Goal: Task Accomplishment & Management: Use online tool/utility

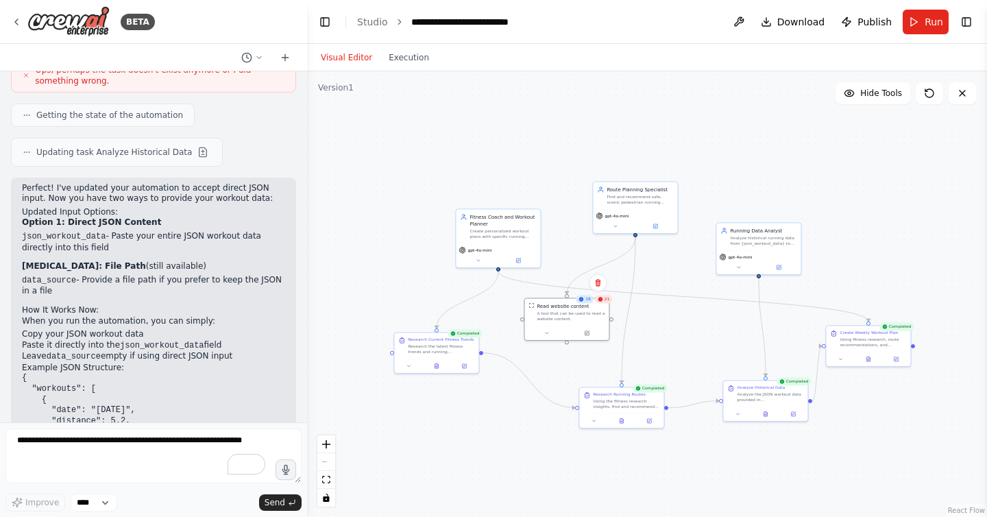
scroll to position [6413, 0]
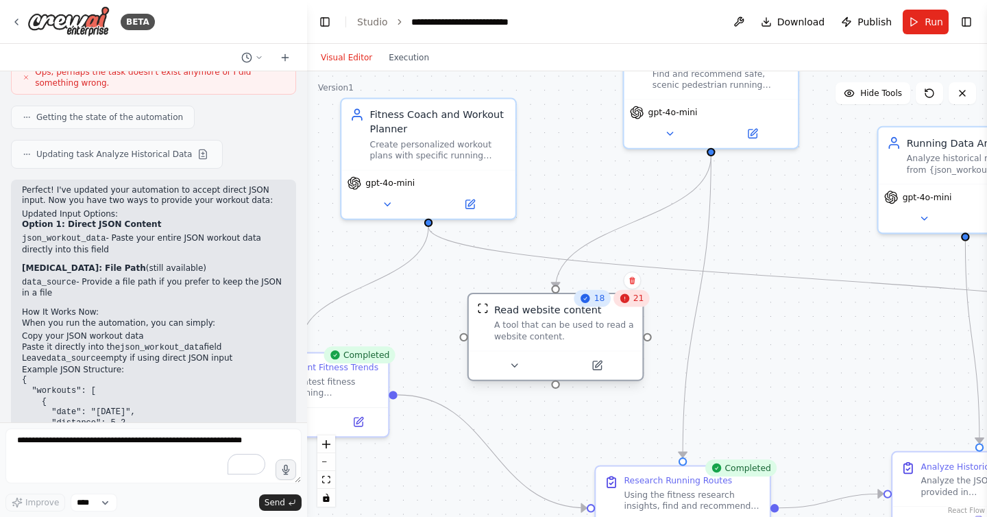
drag, startPoint x: 598, startPoint y: 315, endPoint x: 589, endPoint y: 328, distance: 15.8
click at [589, 328] on div "A tool that can be used to read a website content." at bounding box center [564, 330] width 140 height 23
click at [608, 188] on div ".deletable-edge-delete-btn { width: 20px; height: 20px; border: 0px solid #ffff…" at bounding box center [647, 293] width 680 height 445
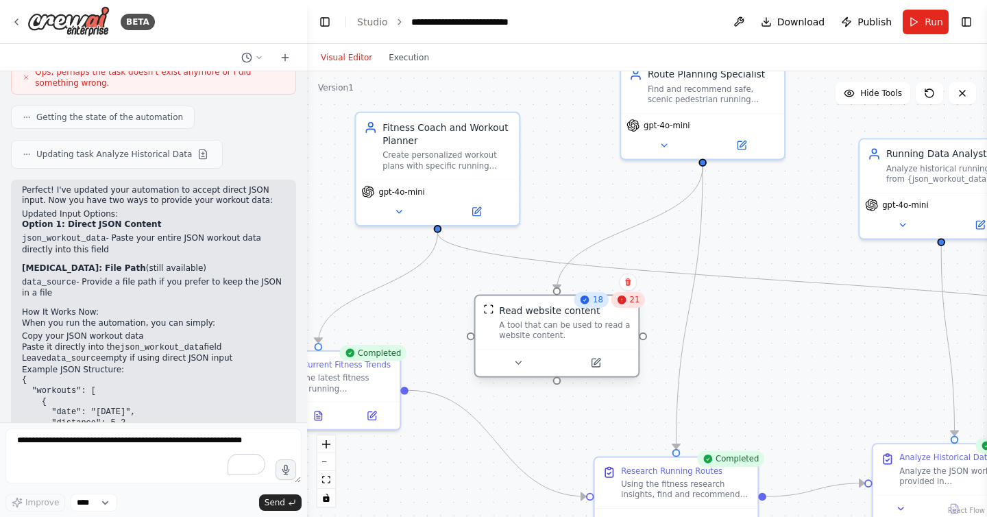
click at [526, 331] on div "A tool that can be used to read a website content." at bounding box center [564, 329] width 131 height 21
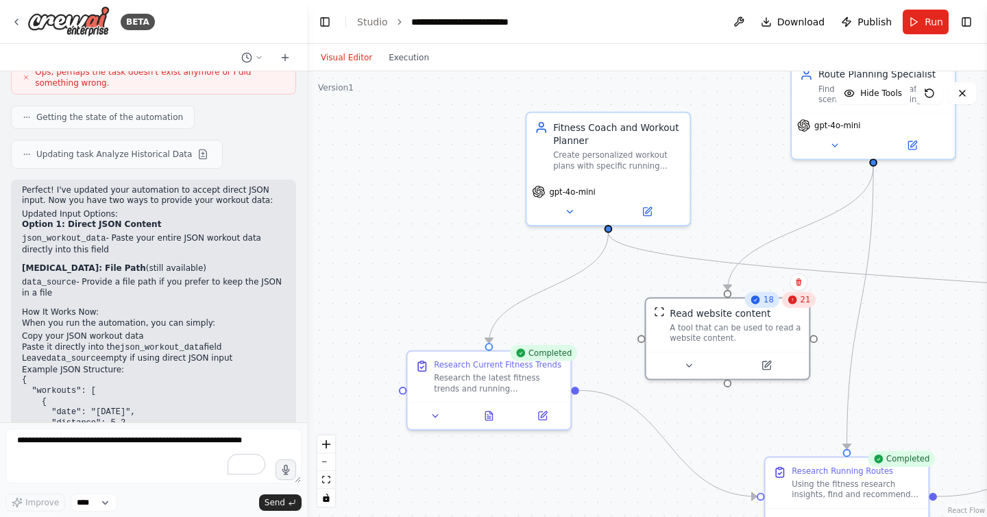
drag, startPoint x: 586, startPoint y: 196, endPoint x: 756, endPoint y: 196, distance: 170.6
click at [756, 196] on div ".deletable-edge-delete-btn { width: 20px; height: 20px; border: 0px solid #ffff…" at bounding box center [647, 293] width 680 height 445
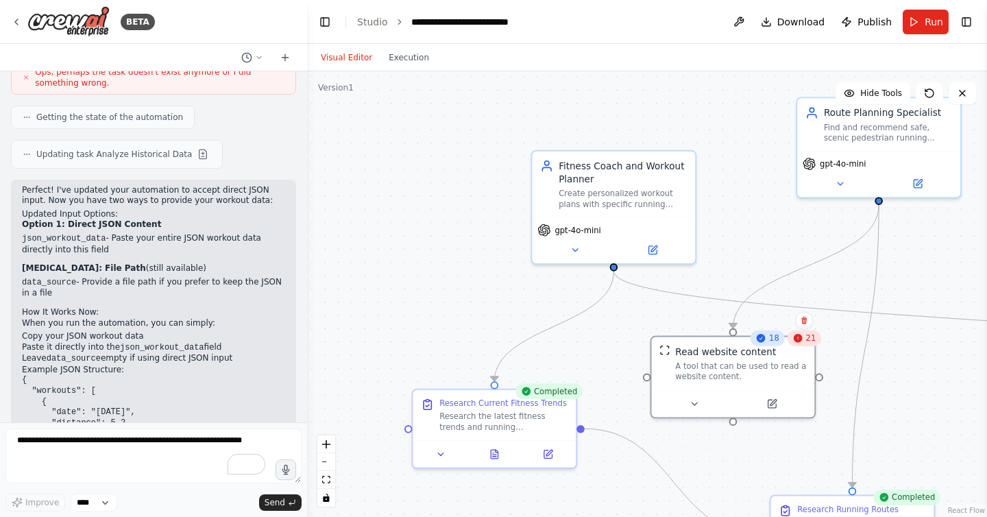
drag, startPoint x: 515, startPoint y: 245, endPoint x: 519, endPoint y: 284, distance: 38.7
click at [519, 284] on div ".deletable-edge-delete-btn { width: 20px; height: 20px; border: 0px solid #ffff…" at bounding box center [647, 293] width 680 height 445
click at [412, 61] on button "Execution" at bounding box center [408, 57] width 57 height 16
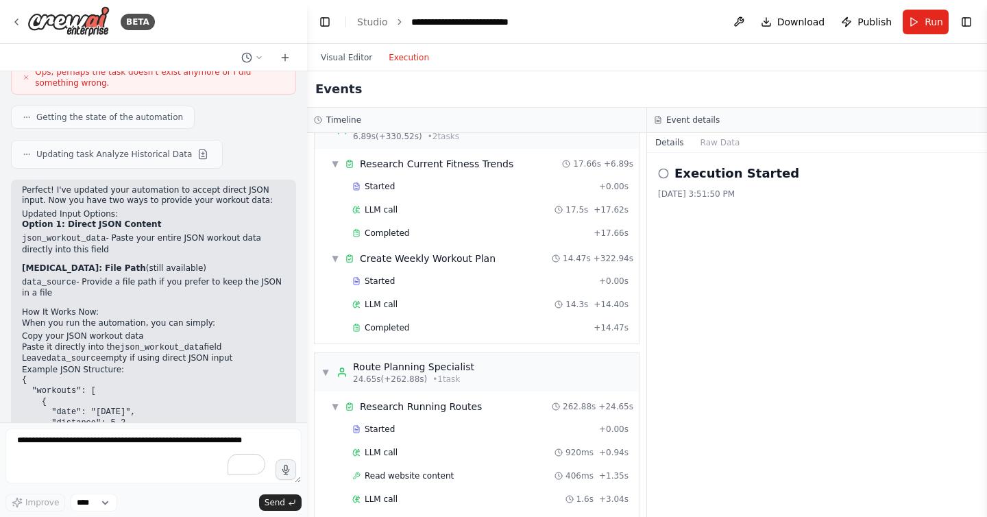
scroll to position [0, 0]
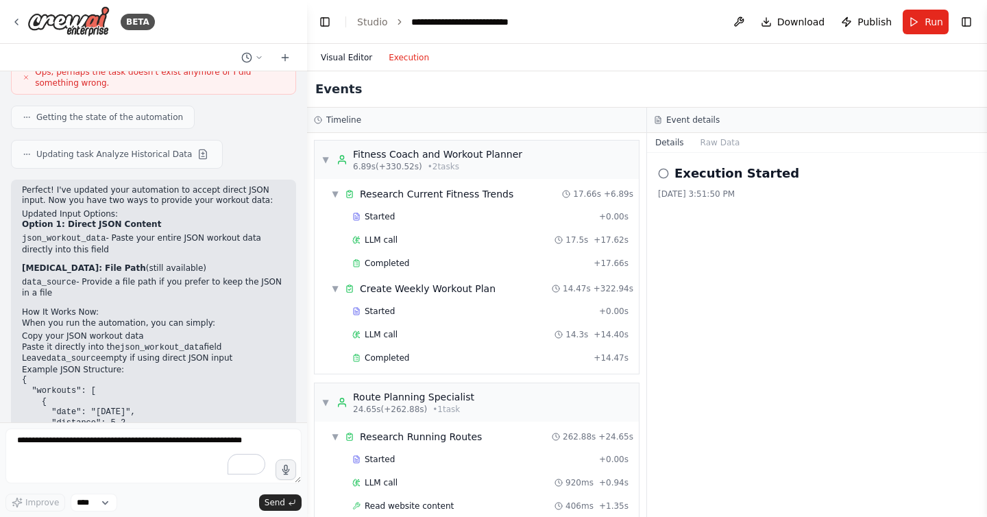
click at [337, 57] on button "Visual Editor" at bounding box center [346, 57] width 68 height 16
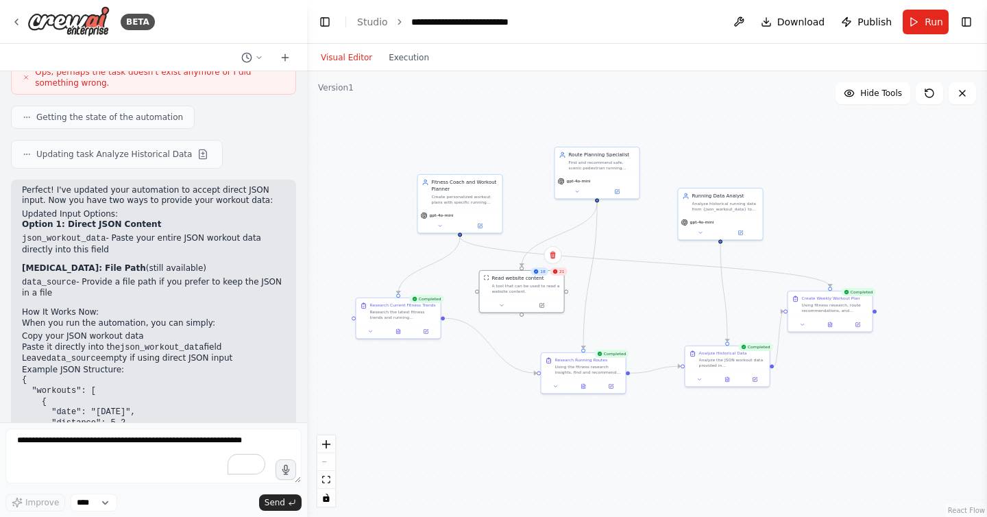
drag, startPoint x: 833, startPoint y: 195, endPoint x: 715, endPoint y: 113, distance: 143.7
click at [715, 113] on div ".deletable-edge-delete-btn { width: 20px; height: 20px; border: 0px solid #ffff…" at bounding box center [647, 293] width 680 height 445
click at [15, 19] on icon at bounding box center [16, 21] width 11 height 11
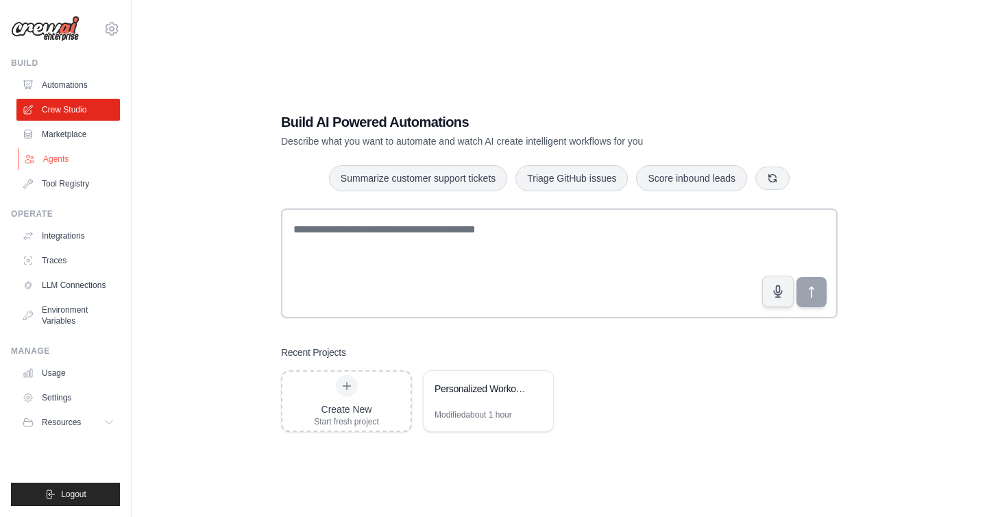
click at [50, 164] on link "Agents" at bounding box center [69, 159] width 103 height 22
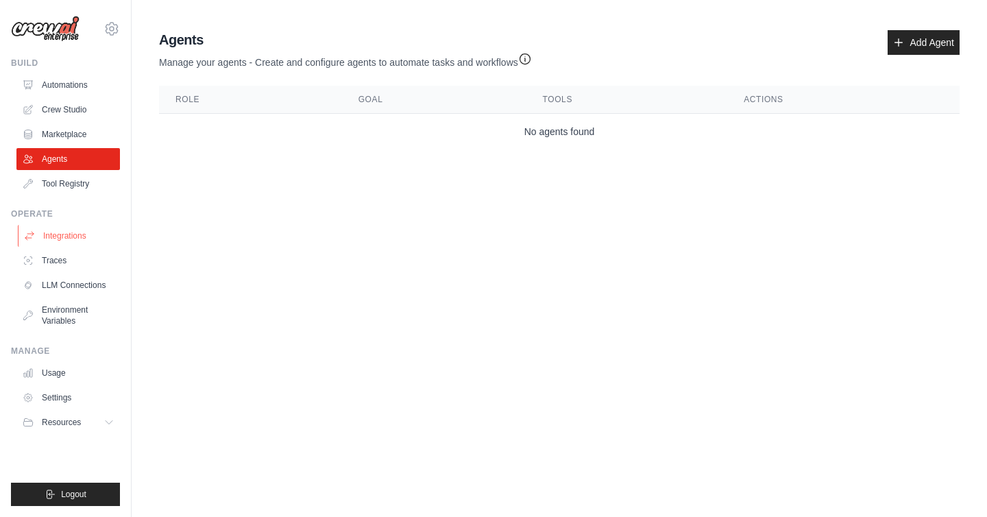
click at [71, 233] on link "Integrations" at bounding box center [69, 236] width 103 height 22
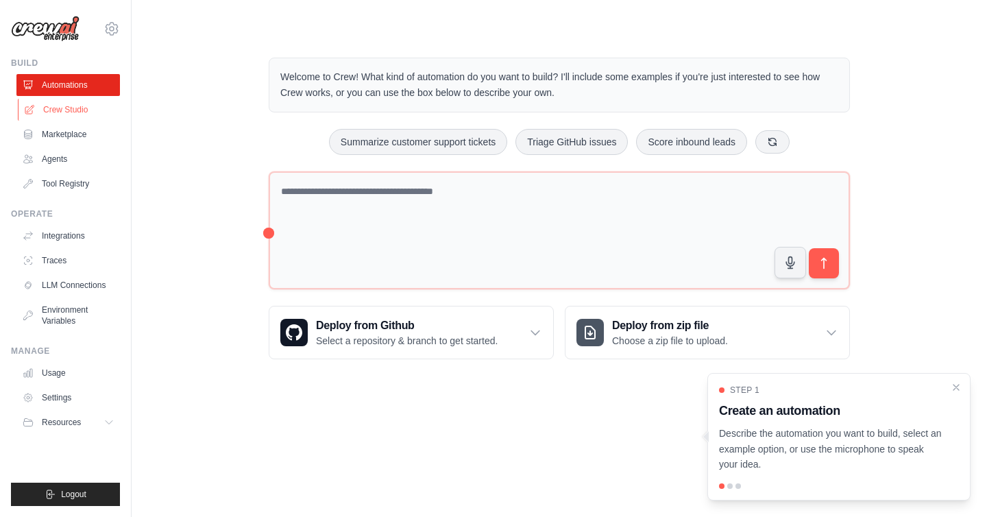
click at [90, 103] on link "Crew Studio" at bounding box center [69, 110] width 103 height 22
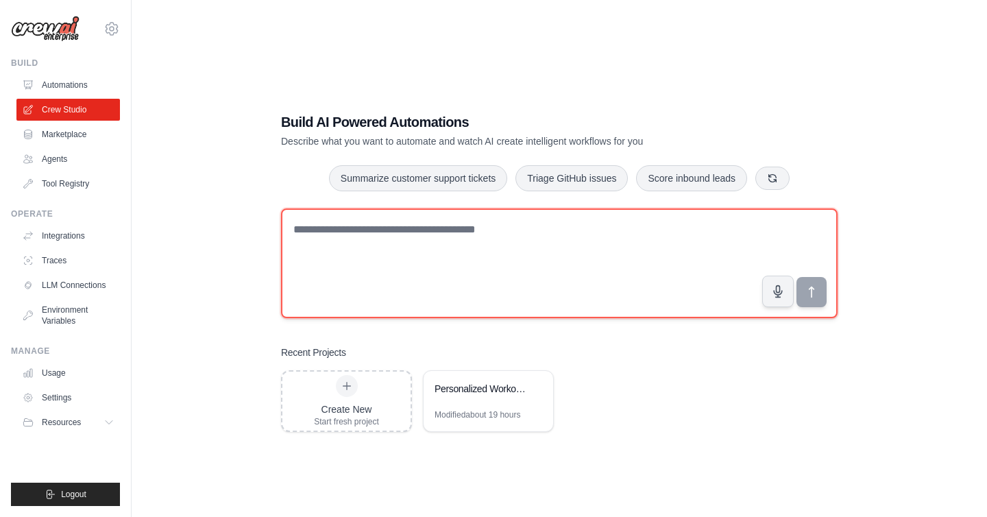
click at [346, 273] on textarea at bounding box center [559, 263] width 556 height 110
type textarea "**********"
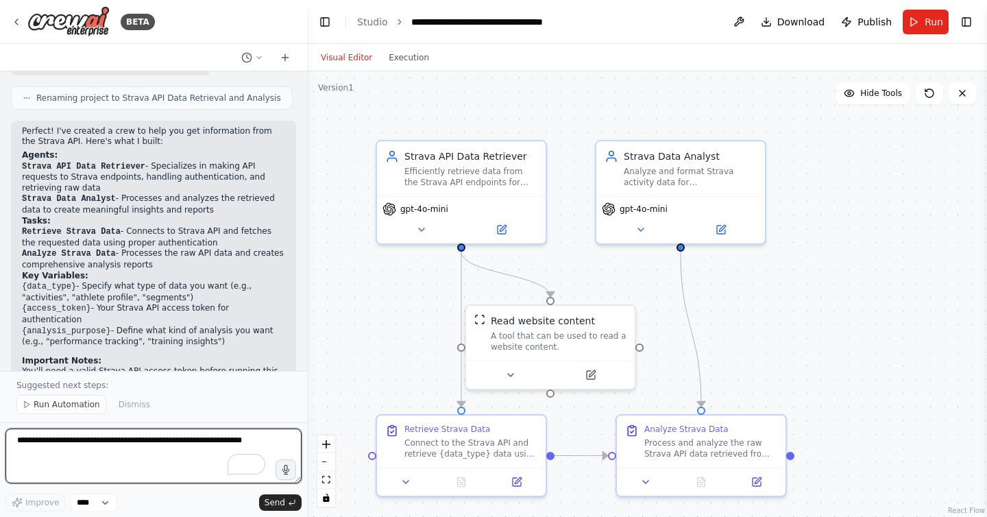
scroll to position [1267, 0]
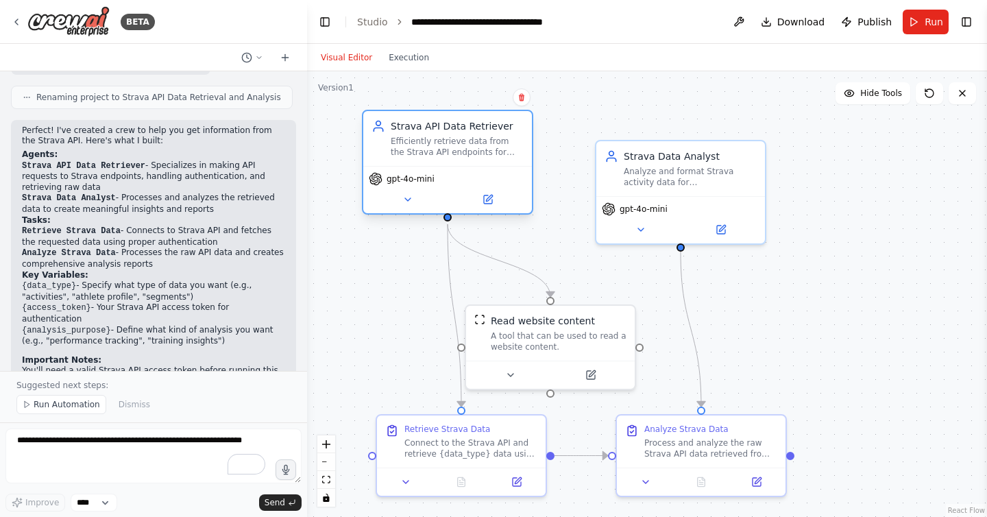
drag, startPoint x: 441, startPoint y: 184, endPoint x: 427, endPoint y: 152, distance: 35.0
click at [427, 152] on div "Efficiently retrieve data from the Strava API endpoints for {data_type} using t…" at bounding box center [457, 147] width 133 height 22
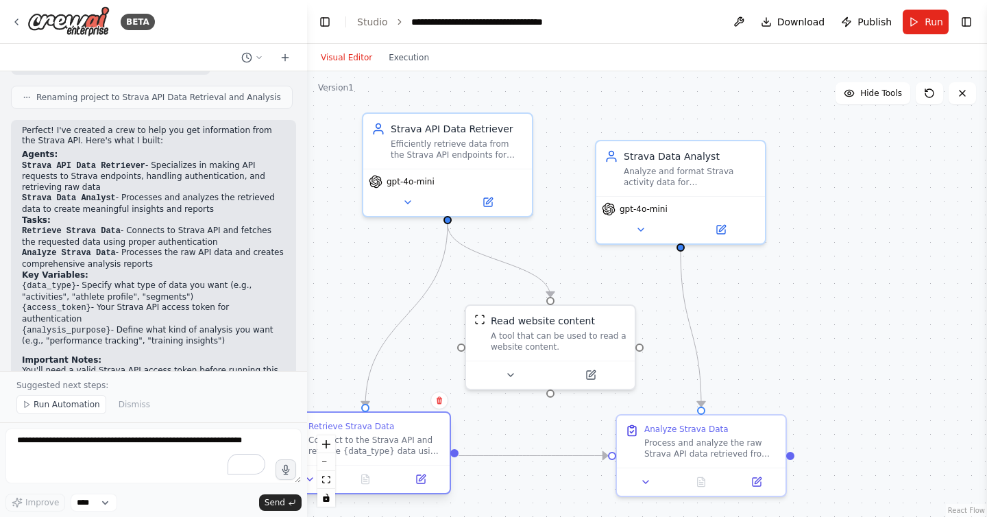
drag, startPoint x: 468, startPoint y: 440, endPoint x: 360, endPoint y: 432, distance: 108.5
click at [360, 434] on div "Connect to the Strava API and retrieve {data_type} data using the provided acce…" at bounding box center [374, 445] width 133 height 22
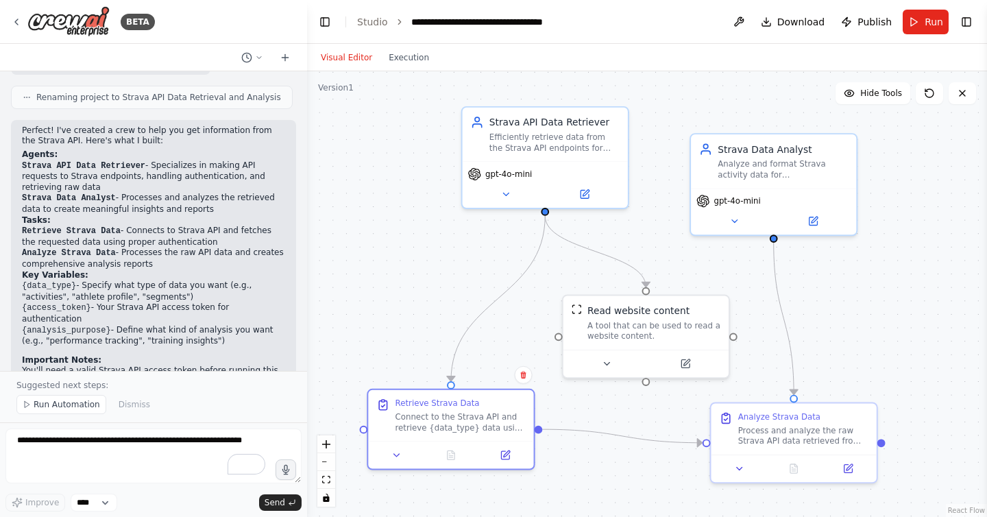
drag, startPoint x: 533, startPoint y: 235, endPoint x: 630, endPoint y: 224, distance: 97.2
click at [630, 224] on div ".deletable-edge-delete-btn { width: 20px; height: 20px; border: 0px solid #ffff…" at bounding box center [647, 293] width 680 height 445
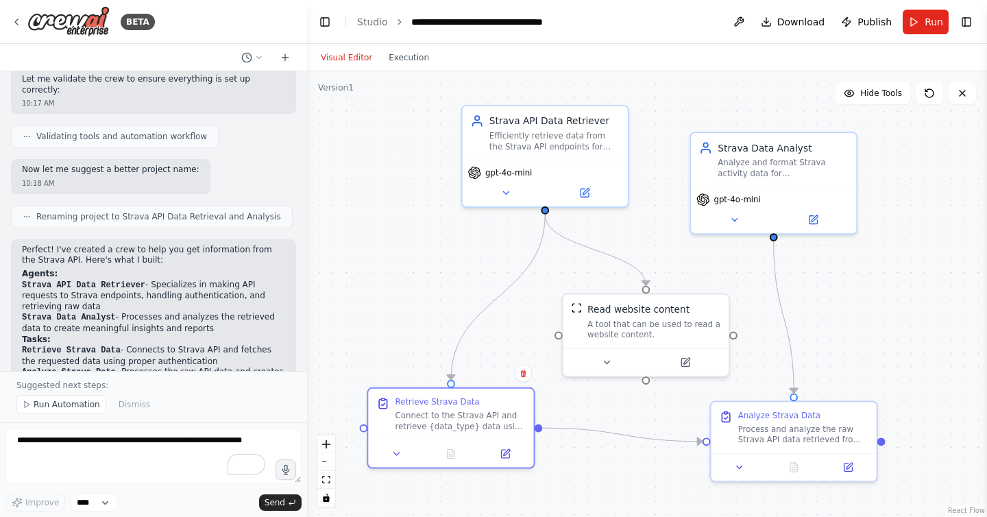
scroll to position [1150, 0]
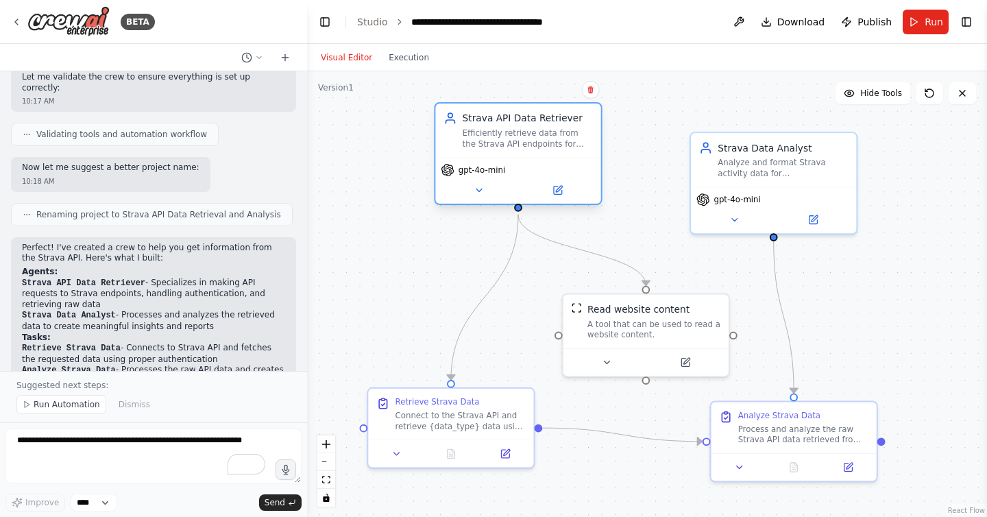
drag, startPoint x: 539, startPoint y: 149, endPoint x: 507, endPoint y: 149, distance: 32.2
click at [507, 149] on div "Efficiently retrieve data from the Strava API endpoints for {data_type} using t…" at bounding box center [528, 137] width 130 height 21
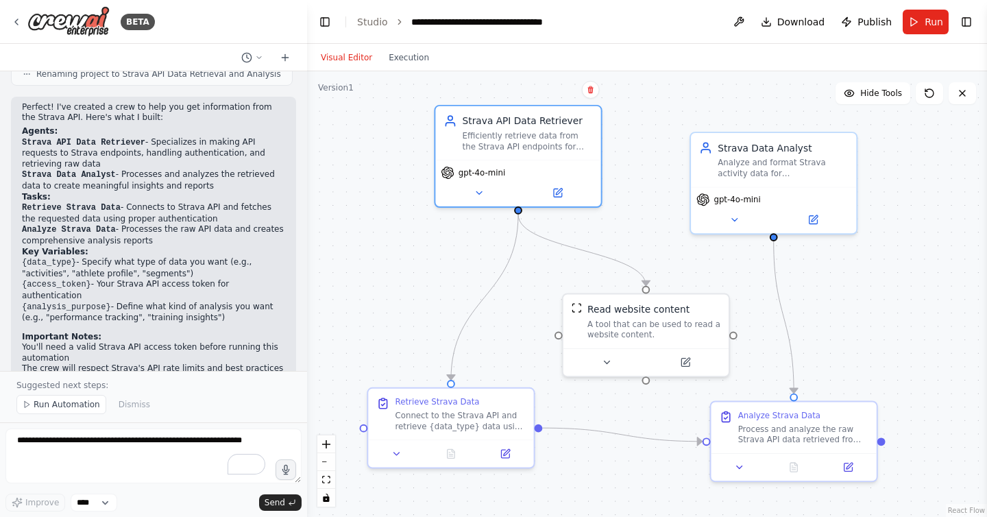
scroll to position [1294, 0]
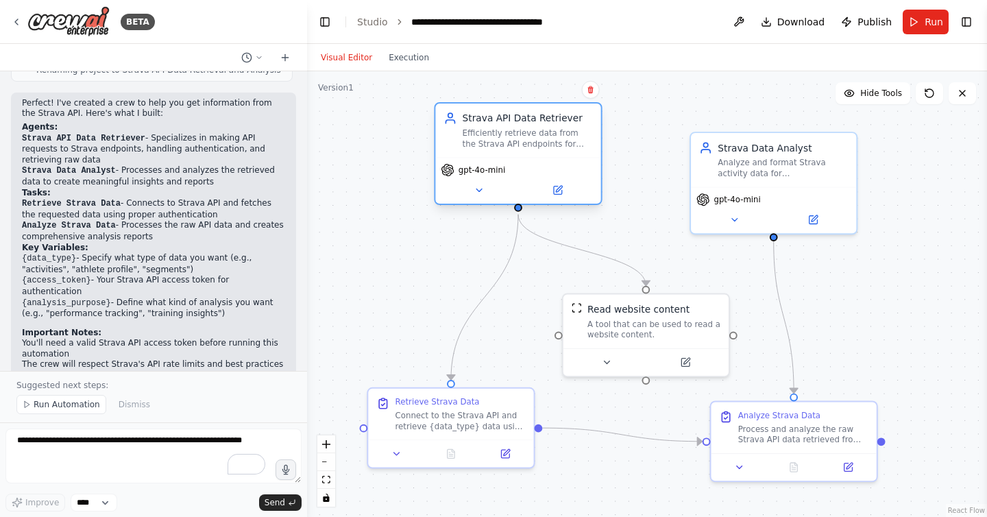
click at [500, 143] on div "Efficiently retrieve data from the Strava API endpoints for {data_type} using t…" at bounding box center [528, 137] width 130 height 21
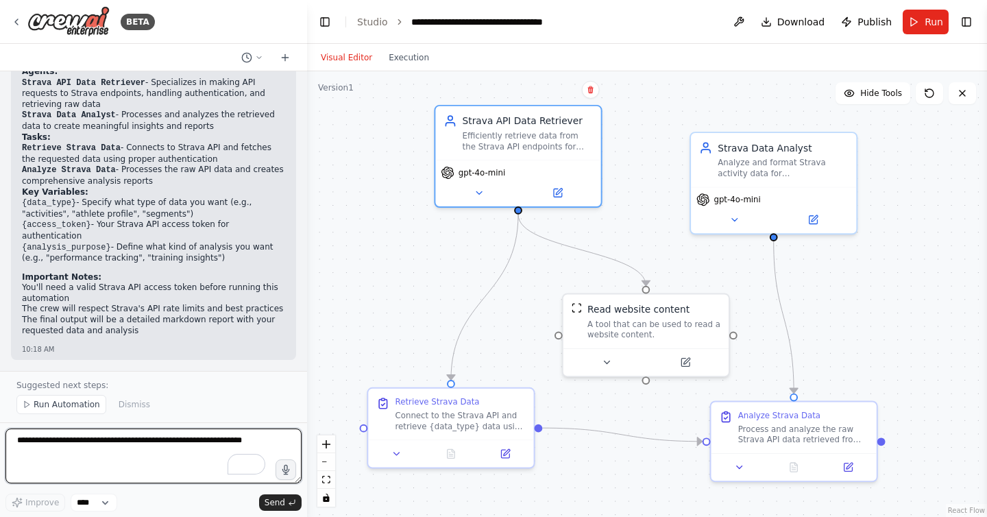
click at [69, 459] on textarea "To enrich screen reader interactions, please activate Accessibility in Grammarl…" at bounding box center [153, 455] width 296 height 55
type textarea "**********"
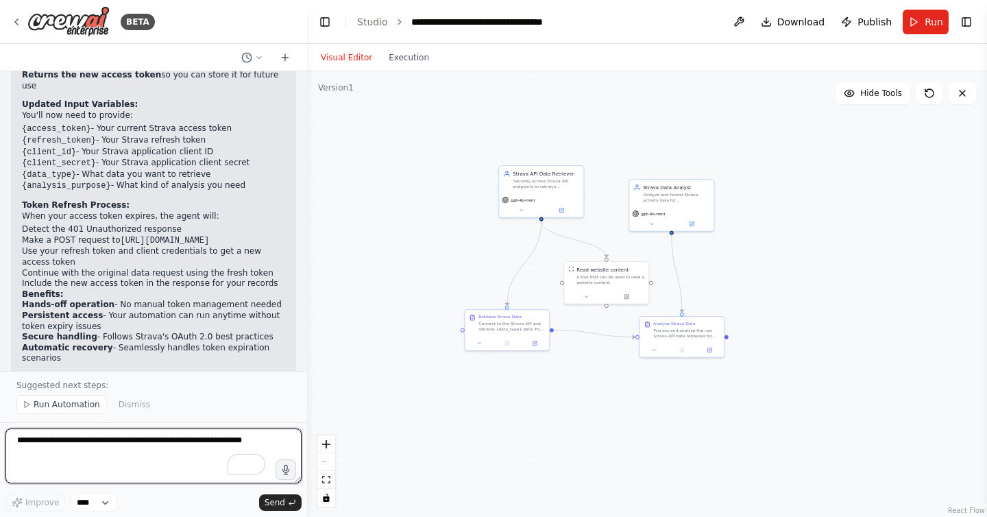
scroll to position [2395, 0]
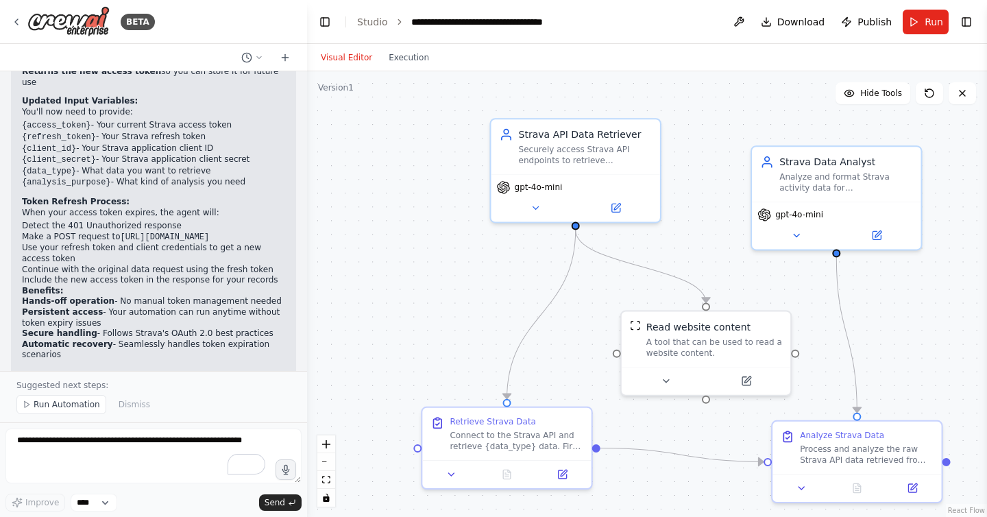
drag, startPoint x: 480, startPoint y: 268, endPoint x: 645, endPoint y: 267, distance: 165.8
click at [645, 267] on div ".deletable-edge-delete-btn { width: 20px; height: 20px; border: 0px solid #ffff…" at bounding box center [647, 293] width 680 height 445
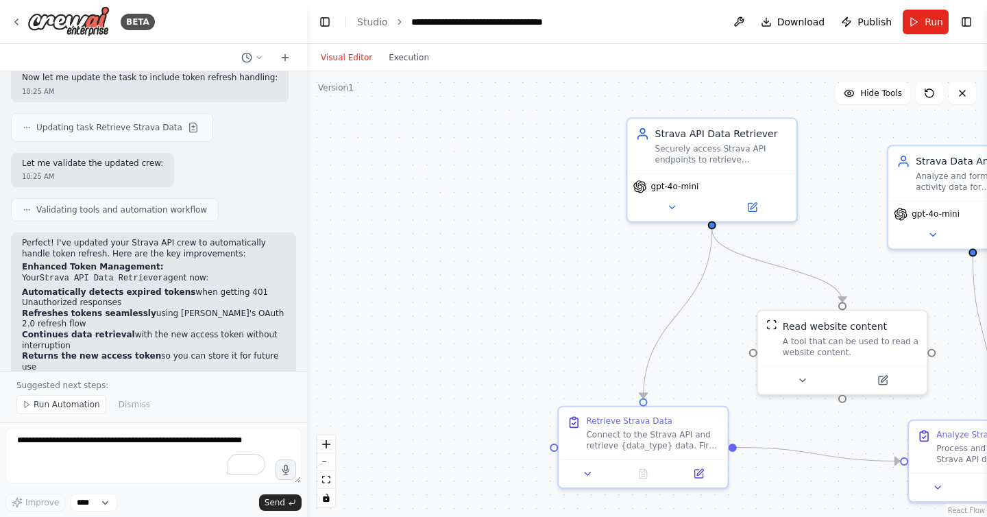
scroll to position [2110, 0]
drag, startPoint x: 38, startPoint y: 149, endPoint x: 197, endPoint y: 167, distance: 160.0
click at [199, 233] on div "Perfect! I've updated your Strava API crew to automatically handle token refres…" at bounding box center [153, 451] width 285 height 436
click at [197, 238] on p "Perfect! I've updated your Strava API crew to automatically handle token refres…" at bounding box center [153, 248] width 263 height 21
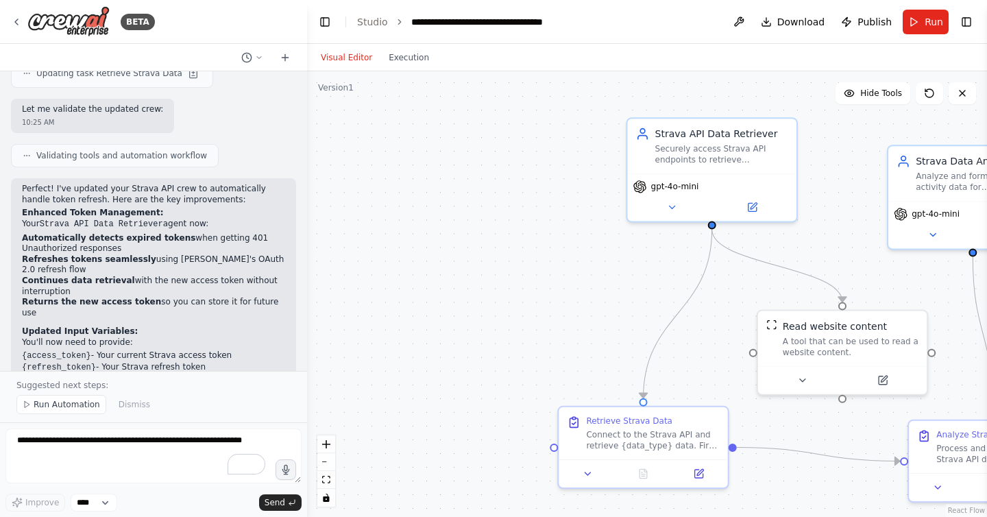
scroll to position [2167, 0]
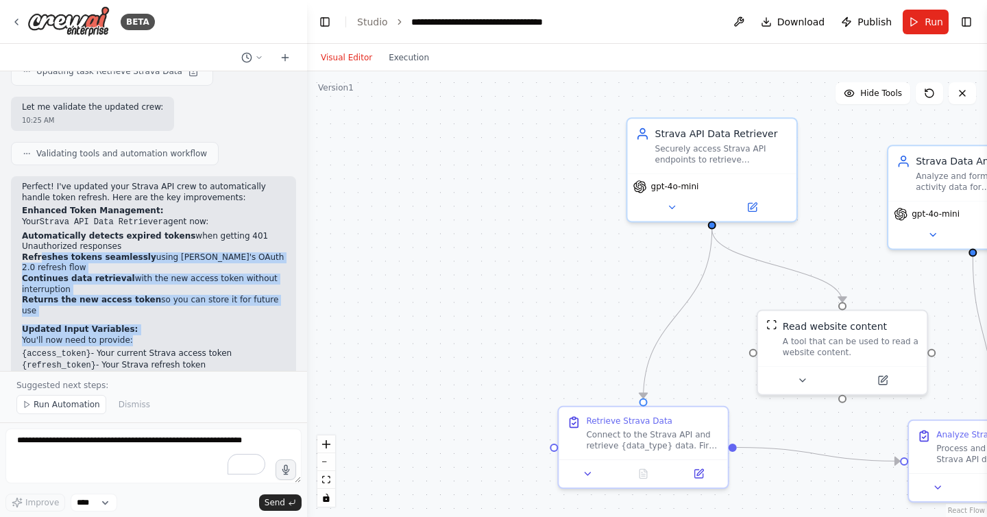
drag, startPoint x: 39, startPoint y: 168, endPoint x: 93, endPoint y: 248, distance: 96.4
click at [93, 248] on div "Perfect! I've updated your Strava API crew to automatically handle token refres…" at bounding box center [153, 385] width 263 height 407
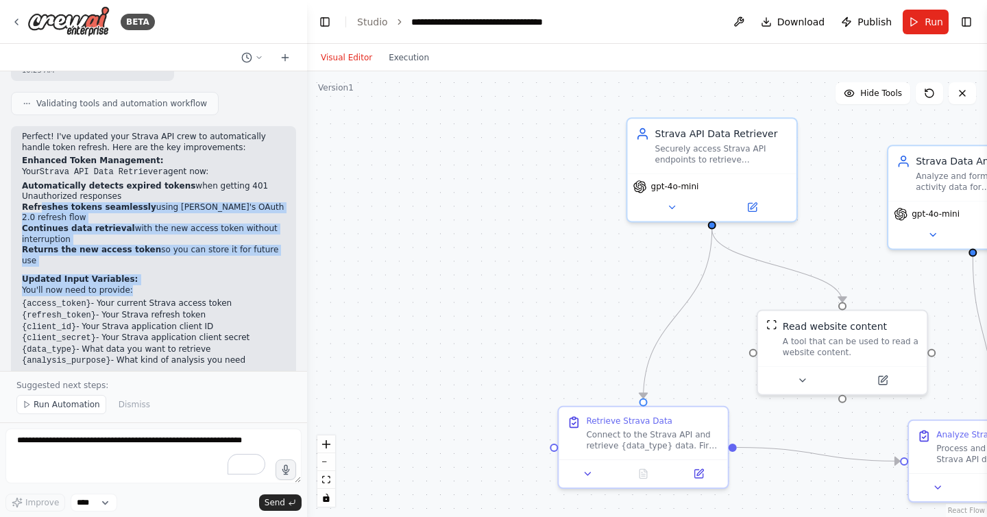
scroll to position [2221, 0]
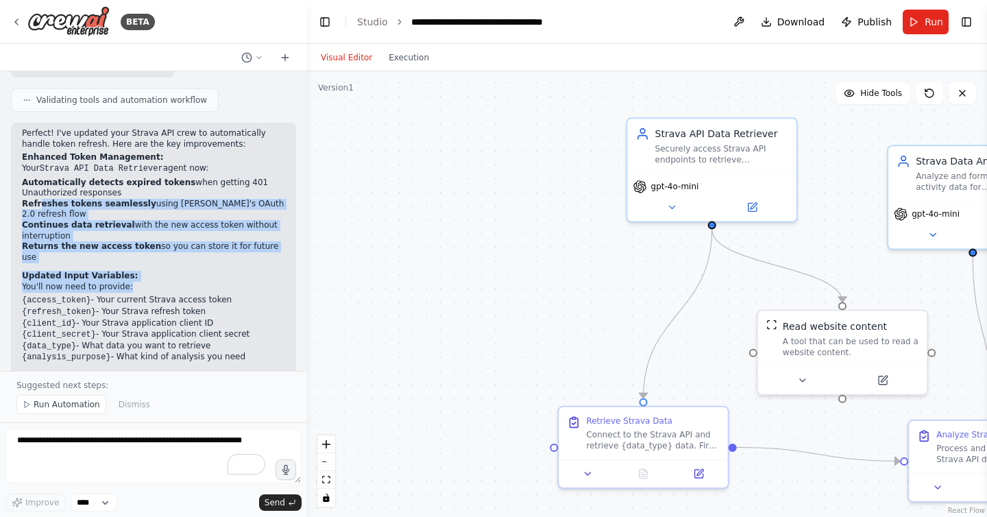
drag, startPoint x: 23, startPoint y: 204, endPoint x: 105, endPoint y: 224, distance: 84.8
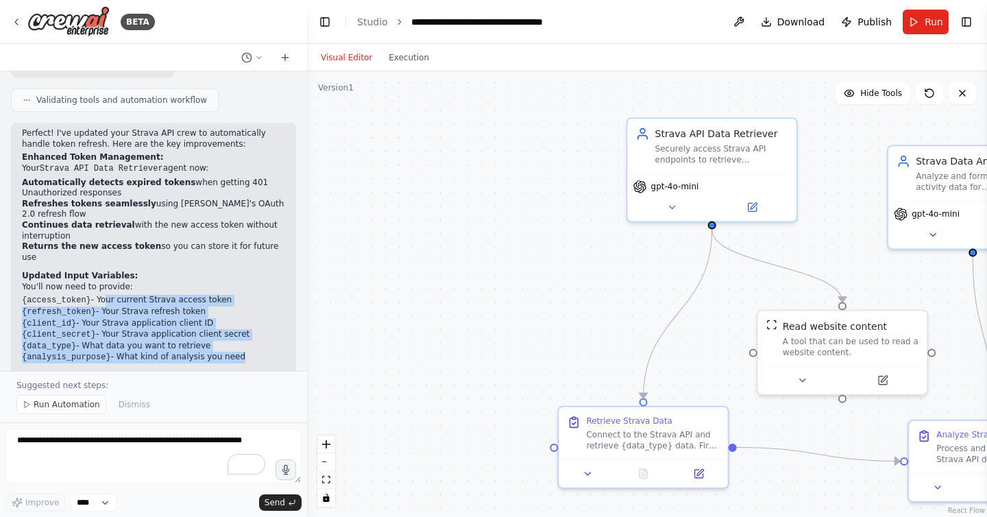
drag, startPoint x: 106, startPoint y: 196, endPoint x: 126, endPoint y: 264, distance: 71.5
click at [126, 264] on div "Perfect! I've updated your Strava API crew to automatically handle token refres…" at bounding box center [153, 331] width 263 height 407
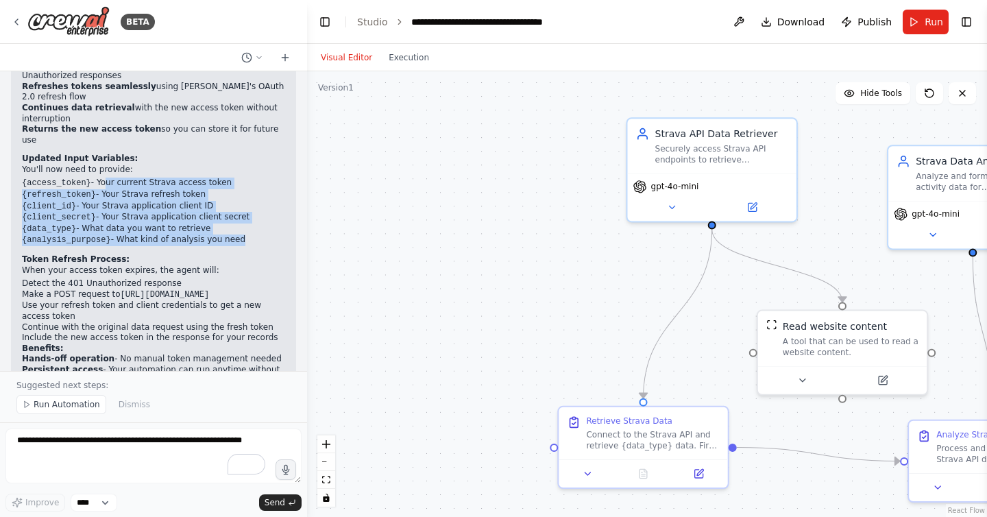
scroll to position [2395, 0]
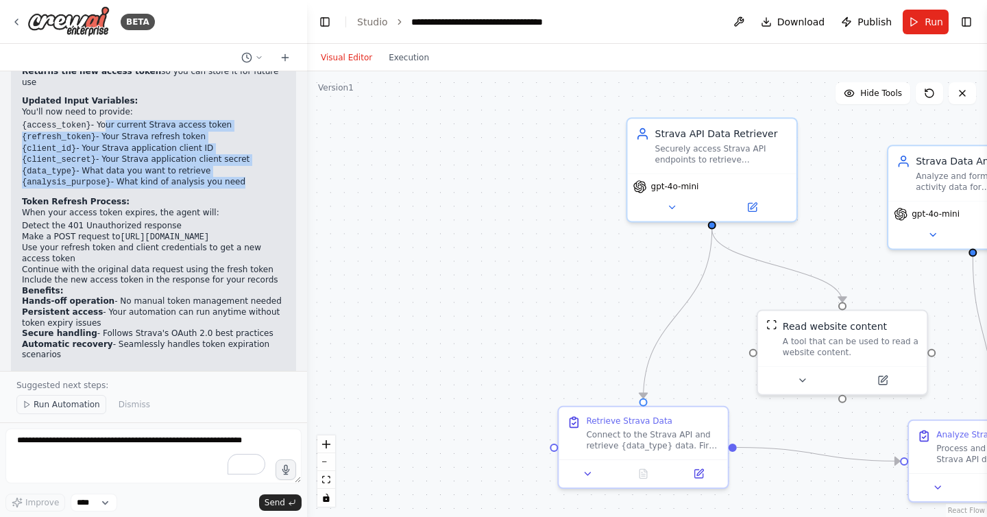
click at [77, 406] on span "Run Automation" at bounding box center [67, 404] width 66 height 11
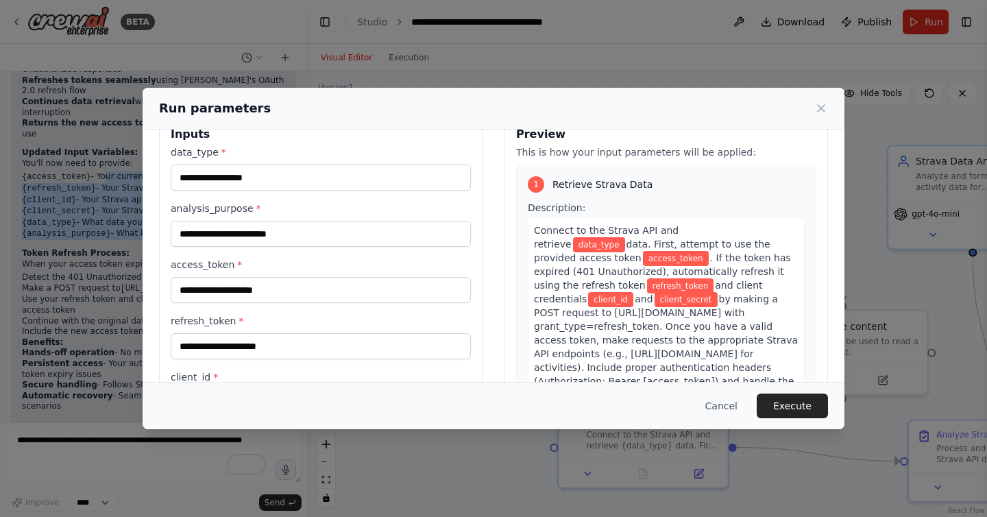
scroll to position [34, 0]
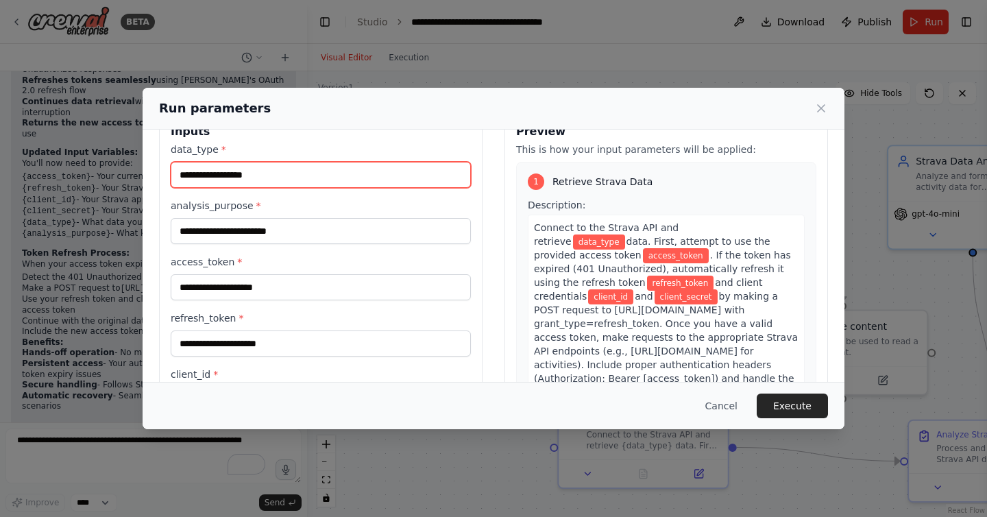
click at [273, 174] on input "data_type *" at bounding box center [321, 175] width 300 height 26
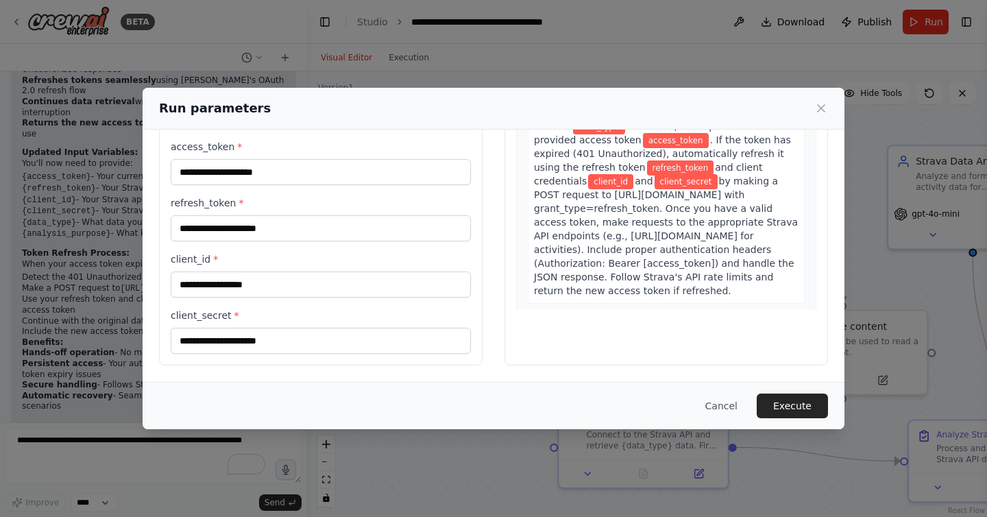
scroll to position [0, 0]
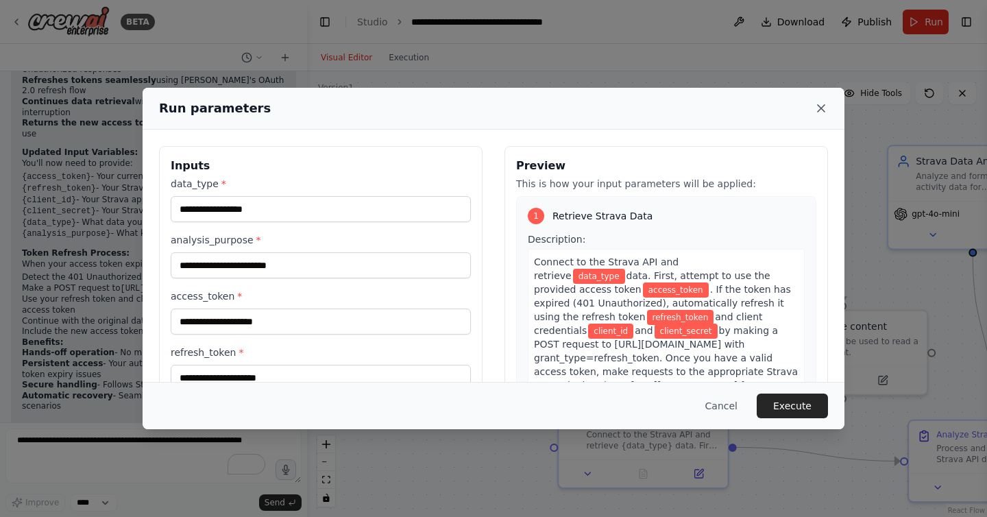
click at [814, 110] on icon at bounding box center [821, 108] width 14 height 14
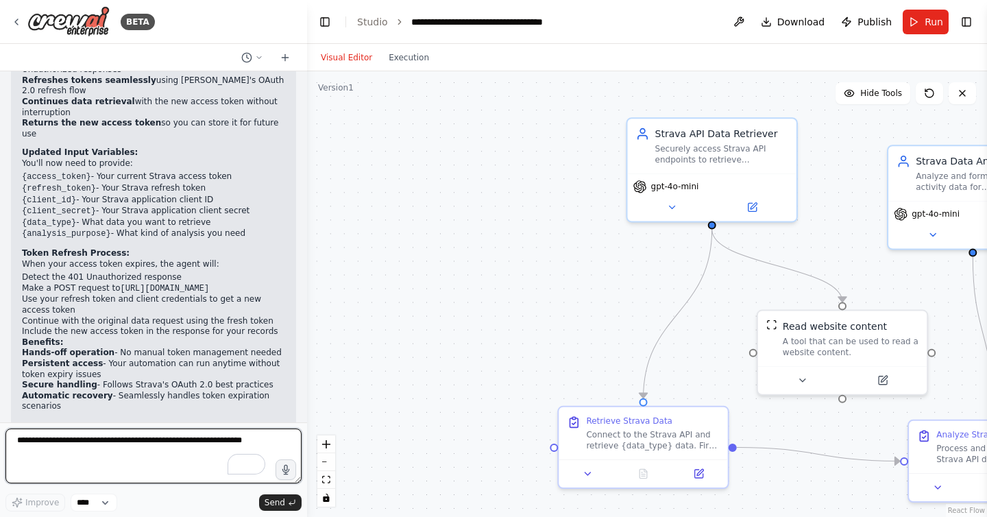
click at [44, 454] on textarea "To enrich screen reader interactions, please activate Accessibility in Grammarl…" at bounding box center [153, 455] width 296 height 55
type textarea "**********"
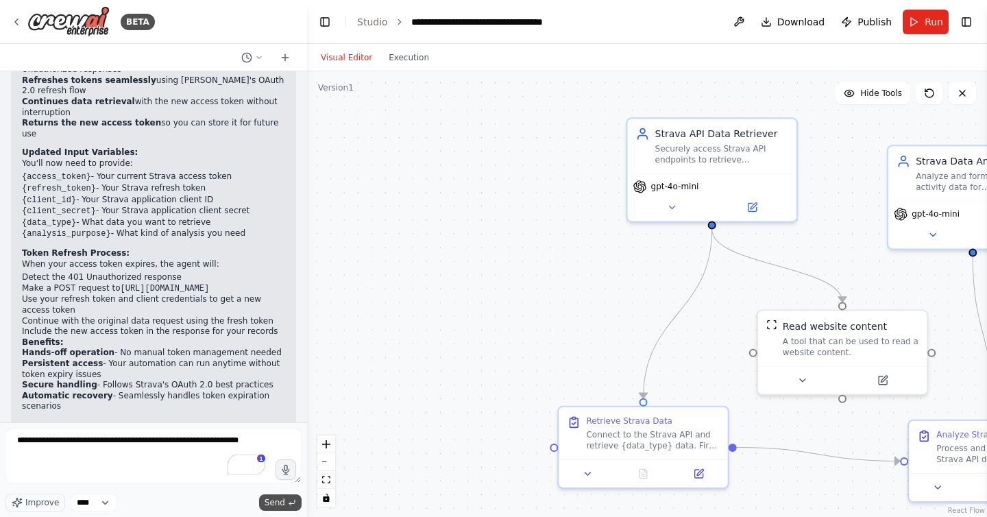
click at [267, 497] on span "Send" at bounding box center [274, 502] width 21 height 11
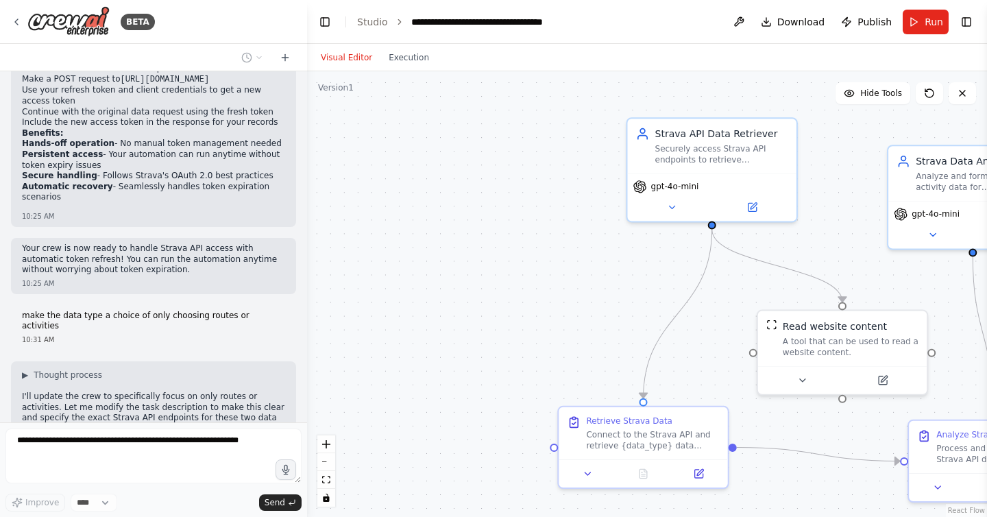
scroll to position [2557, 0]
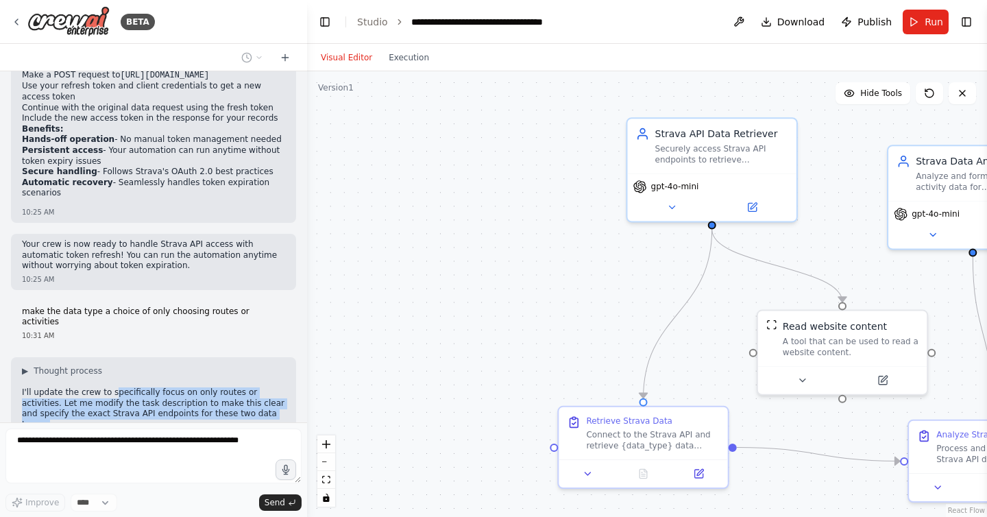
drag, startPoint x: 114, startPoint y: 294, endPoint x: 191, endPoint y: 328, distance: 83.8
click at [191, 357] on div "▶ Thought process I'll update the crew to specifically focus on only routes or …" at bounding box center [153, 402] width 285 height 91
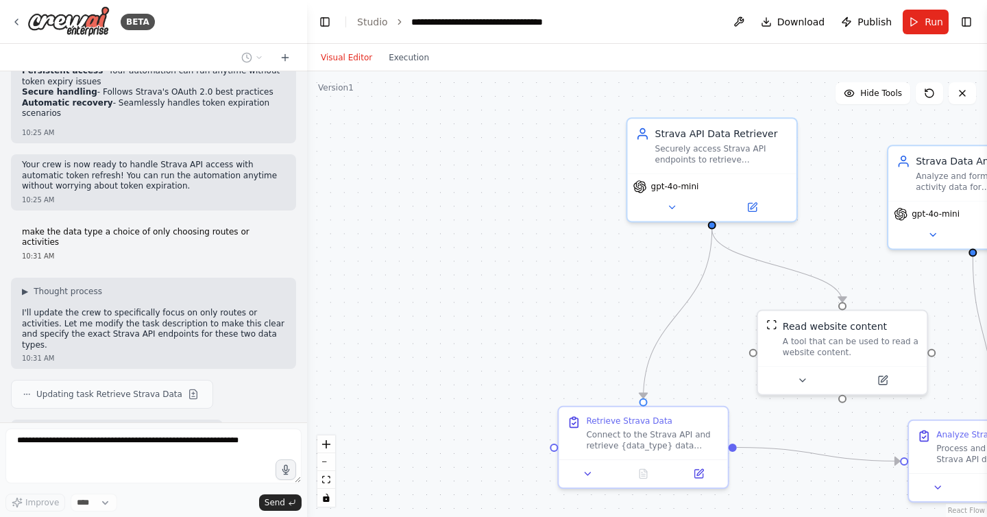
scroll to position [2648, 0]
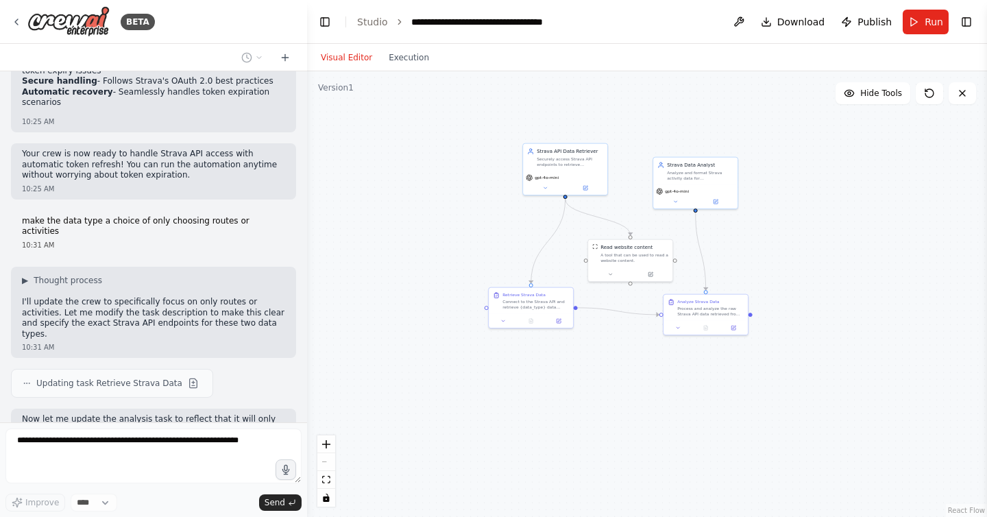
drag, startPoint x: 576, startPoint y: 253, endPoint x: 477, endPoint y: 253, distance: 98.7
click at [477, 253] on div ".deletable-edge-delete-btn { width: 20px; height: 20px; border: 0px solid #ffff…" at bounding box center [647, 293] width 680 height 445
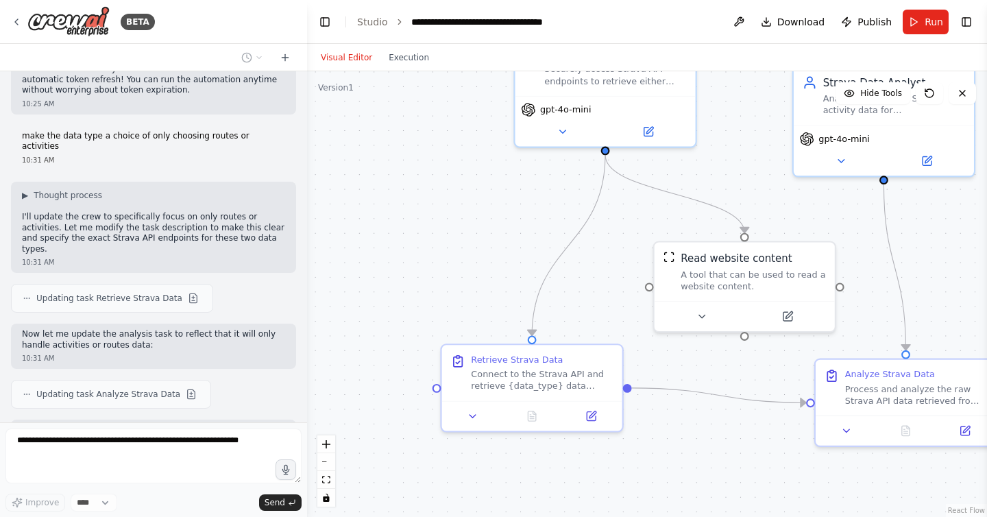
scroll to position [2744, 0]
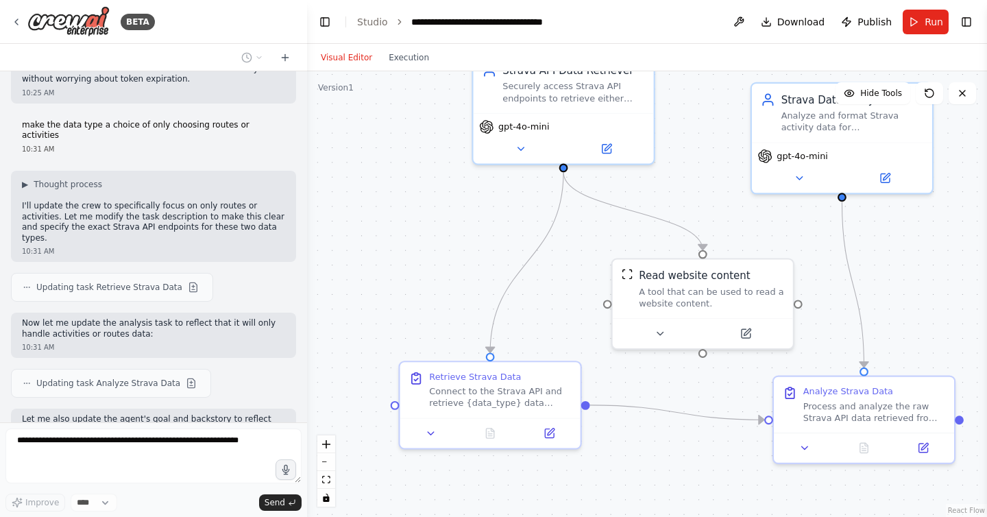
drag, startPoint x: 477, startPoint y: 253, endPoint x: 391, endPoint y: 288, distance: 92.5
click at [391, 288] on div ".deletable-edge-delete-btn { width: 20px; height: 20px; border: 0px solid #ffff…" at bounding box center [647, 293] width 680 height 445
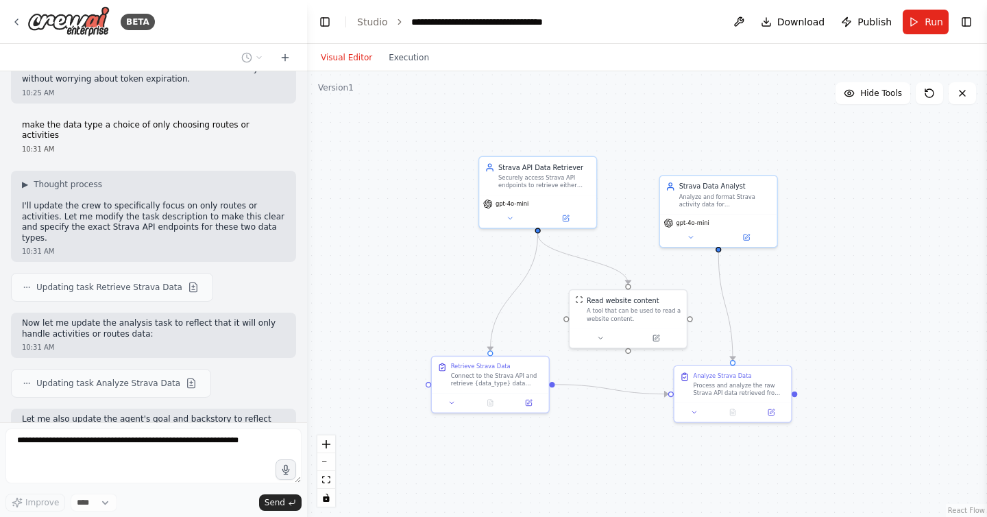
drag, startPoint x: 429, startPoint y: 281, endPoint x: 475, endPoint y: 301, distance: 50.3
click at [475, 301] on div ".deletable-edge-delete-btn { width: 20px; height: 20px; border: 0px solid #ffff…" at bounding box center [647, 293] width 680 height 445
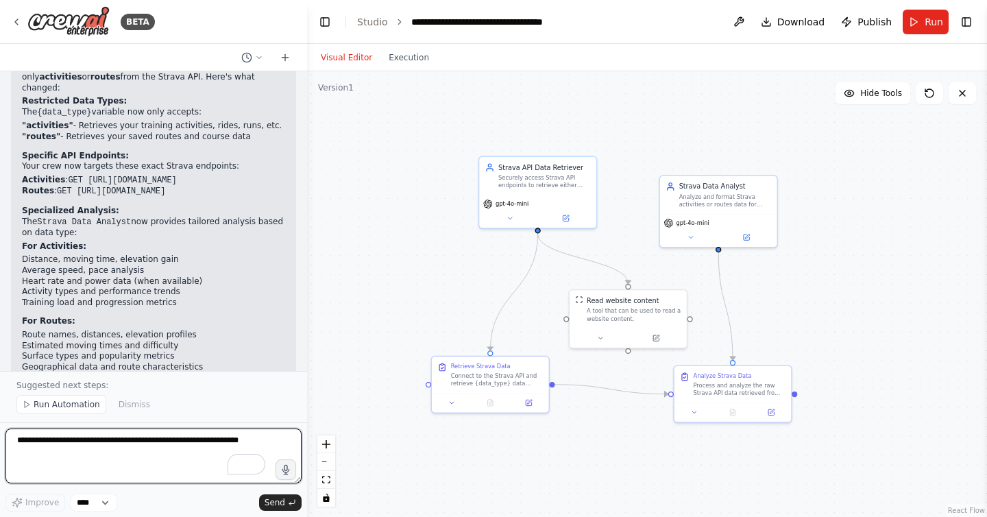
scroll to position [3368, 0]
drag, startPoint x: 90, startPoint y: 294, endPoint x: 153, endPoint y: 335, distance: 75.3
click at [153, 335] on div "Perfect! I've updated your crew to specifically handle only activities or route…" at bounding box center [153, 253] width 285 height 395
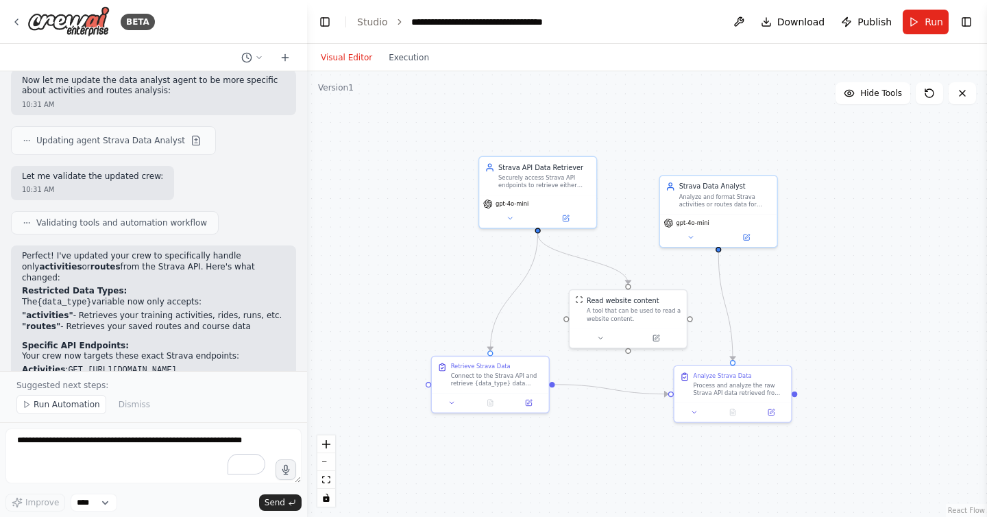
scroll to position [3177, 0]
click at [59, 406] on span "Run Automation" at bounding box center [67, 404] width 66 height 11
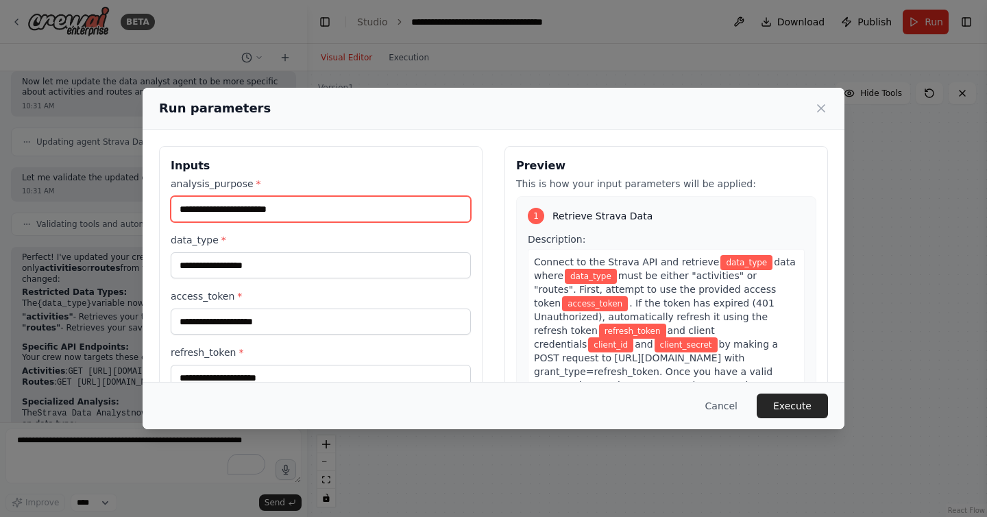
click at [282, 206] on input "analysis_purpose *" at bounding box center [321, 209] width 300 height 26
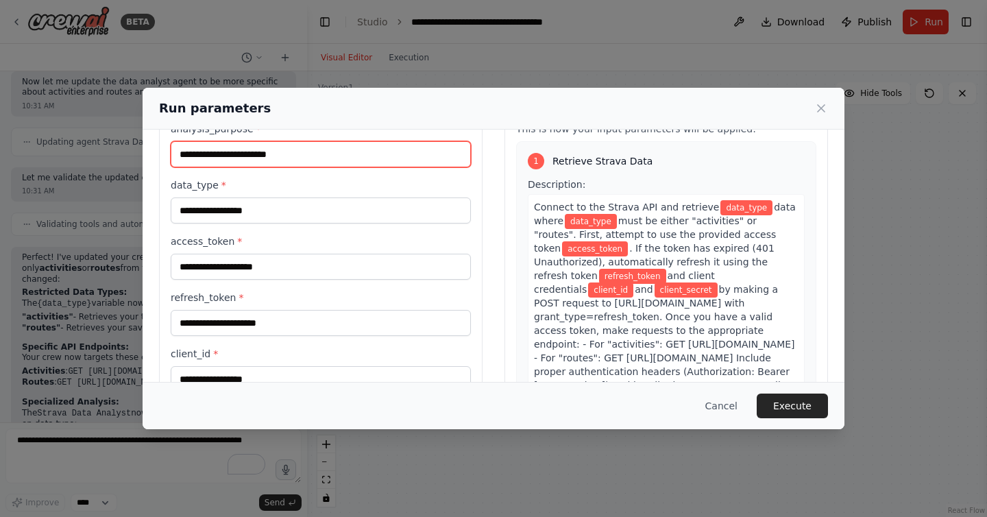
scroll to position [53, 0]
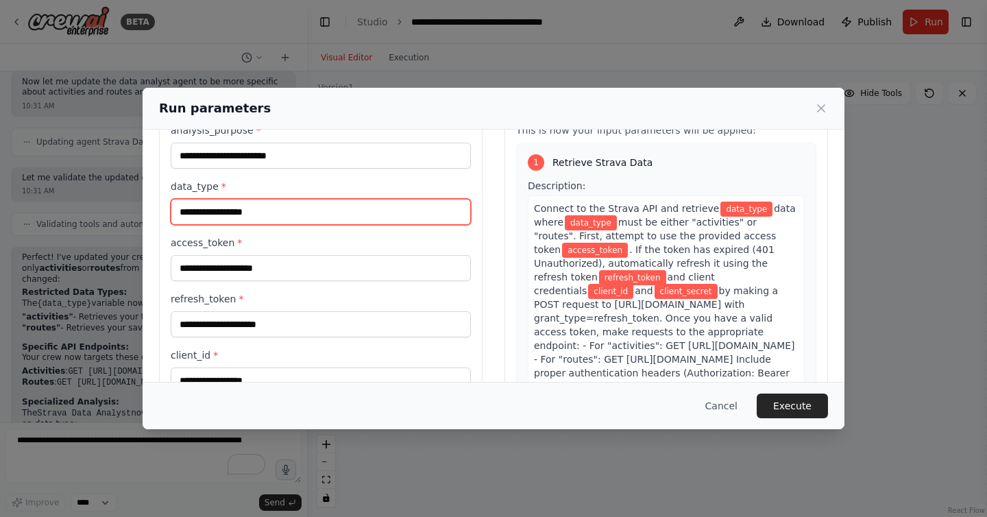
click at [238, 208] on input "data_type *" at bounding box center [321, 212] width 300 height 26
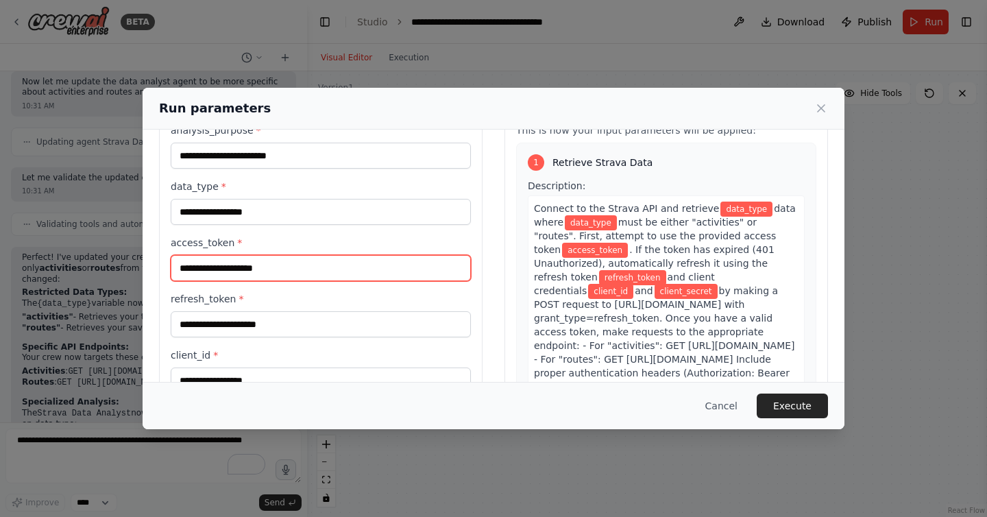
click at [256, 261] on input "access_token *" at bounding box center [321, 268] width 300 height 26
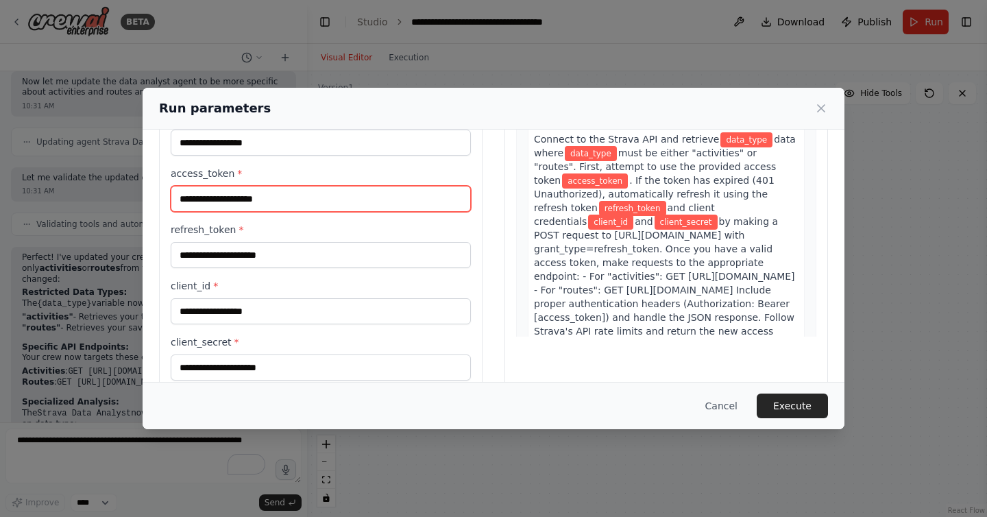
scroll to position [149, 0]
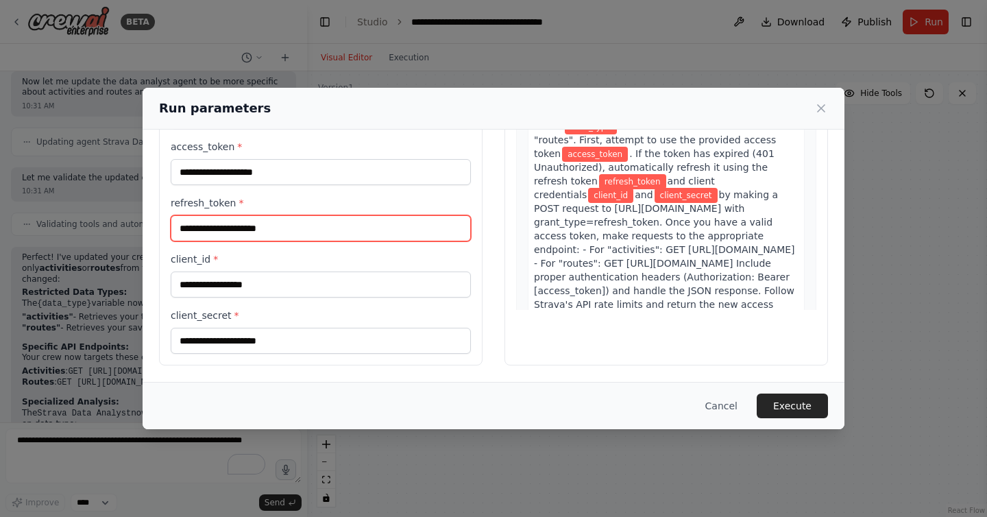
click at [229, 230] on input "refresh_token *" at bounding box center [321, 228] width 300 height 26
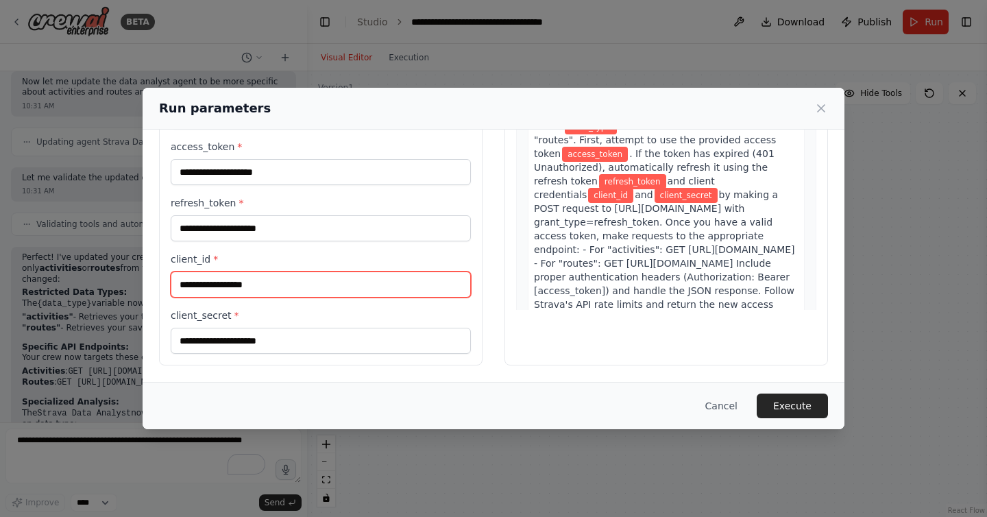
click at [224, 284] on input "client_id *" at bounding box center [321, 284] width 300 height 26
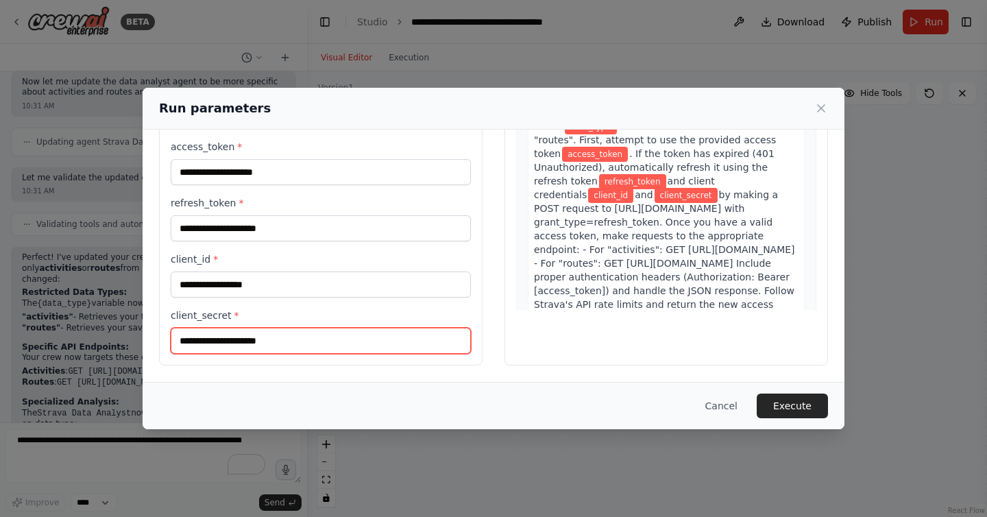
click at [218, 334] on input "client_secret *" at bounding box center [321, 341] width 300 height 26
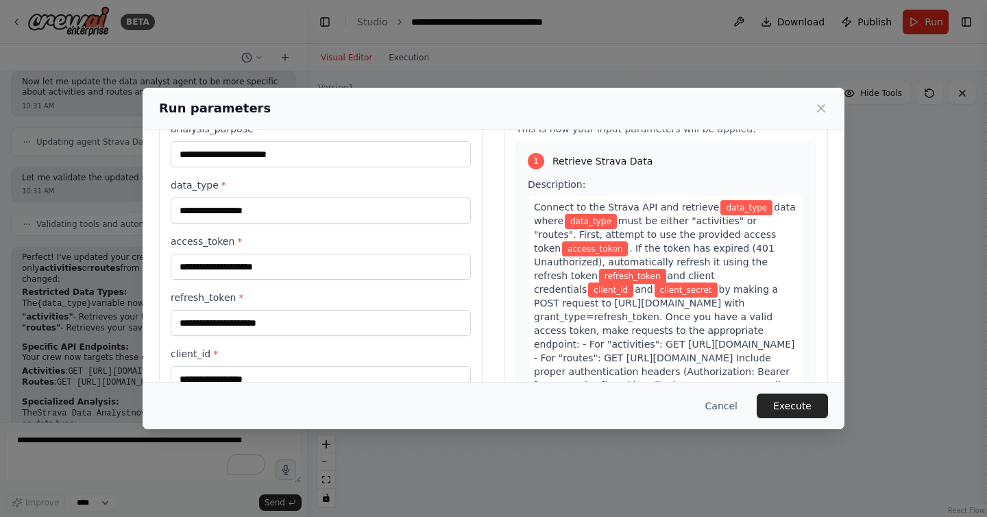
scroll to position [0, 0]
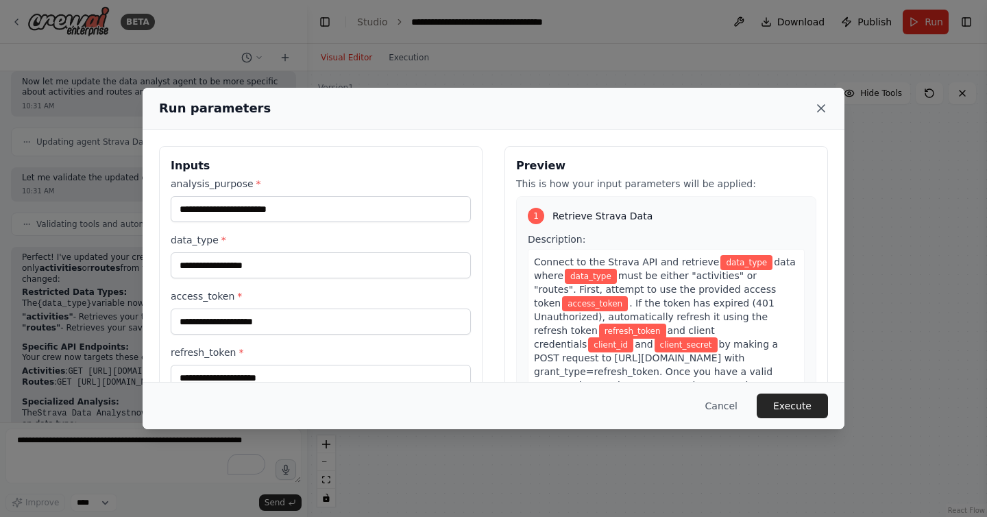
click at [820, 107] on icon at bounding box center [820, 108] width 7 height 7
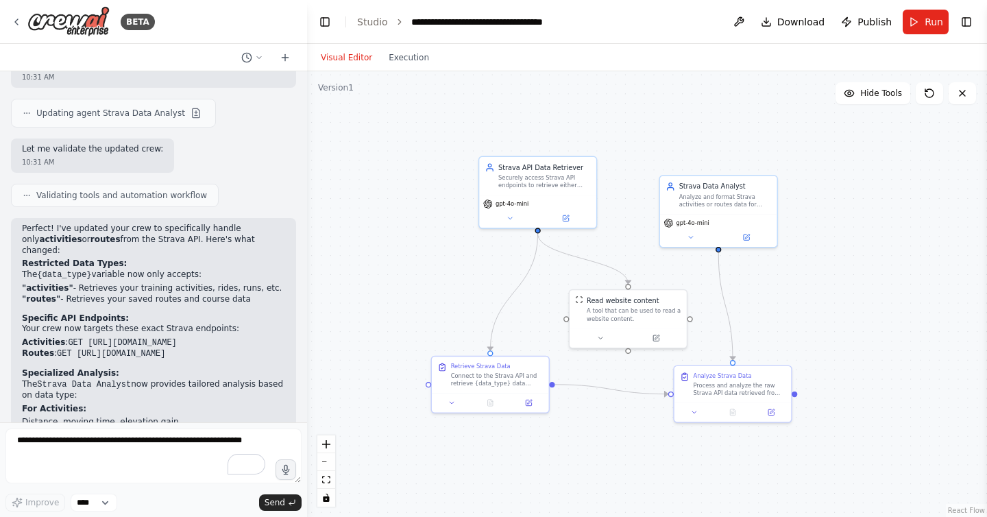
scroll to position [3211, 0]
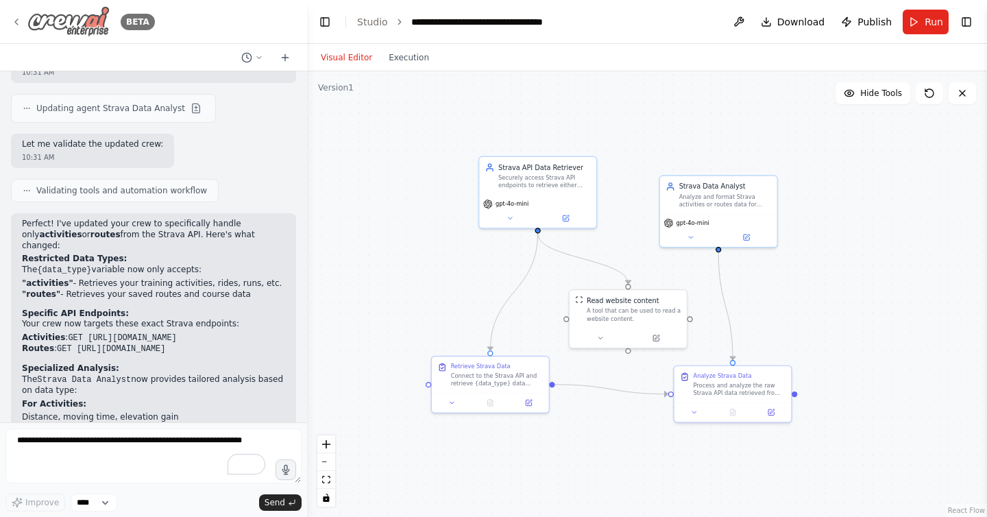
click at [15, 19] on icon at bounding box center [16, 21] width 11 height 11
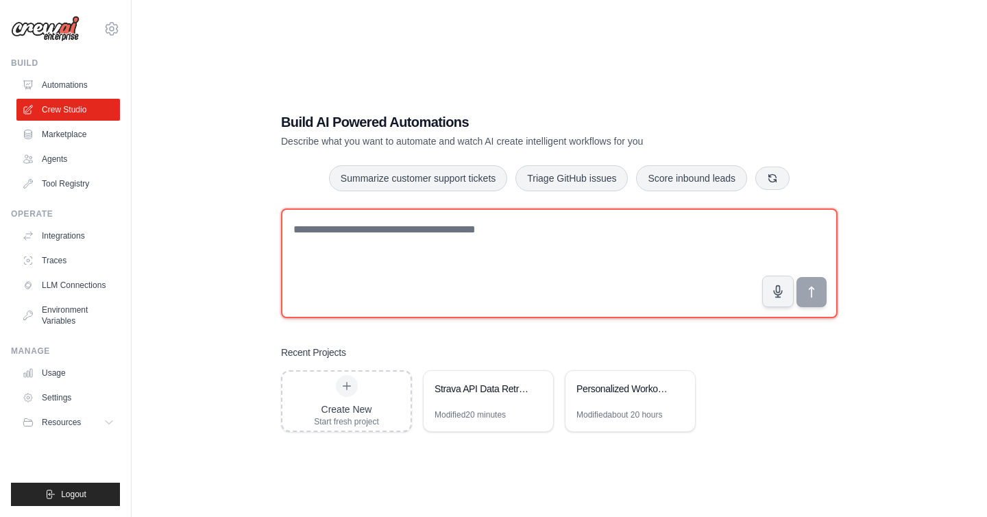
click at [325, 265] on textarea at bounding box center [559, 263] width 556 height 110
click at [387, 238] on textarea "To enrich screen reader interactions, please activate Accessibility in Grammarl…" at bounding box center [559, 263] width 556 height 110
paste textarea "**********"
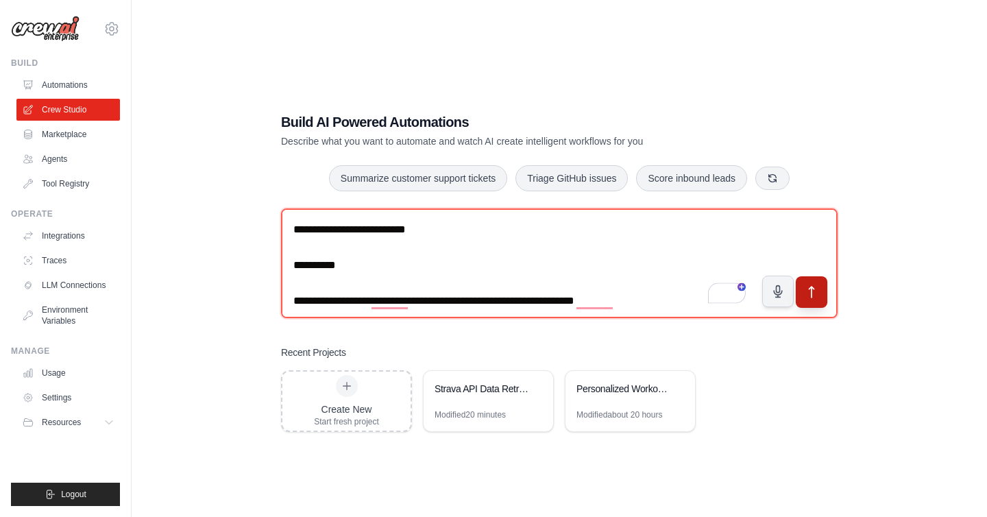
type textarea "**********"
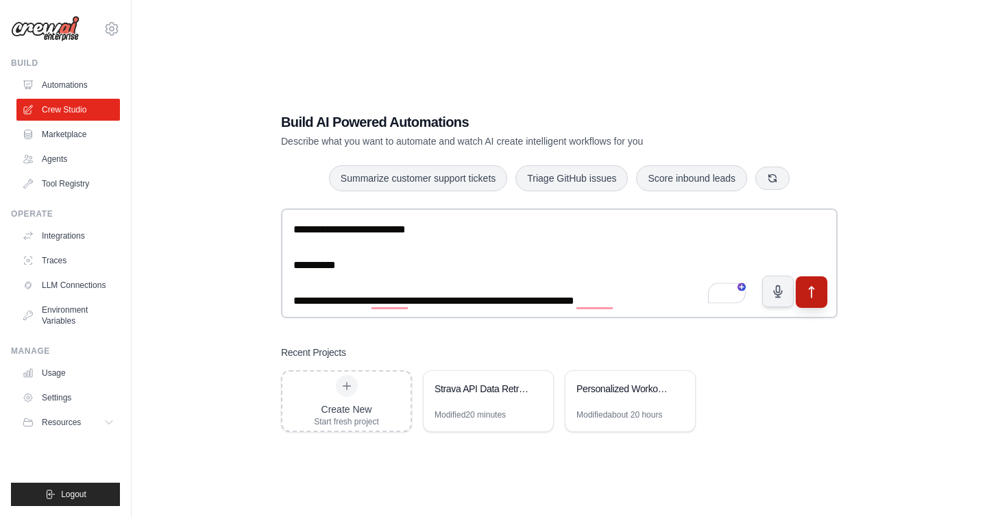
click at [810, 284] on button "submit" at bounding box center [812, 292] width 32 height 32
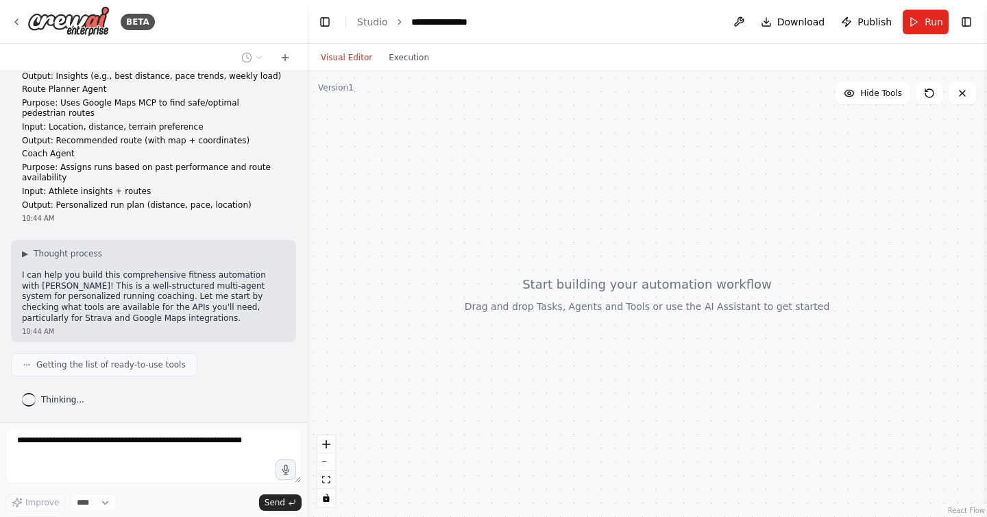
scroll to position [238, 0]
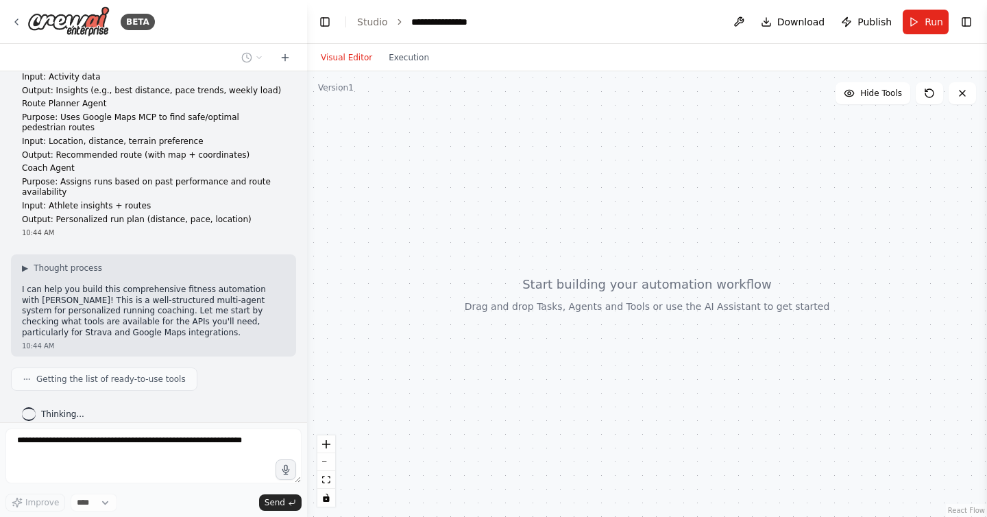
drag, startPoint x: 108, startPoint y: 292, endPoint x: 127, endPoint y: 324, distance: 37.8
click at [127, 324] on p "I can help you build this comprehensive fitness automation with [PERSON_NAME]! …" at bounding box center [153, 310] width 263 height 53
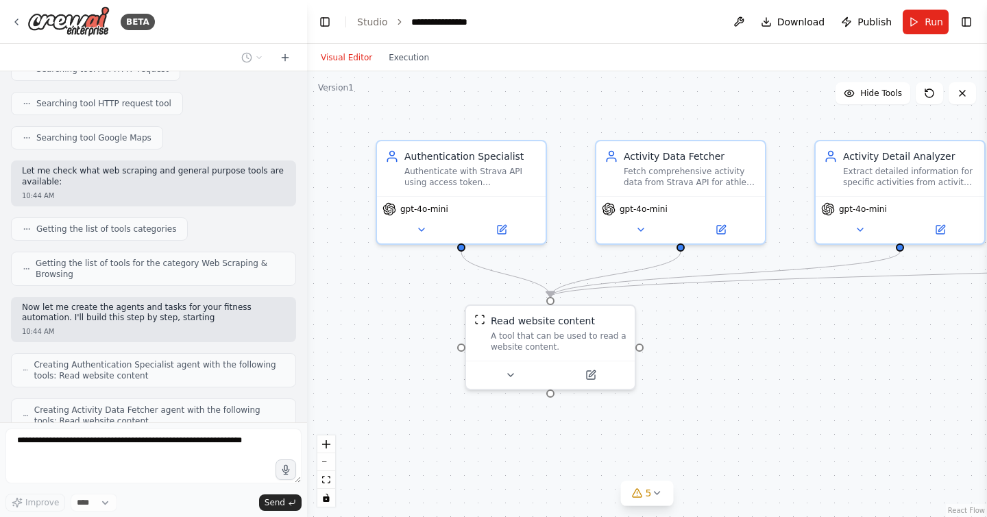
scroll to position [854, 0]
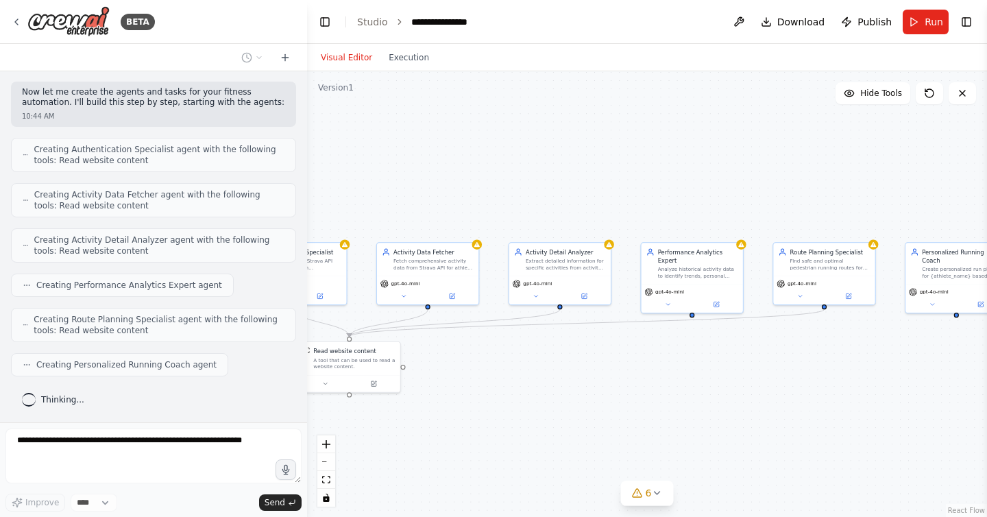
drag, startPoint x: 679, startPoint y: 371, endPoint x: 482, endPoint y: 371, distance: 196.7
click at [482, 371] on div ".deletable-edge-delete-btn { width: 20px; height: 20px; border: 0px solid #ffff…" at bounding box center [647, 293] width 680 height 445
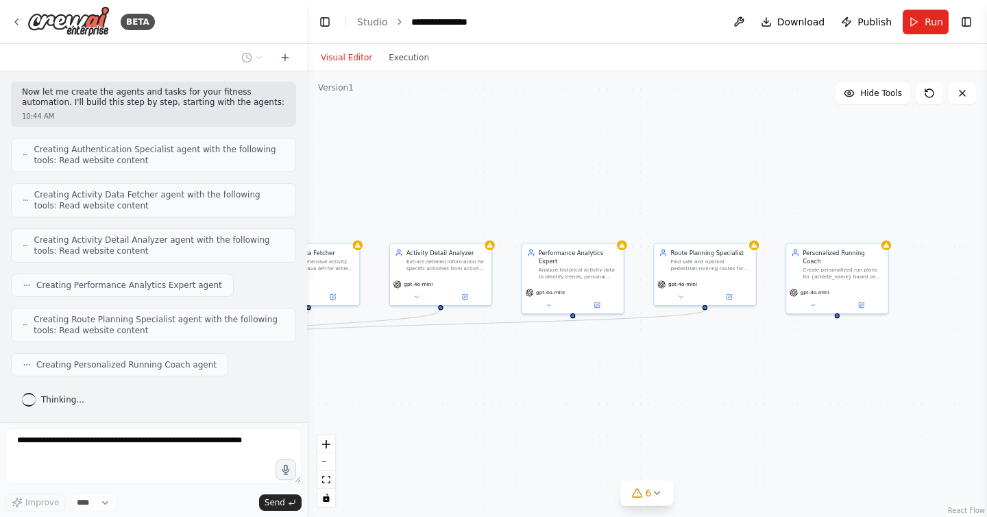
drag, startPoint x: 482, startPoint y: 371, endPoint x: 361, endPoint y: 372, distance: 121.3
click at [361, 372] on div ".deletable-edge-delete-btn { width: 20px; height: 20px; border: 0px solid #ffff…" at bounding box center [647, 293] width 680 height 445
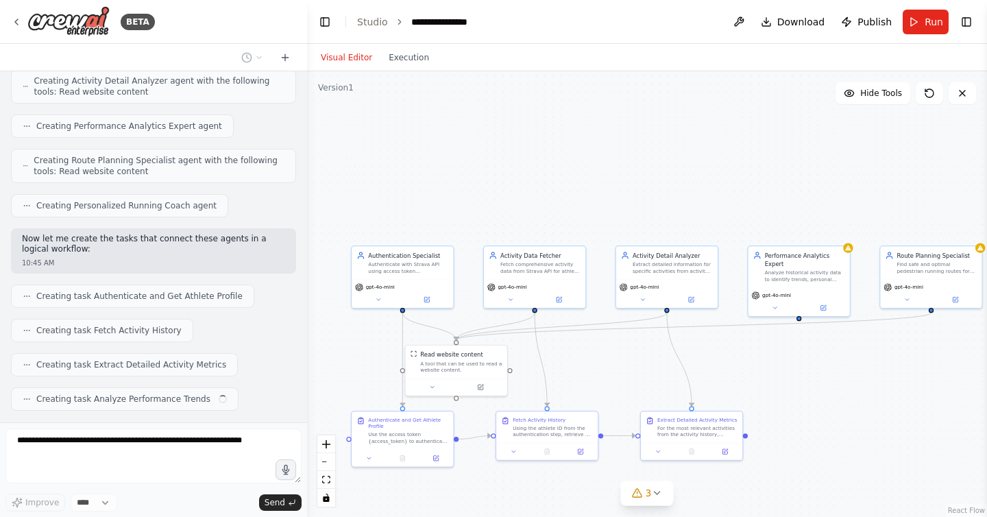
scroll to position [1047, 0]
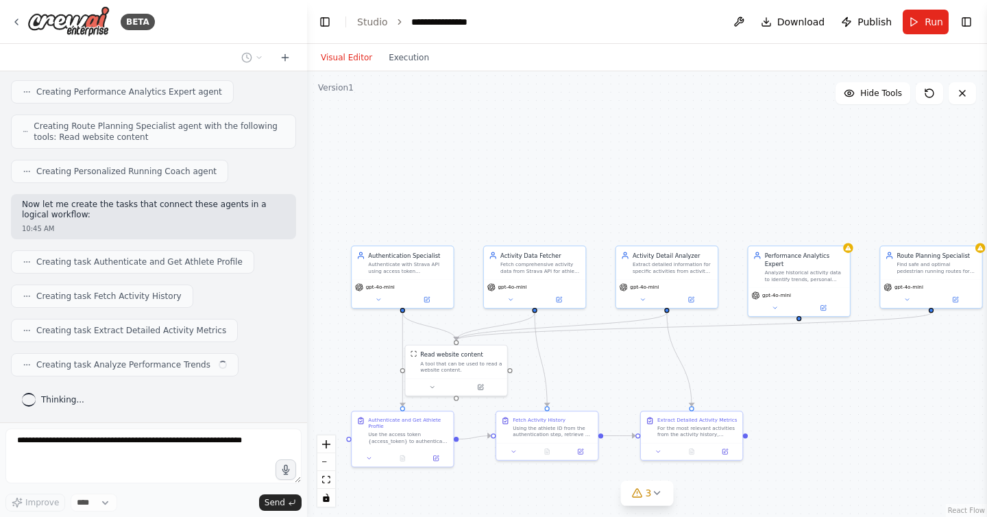
drag, startPoint x: 533, startPoint y: 358, endPoint x: 761, endPoint y: 360, distance: 228.2
click at [761, 360] on div ".deletable-edge-delete-btn { width: 20px; height: 20px; border: 0px solid #ffff…" at bounding box center [647, 293] width 680 height 445
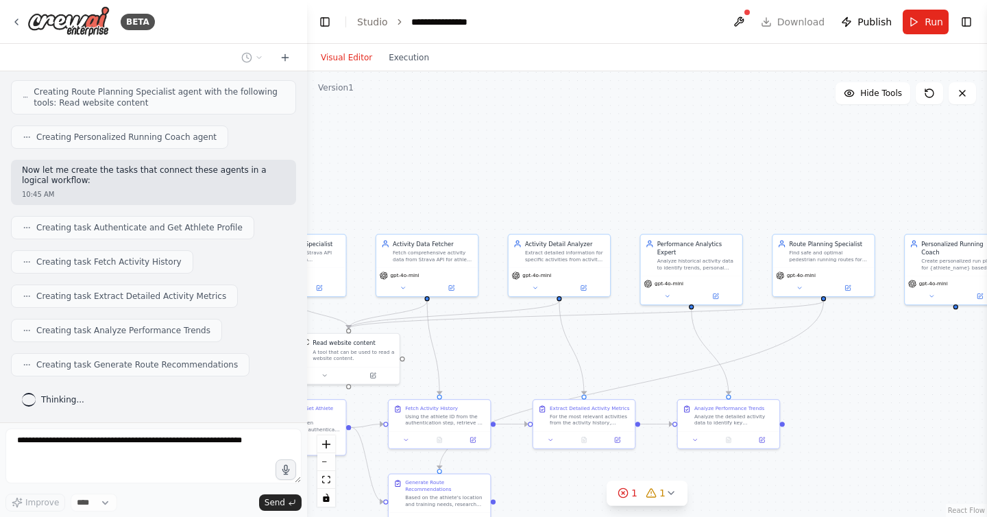
drag, startPoint x: 758, startPoint y: 360, endPoint x: 650, endPoint y: 348, distance: 108.2
click at [650, 348] on div ".deletable-edge-delete-btn { width: 20px; height: 20px; border: 0px solid #ffff…" at bounding box center [647, 293] width 680 height 445
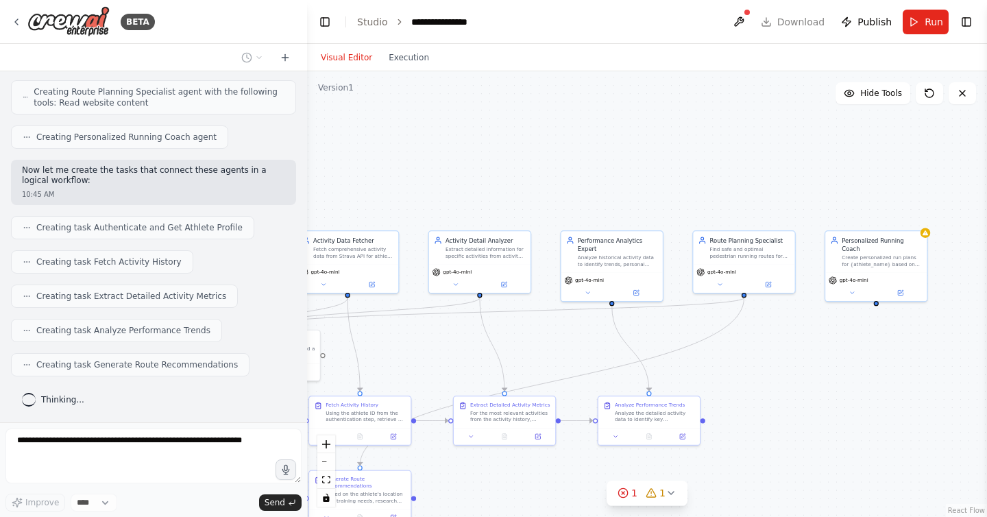
drag, startPoint x: 841, startPoint y: 362, endPoint x: 761, endPoint y: 358, distance: 80.9
click at [761, 358] on div ".deletable-edge-delete-btn { width: 20px; height: 20px; border: 0px solid #ffff…" at bounding box center [647, 293] width 680 height 445
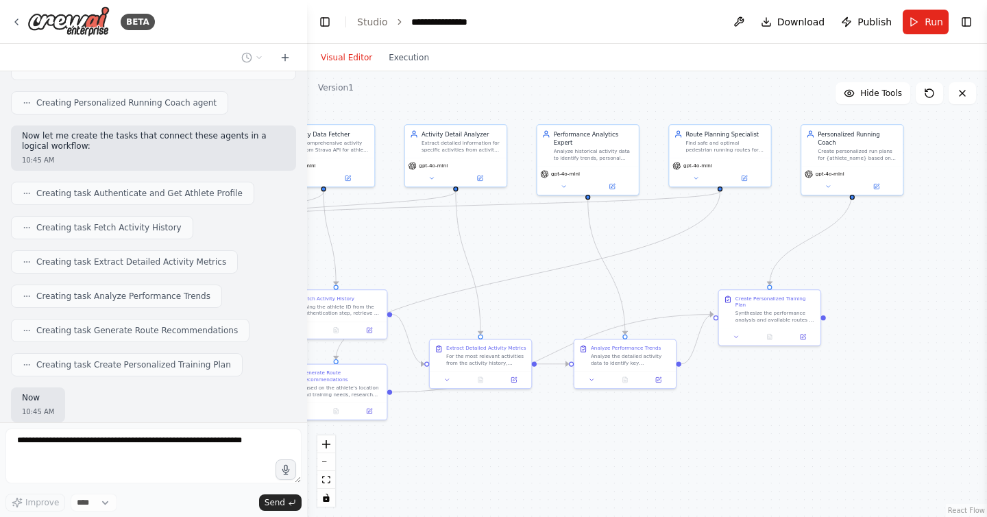
scroll to position [1195, 0]
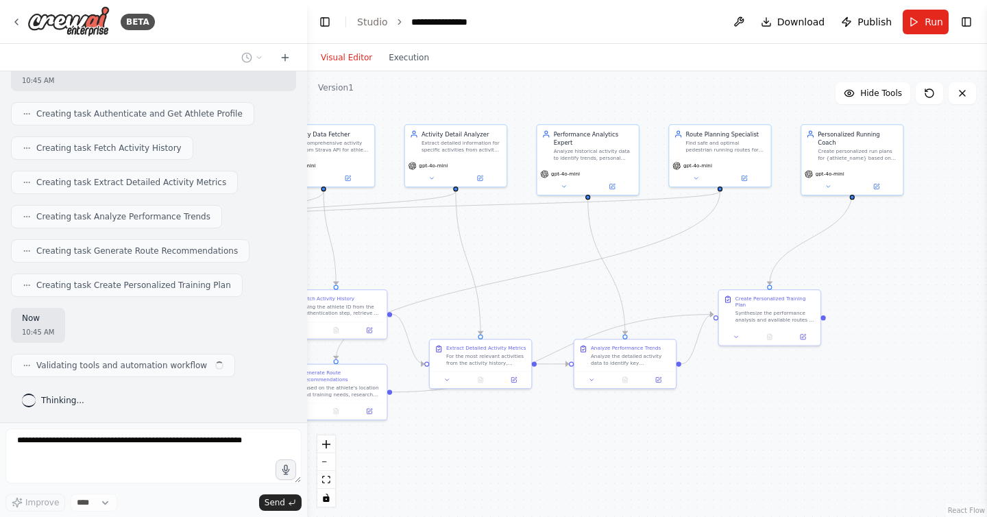
drag, startPoint x: 876, startPoint y: 365, endPoint x: 854, endPoint y: 259, distance: 108.6
click at [854, 259] on div ".deletable-edge-delete-btn { width: 20px; height: 20px; border: 0px solid #ffff…" at bounding box center [647, 293] width 680 height 445
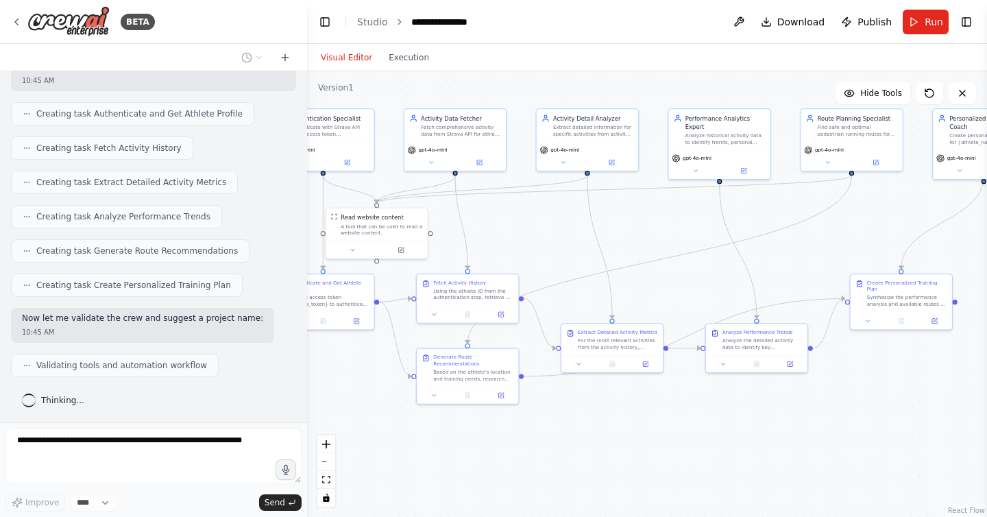
drag, startPoint x: 699, startPoint y: 419, endPoint x: 830, endPoint y: 404, distance: 132.5
click at [830, 404] on div ".deletable-edge-delete-btn { width: 20px; height: 20px; border: 0px solid #ffff…" at bounding box center [647, 293] width 680 height 445
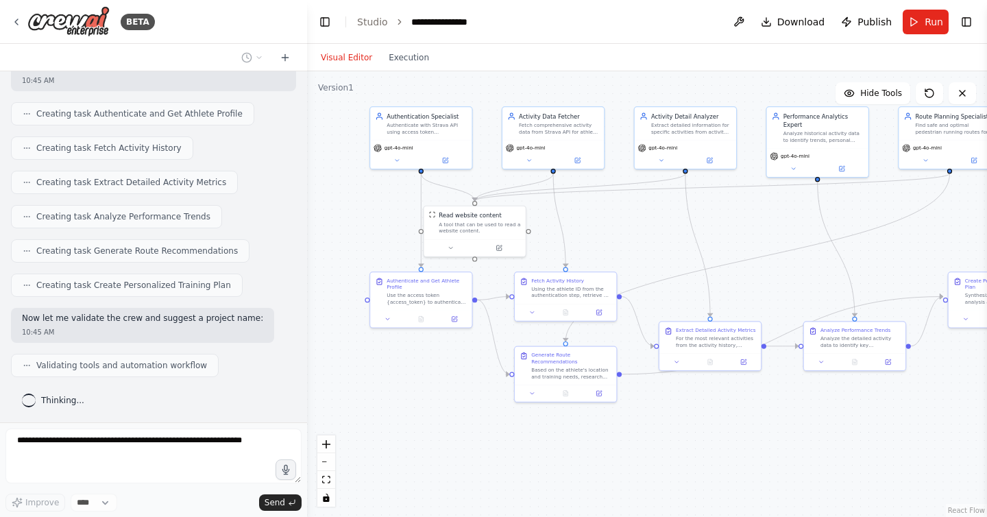
scroll to position [1229, 0]
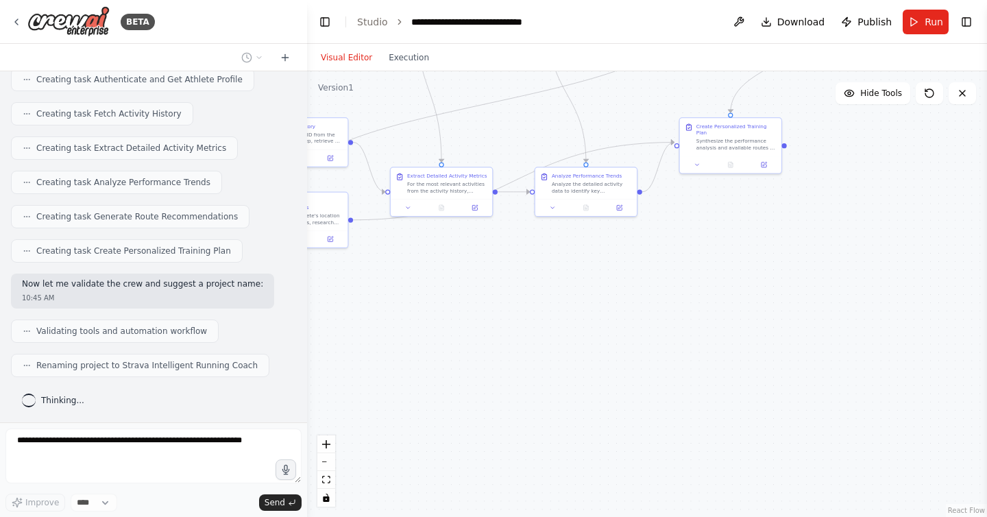
drag, startPoint x: 606, startPoint y: 421, endPoint x: 435, endPoint y: 260, distance: 235.1
click at [435, 260] on div ".deletable-edge-delete-btn { width: 20px; height: 20px; border: 0px solid #ffff…" at bounding box center [647, 293] width 680 height 445
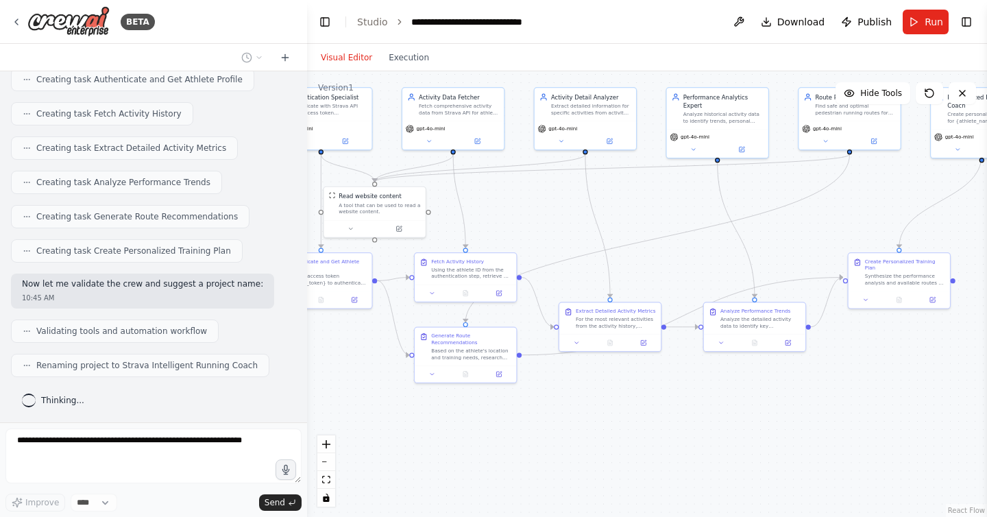
drag, startPoint x: 435, startPoint y: 260, endPoint x: 643, endPoint y: 438, distance: 273.7
click at [643, 438] on div ".deletable-edge-delete-btn { width: 20px; height: 20px; border: 0px solid #ffff…" at bounding box center [647, 293] width 680 height 445
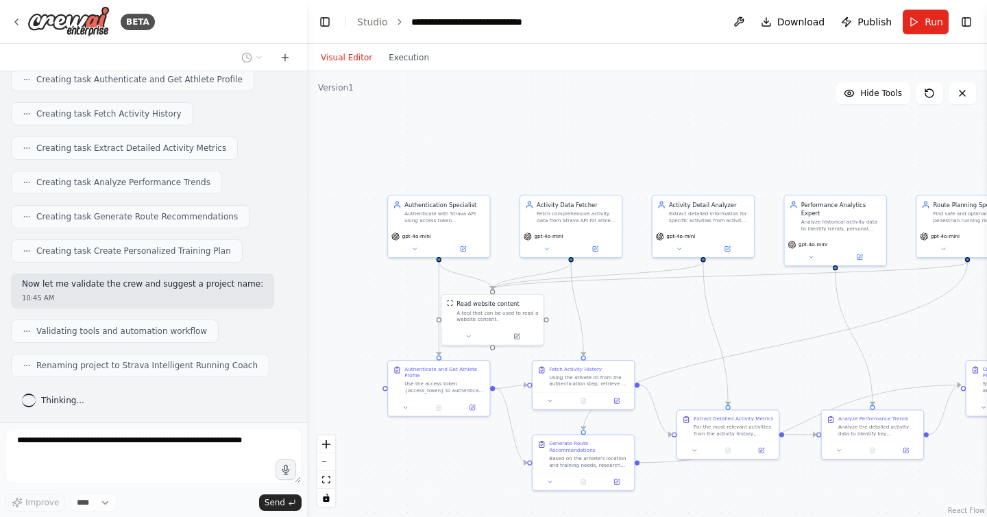
drag, startPoint x: 517, startPoint y: 230, endPoint x: 599, endPoint y: 301, distance: 108.4
click at [599, 301] on div ".deletable-edge-delete-btn { width: 20px; height: 20px; border: 0px solid #ffff…" at bounding box center [647, 293] width 680 height 445
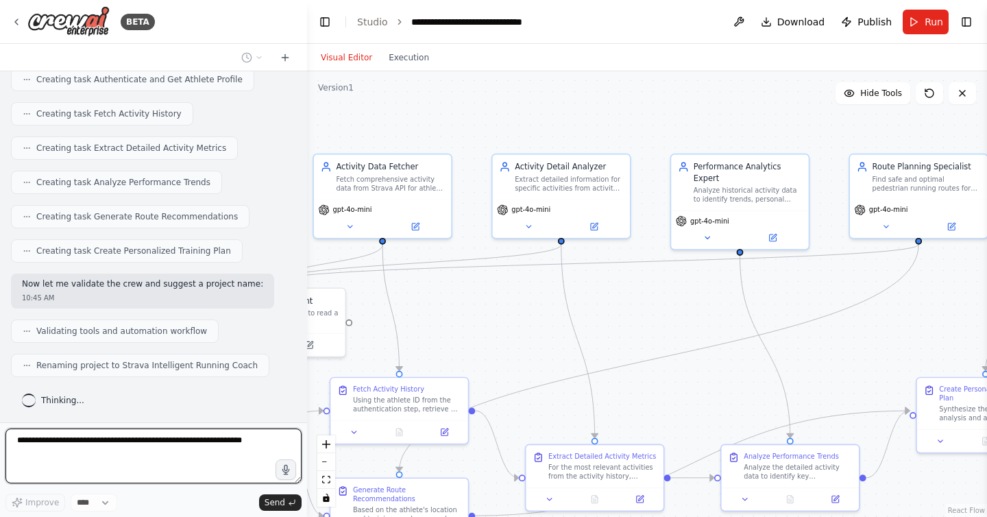
drag, startPoint x: 724, startPoint y: 314, endPoint x: 504, endPoint y: 313, distance: 220.0
click at [504, 313] on div ".deletable-edge-delete-btn { width: 20px; height: 20px; border: 0px solid #ffff…" at bounding box center [647, 293] width 680 height 445
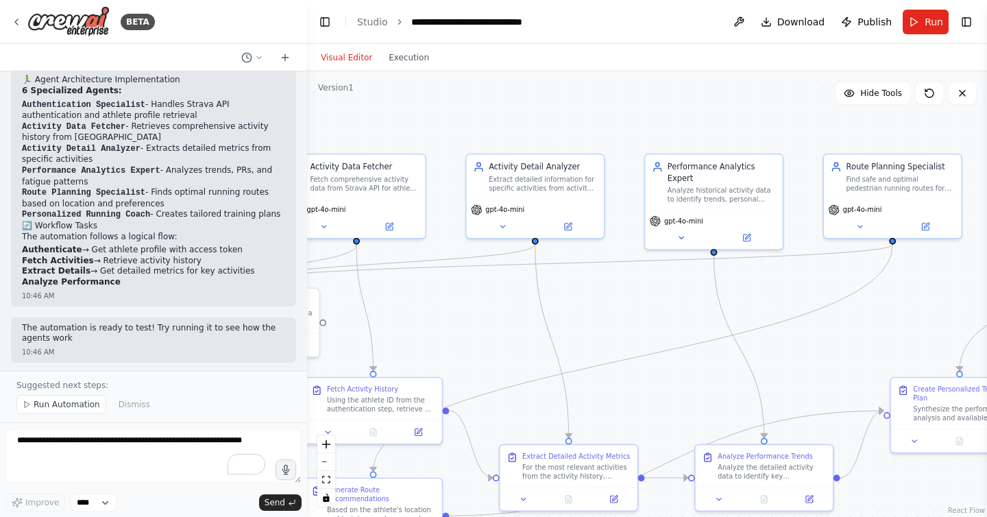
drag, startPoint x: 653, startPoint y: 314, endPoint x: 627, endPoint y: 314, distance: 26.0
click at [627, 314] on div ".deletable-edge-delete-btn { width: 20px; height: 20px; border: 0px solid #ffff…" at bounding box center [647, 293] width 680 height 445
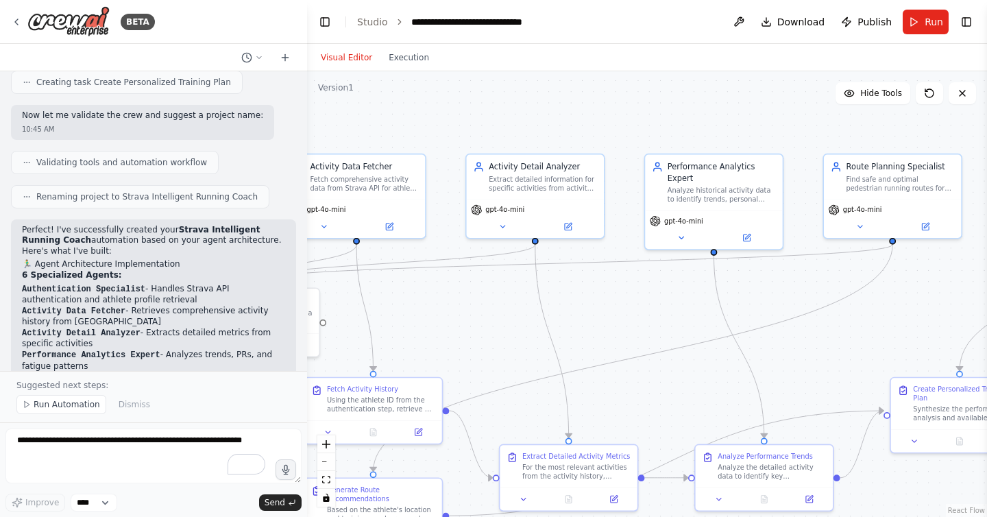
scroll to position [1400, 0]
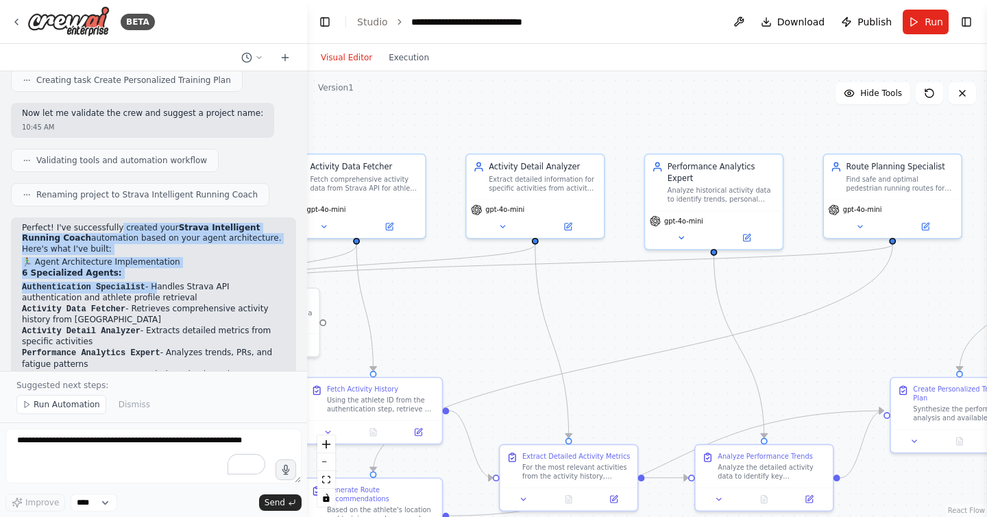
drag, startPoint x: 119, startPoint y: 230, endPoint x: 156, endPoint y: 282, distance: 64.1
click at [156, 282] on div "Perfect! I've successfully created your Strava Intelligent Running Coach automa…" at bounding box center [153, 462] width 263 height 478
click at [156, 282] on li "Authentication Specialist - Handles Strava API authentication and athlete profi…" at bounding box center [153, 293] width 263 height 22
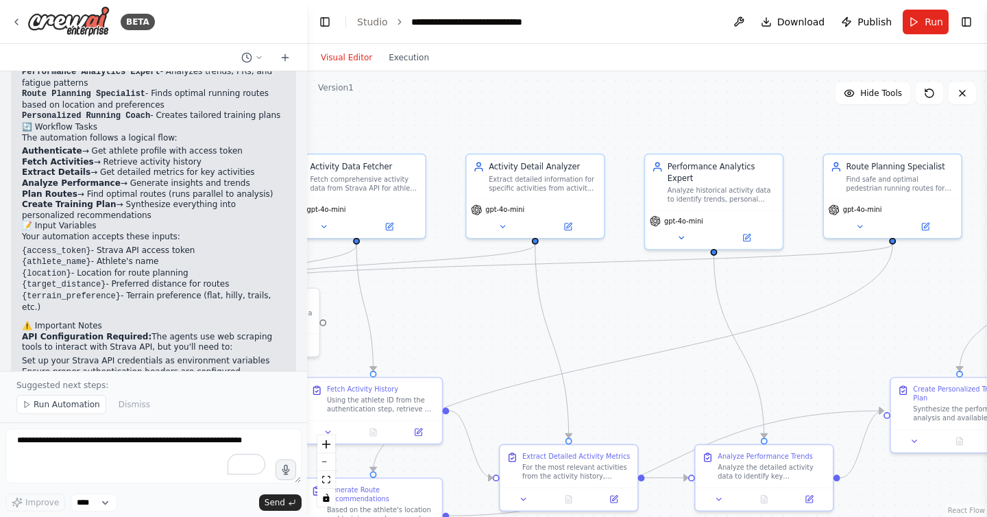
scroll to position [1717, 0]
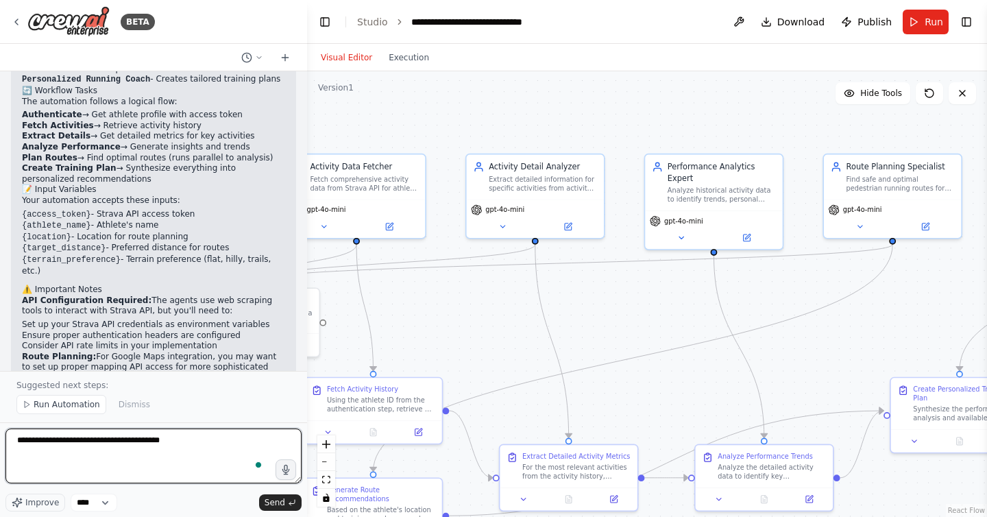
type textarea "**********"
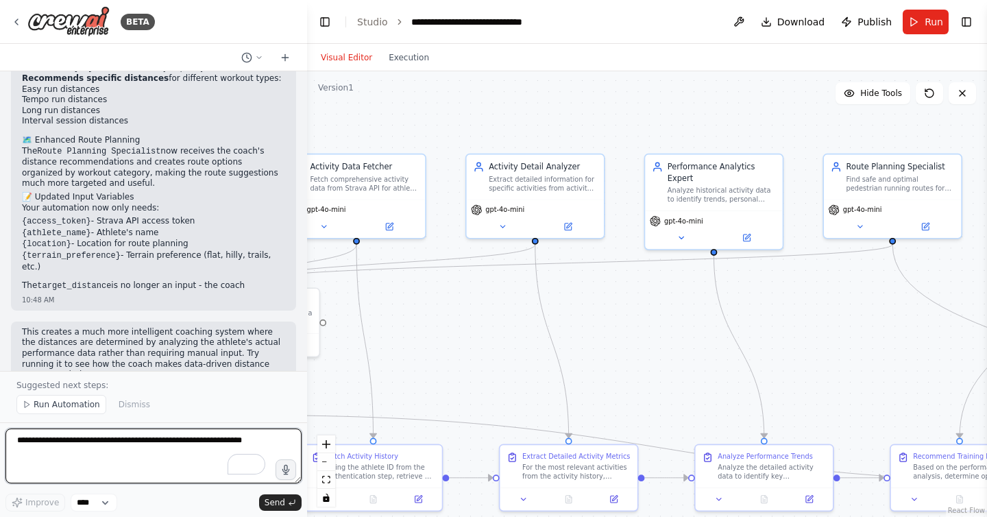
scroll to position [2979, 0]
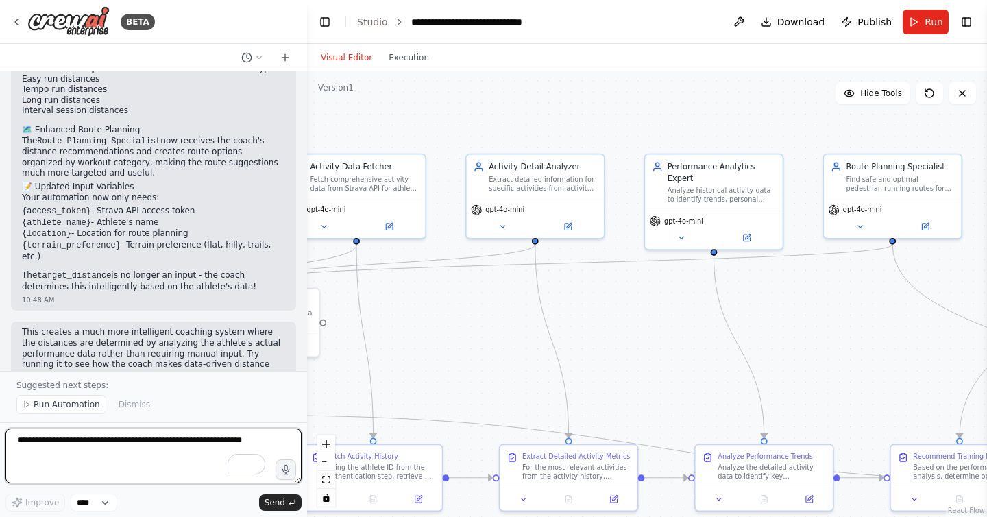
click at [108, 457] on textarea "To enrich screen reader interactions, please activate Accessibility in Grammarl…" at bounding box center [153, 455] width 296 height 55
paste textarea "**********"
type textarea "**********"
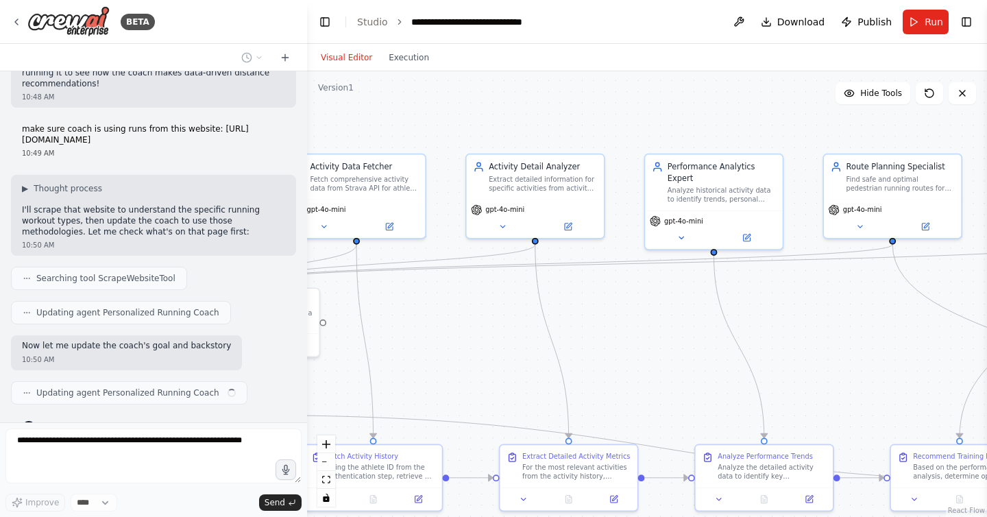
scroll to position [3281, 0]
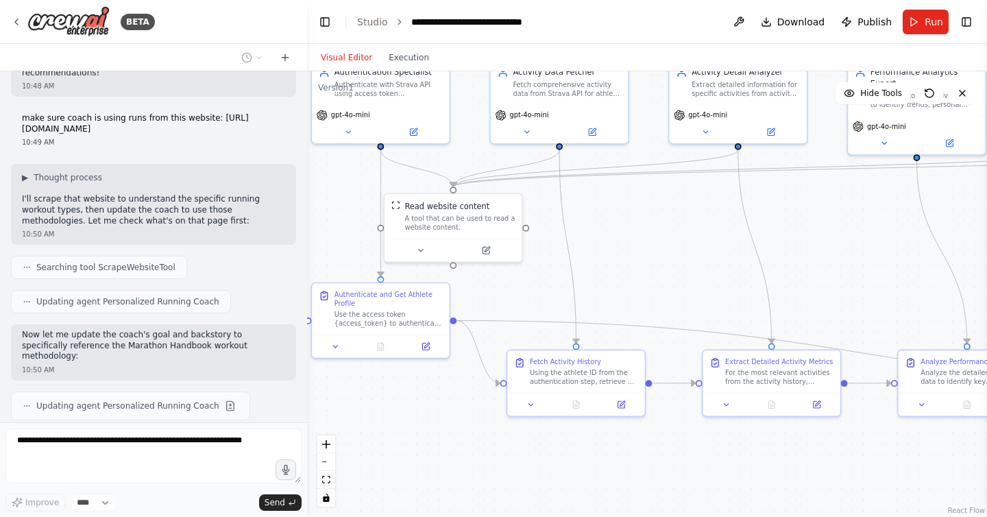
drag, startPoint x: 431, startPoint y: 328, endPoint x: 644, endPoint y: 210, distance: 243.5
click at [644, 210] on div ".deletable-edge-delete-btn { width: 20px; height: 20px; border: 0px solid #ffff…" at bounding box center [647, 293] width 680 height 445
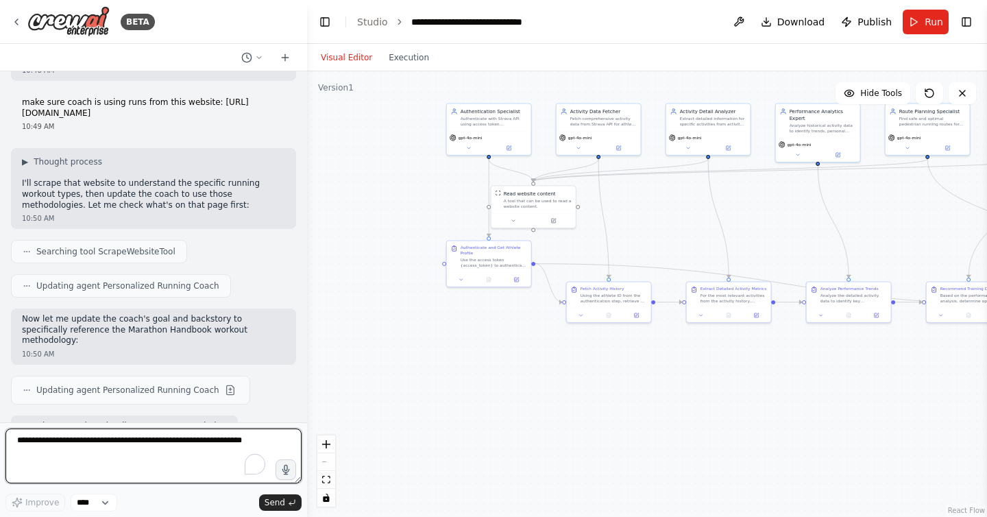
scroll to position [3307, 0]
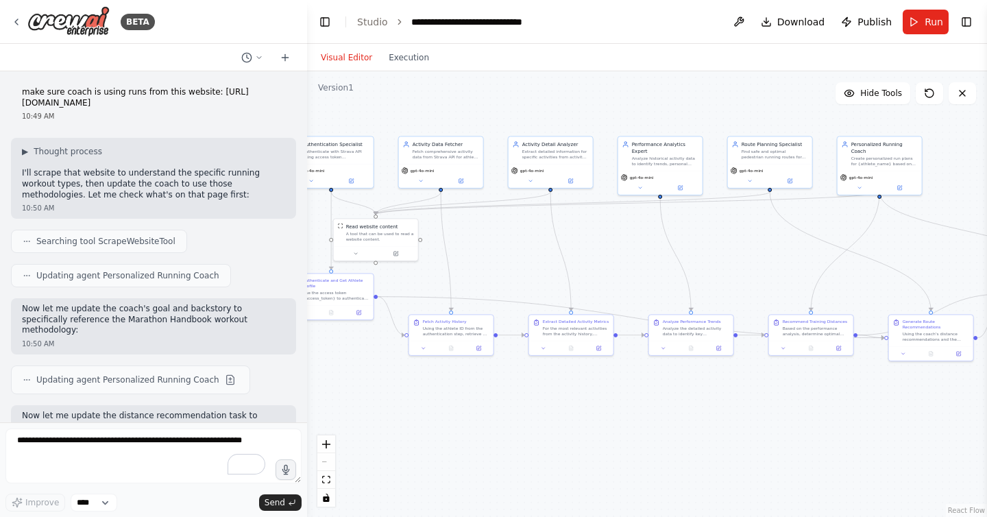
drag, startPoint x: 656, startPoint y: 225, endPoint x: 580, endPoint y: 404, distance: 194.1
click at [498, 258] on div ".deletable-edge-delete-btn { width: 20px; height: 20px; border: 0px solid #ffff…" at bounding box center [647, 293] width 680 height 445
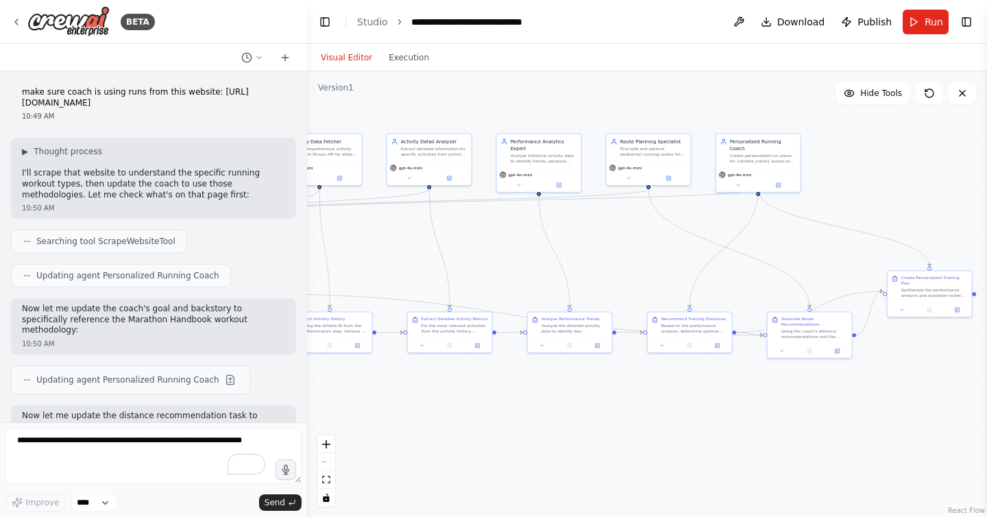
drag, startPoint x: 604, startPoint y: 441, endPoint x: 475, endPoint y: 439, distance: 128.8
click at [475, 439] on div ".deletable-edge-delete-btn { width: 20px; height: 20px; border: 0px solid #ffff…" at bounding box center [647, 293] width 680 height 445
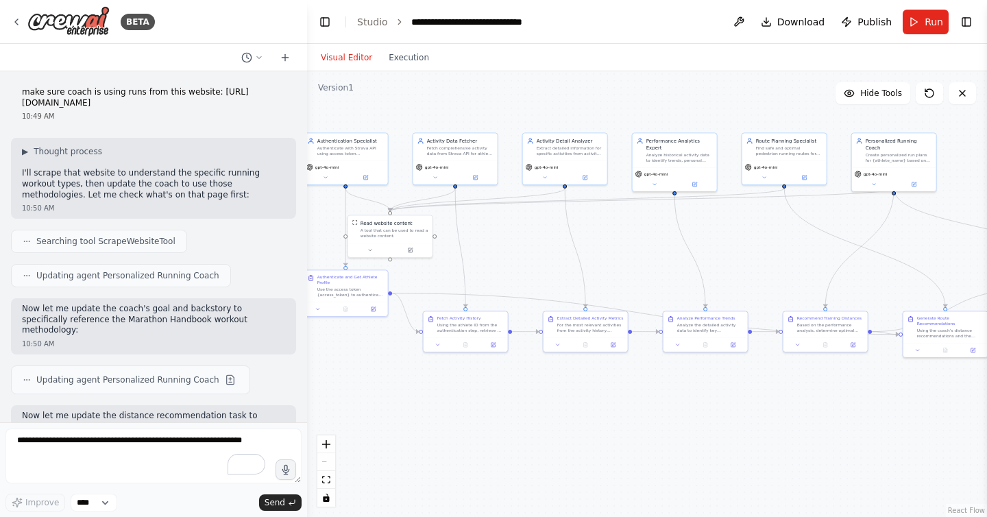
drag, startPoint x: 598, startPoint y: 430, endPoint x: 755, endPoint y: 428, distance: 157.6
click at [755, 428] on div ".deletable-edge-delete-btn { width: 20px; height: 20px; border: 0px solid #ffff…" at bounding box center [647, 293] width 680 height 445
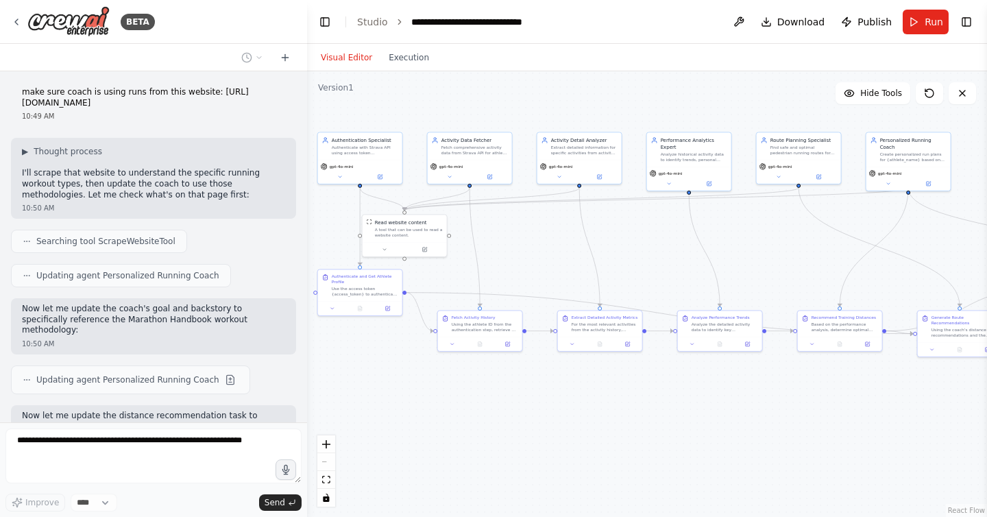
scroll to position [3388, 0]
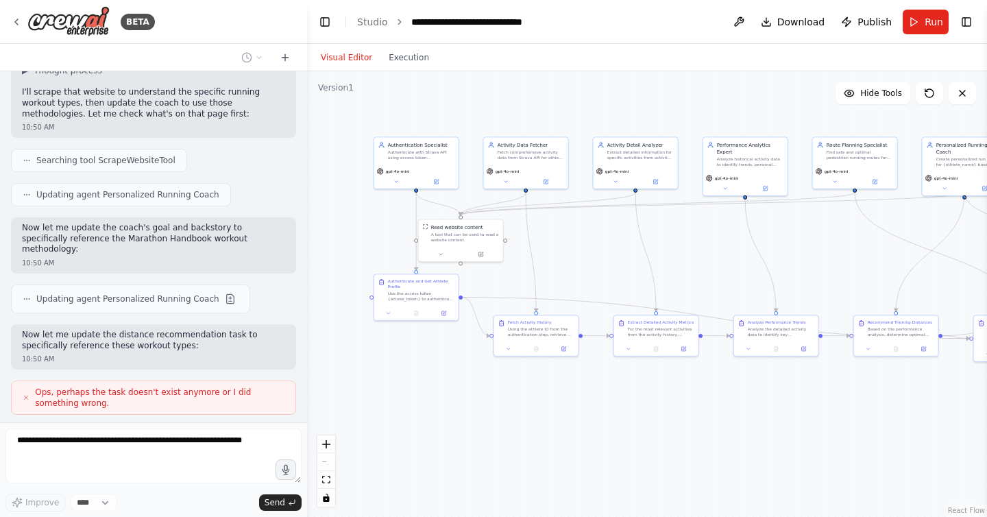
drag, startPoint x: 552, startPoint y: 408, endPoint x: 608, endPoint y: 412, distance: 56.4
click at [608, 412] on div ".deletable-edge-delete-btn { width: 20px; height: 20px; border: 0px solid #ffff…" at bounding box center [647, 293] width 680 height 445
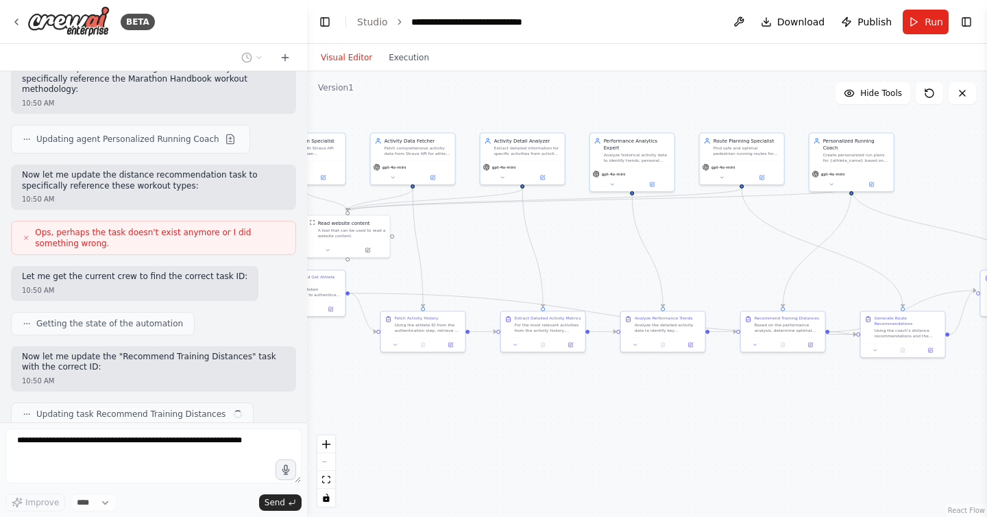
scroll to position [3558, 0]
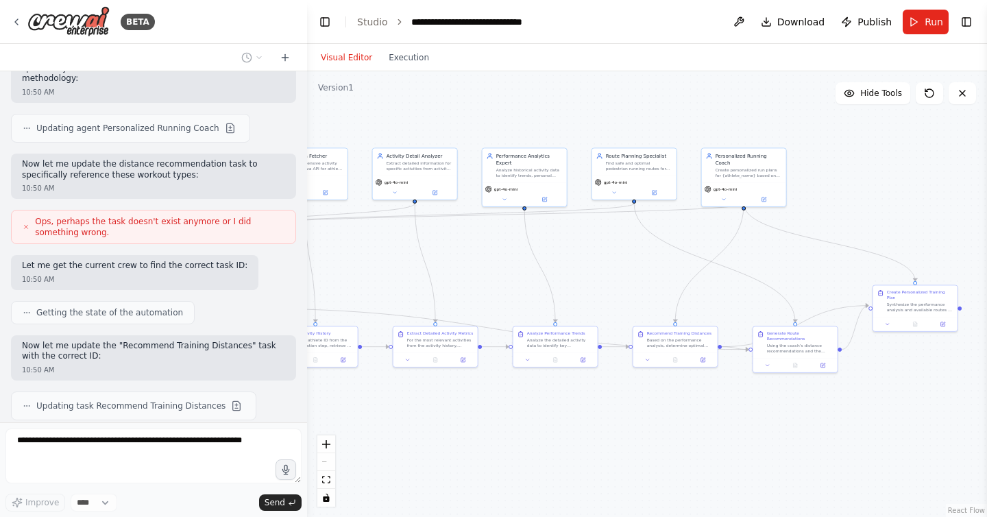
drag, startPoint x: 608, startPoint y: 412, endPoint x: 379, endPoint y: 424, distance: 229.8
click at [379, 424] on div ".deletable-edge-delete-btn { width: 20px; height: 20px; border: 0px solid #ffff…" at bounding box center [647, 293] width 680 height 445
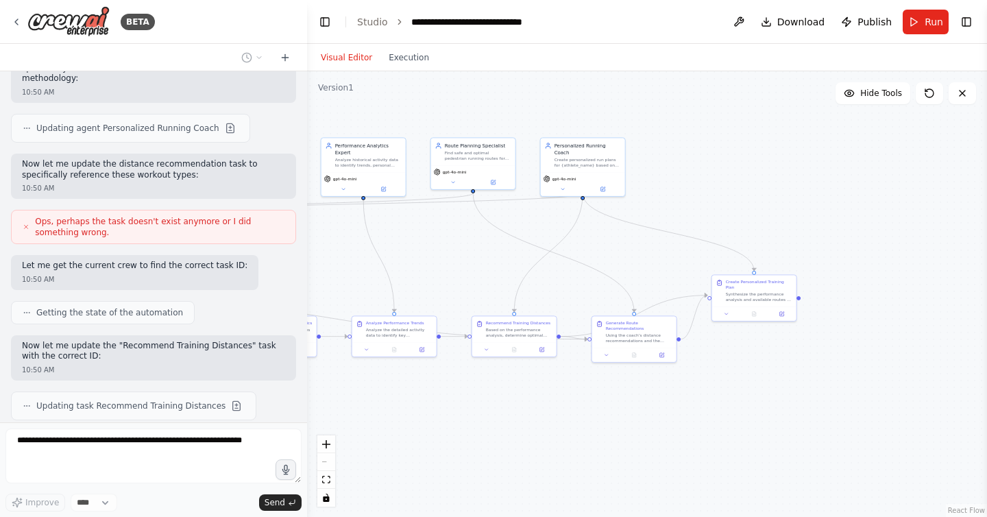
drag, startPoint x: 711, startPoint y: 445, endPoint x: 557, endPoint y: 434, distance: 153.9
click at [557, 434] on div ".deletable-edge-delete-btn { width: 20px; height: 20px; border: 0px solid #ffff…" at bounding box center [647, 293] width 680 height 445
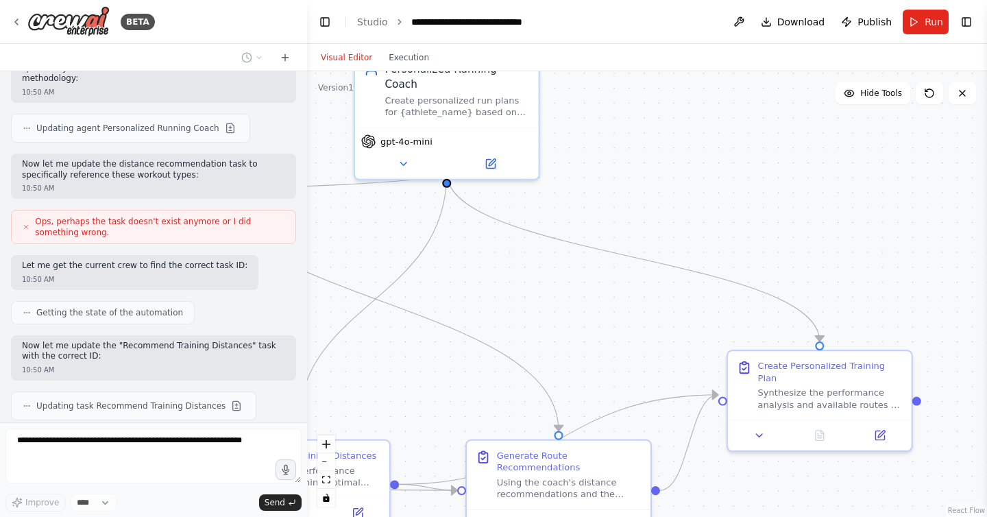
drag, startPoint x: 739, startPoint y: 328, endPoint x: 789, endPoint y: 467, distance: 147.4
click at [789, 467] on div ".deletable-edge-delete-btn { width: 20px; height: 20px; border: 0px solid #ffff…" at bounding box center [647, 293] width 680 height 445
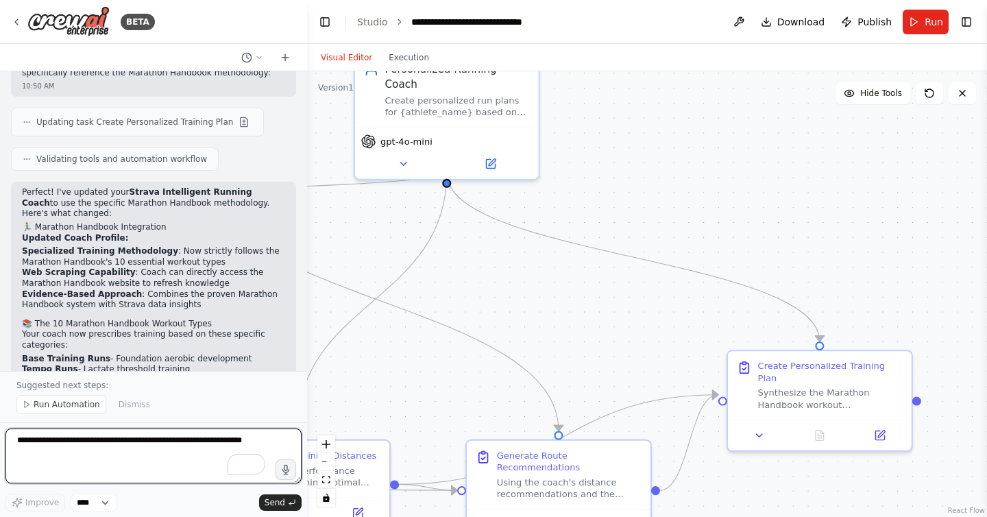
scroll to position [3917, 0]
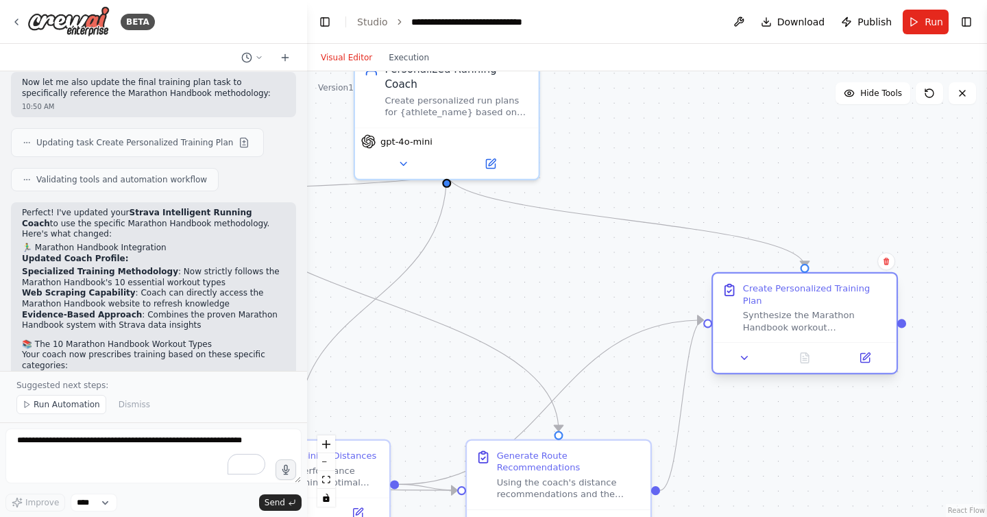
drag, startPoint x: 777, startPoint y: 384, endPoint x: 769, endPoint y: 307, distance: 77.9
click at [769, 309] on div "Synthesize the Marathon Handbook workout recommendations and available routes t…" at bounding box center [815, 321] width 145 height 24
click at [870, 352] on button at bounding box center [864, 358] width 51 height 18
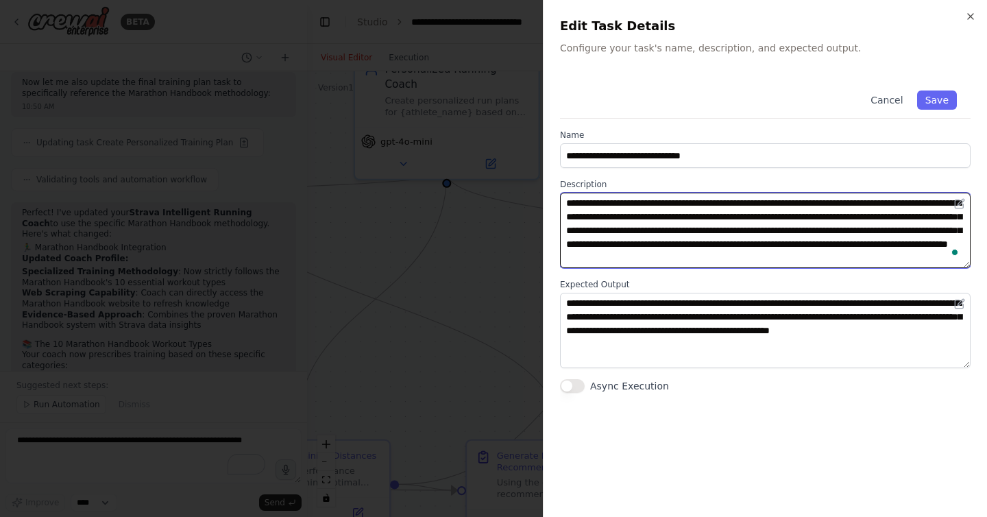
drag, startPoint x: 676, startPoint y: 207, endPoint x: 677, endPoint y: 246, distance: 39.1
click at [677, 246] on textarea "**********" at bounding box center [765, 230] width 410 height 75
click at [663, 249] on textarea "**********" at bounding box center [765, 230] width 410 height 75
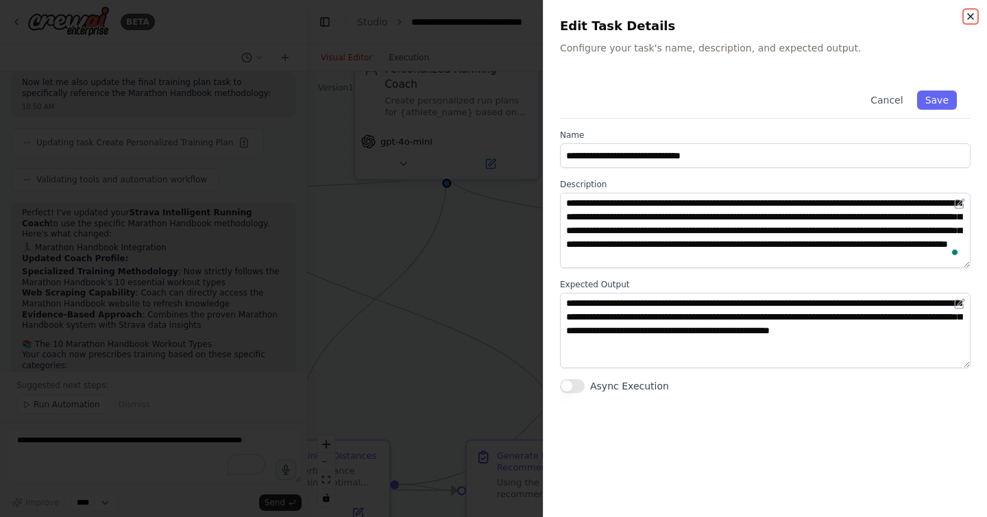
click at [971, 14] on icon "button" at bounding box center [970, 16] width 11 height 11
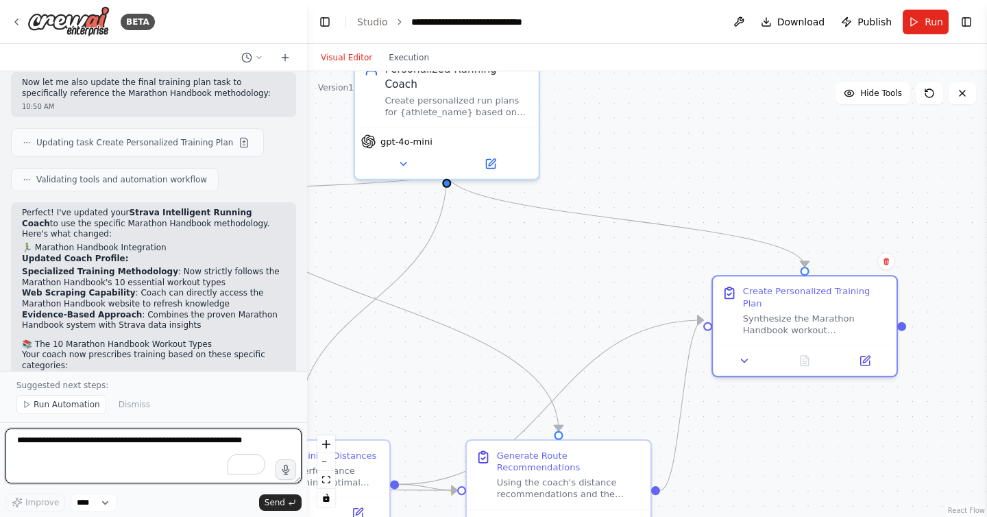
click at [139, 445] on textarea "To enrich screen reader interactions, please activate Accessibility in Grammarl…" at bounding box center [153, 455] width 296 height 55
type textarea "*"
type textarea "**********"
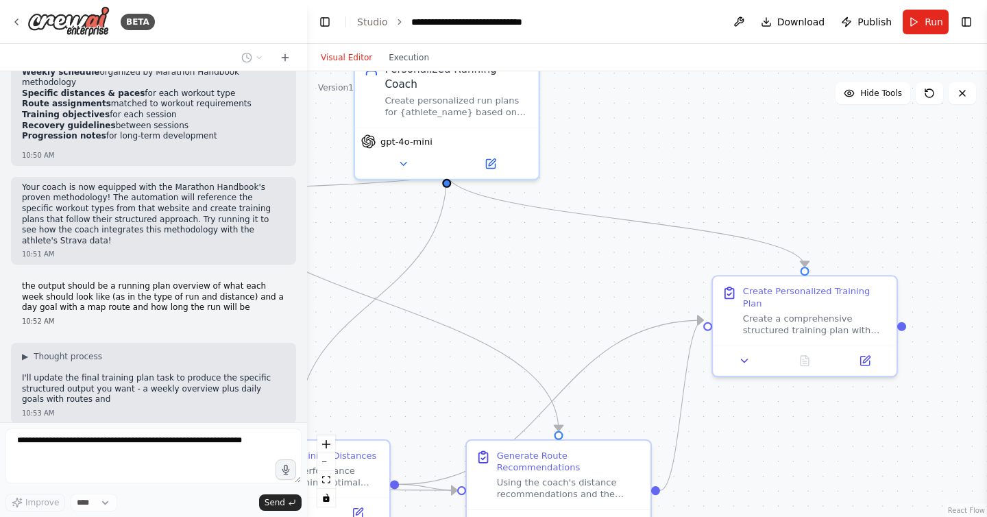
scroll to position [4476, 0]
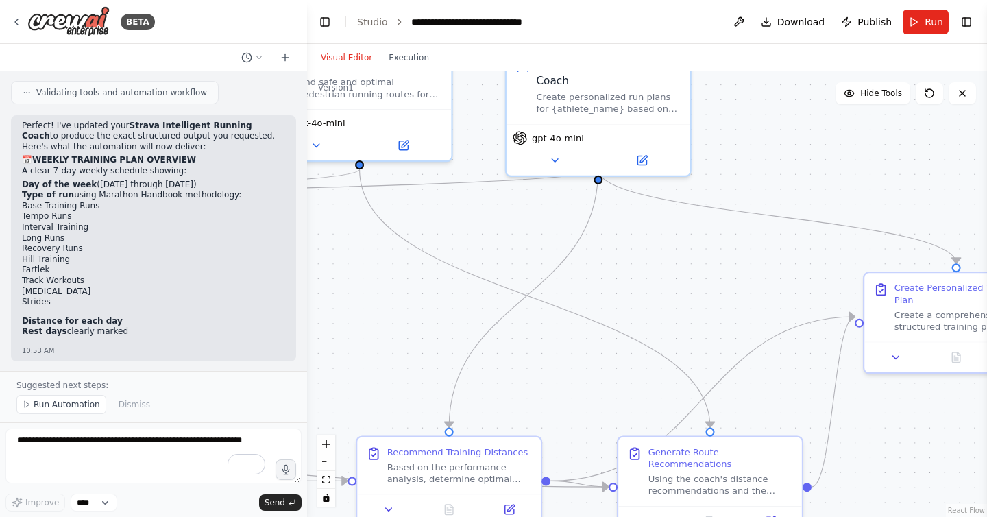
drag, startPoint x: 431, startPoint y: 335, endPoint x: 583, endPoint y: 332, distance: 152.1
click at [583, 332] on div ".deletable-edge-delete-btn { width: 20px; height: 20px; border: 0px solid #ffff…" at bounding box center [647, 293] width 680 height 445
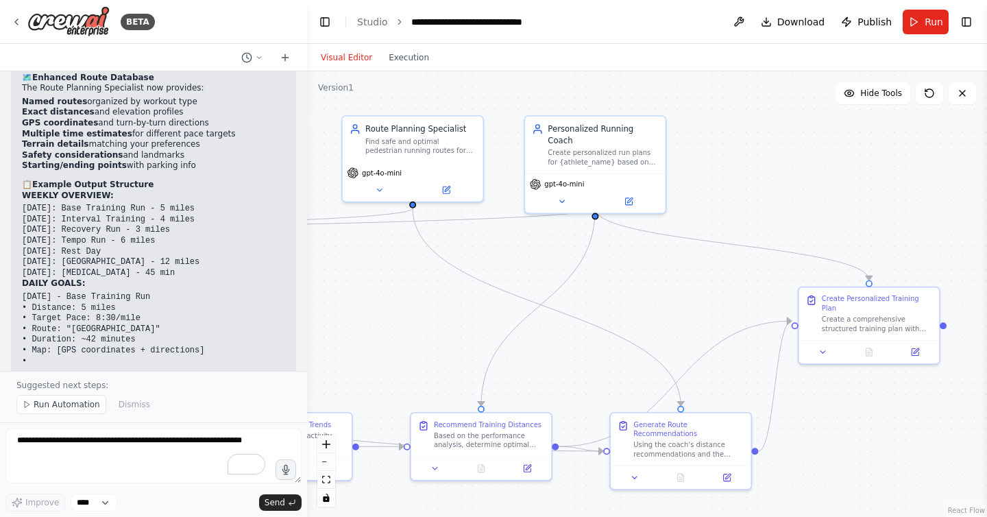
scroll to position [5345, 0]
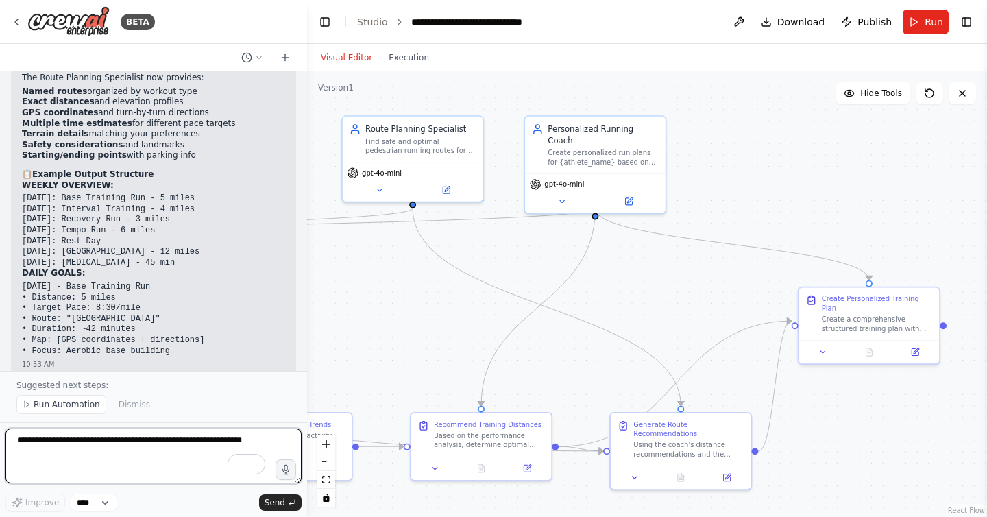
click at [115, 452] on textarea "To enrich screen reader interactions, please activate Accessibility in Grammarl…" at bounding box center [153, 455] width 296 height 55
click at [131, 450] on textarea "To enrich screen reader interactions, please activate Accessibility in Grammarl…" at bounding box center [153, 455] width 296 height 55
type textarea "*"
click at [162, 465] on textarea "**********" at bounding box center [153, 455] width 296 height 55
click at [226, 462] on textarea "**********" at bounding box center [153, 455] width 296 height 55
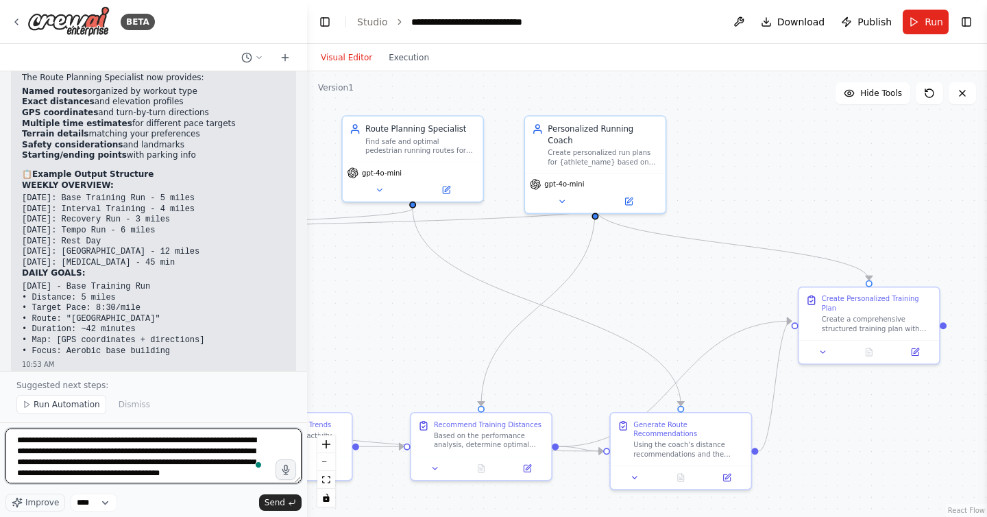
scroll to position [6, 0]
type textarea "**********"
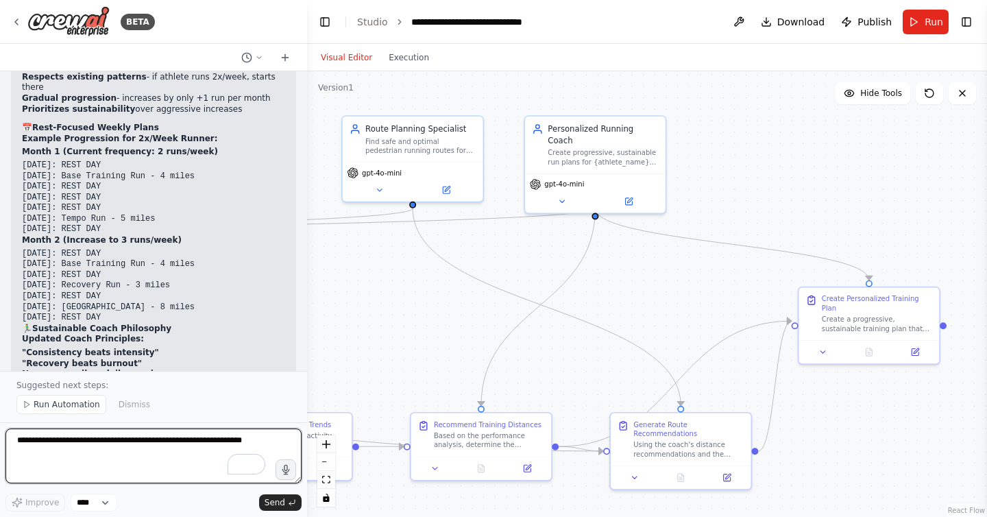
scroll to position [6439, 0]
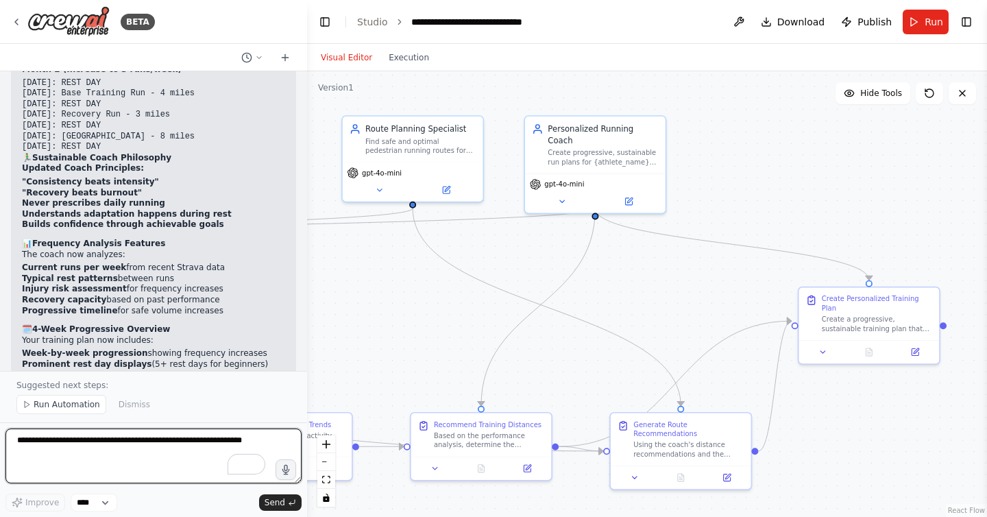
click at [66, 452] on textarea "To enrich screen reader interactions, please activate Accessibility in Grammarl…" at bounding box center [153, 455] width 296 height 55
type textarea "*"
click at [61, 408] on span "Run Automation" at bounding box center [67, 404] width 66 height 11
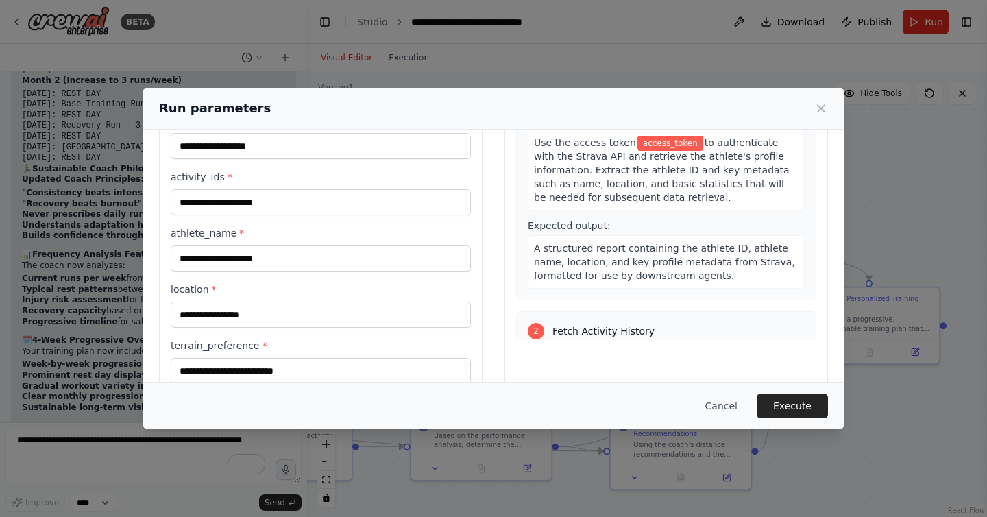
scroll to position [149, 0]
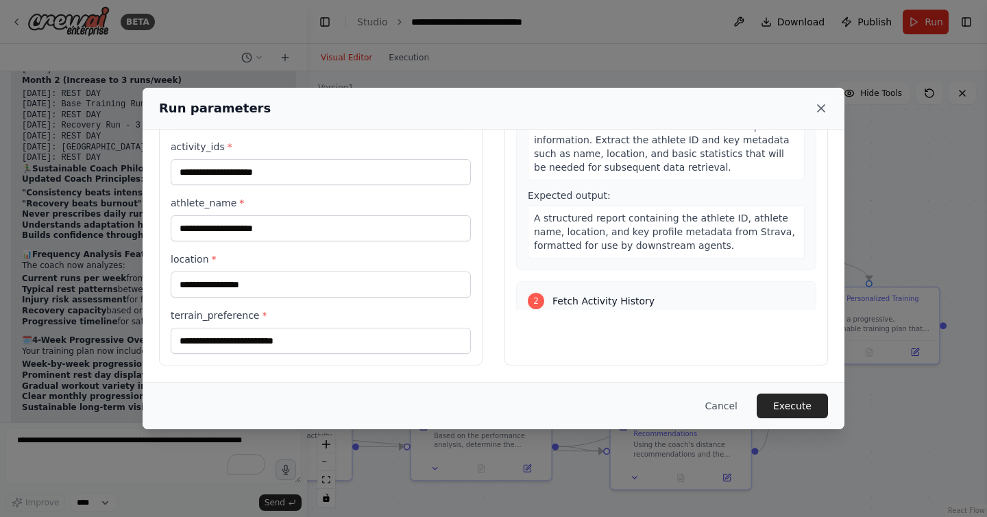
click at [820, 113] on icon at bounding box center [821, 108] width 14 height 14
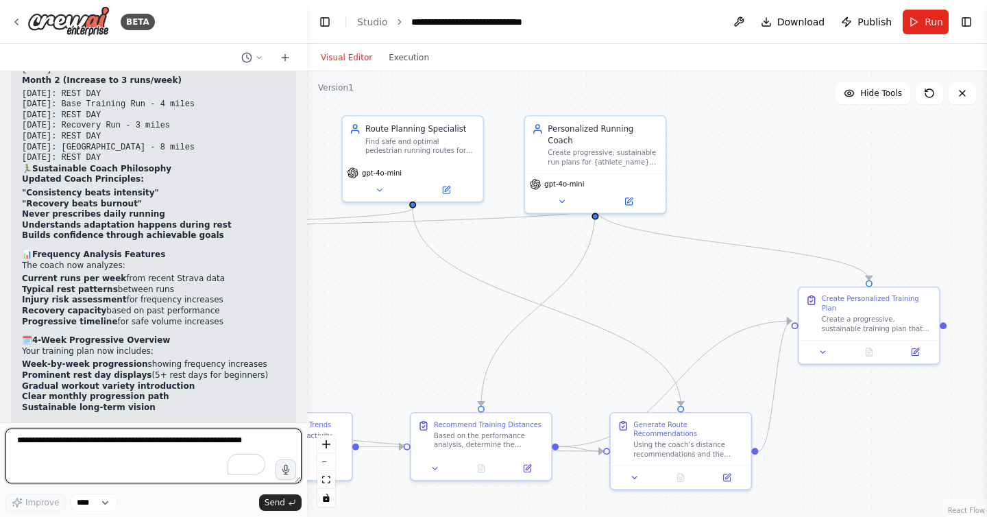
click at [106, 441] on textarea "To enrich screen reader interactions, please activate Accessibility in Grammarl…" at bounding box center [153, 455] width 296 height 55
type textarea "**********"
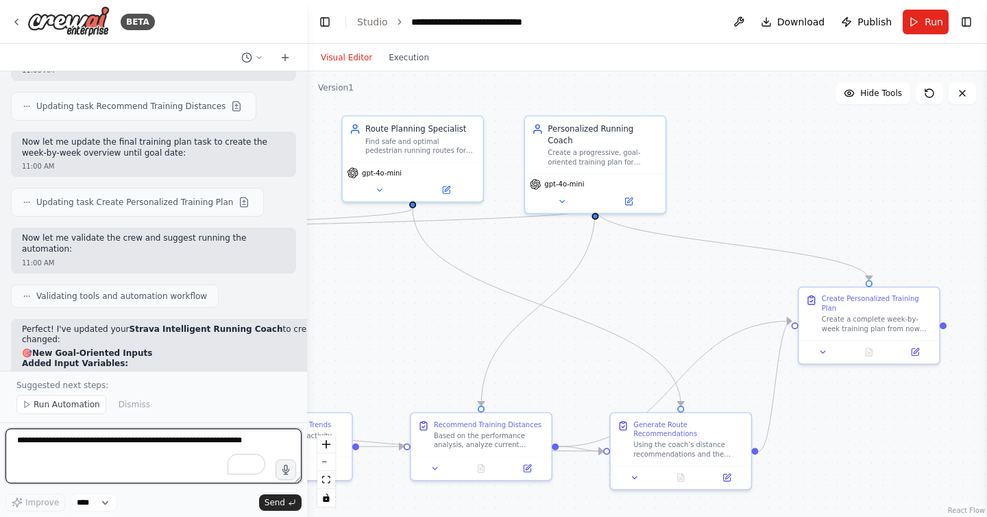
scroll to position [7227, 0]
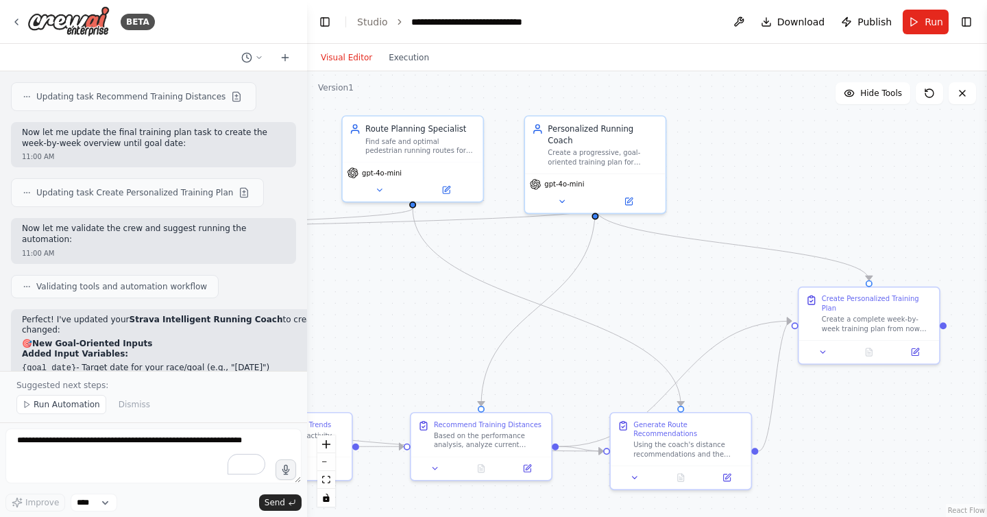
click at [297, 96] on div "Agent Architecture Overview Auth Agent Purpose: Uses access token to authentica…" at bounding box center [153, 220] width 307 height 299
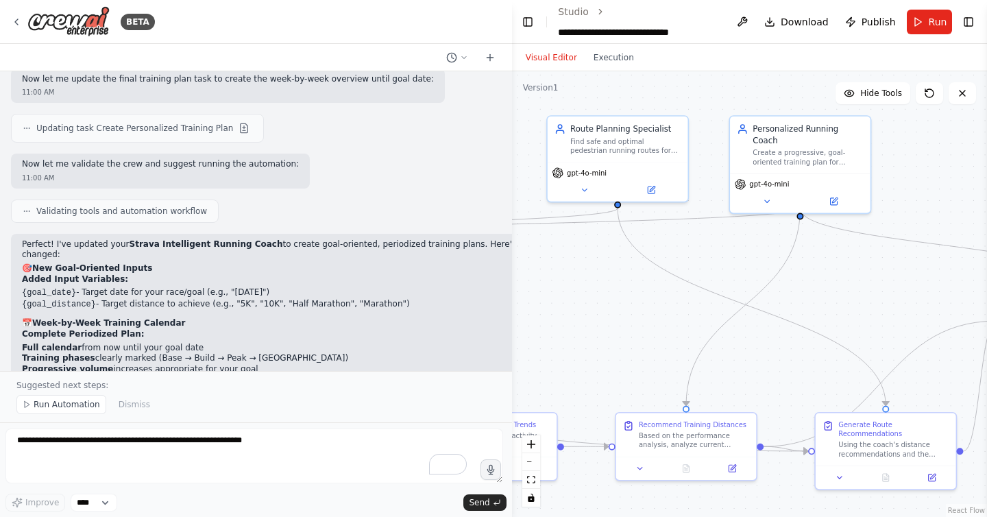
scroll to position [6445, 0]
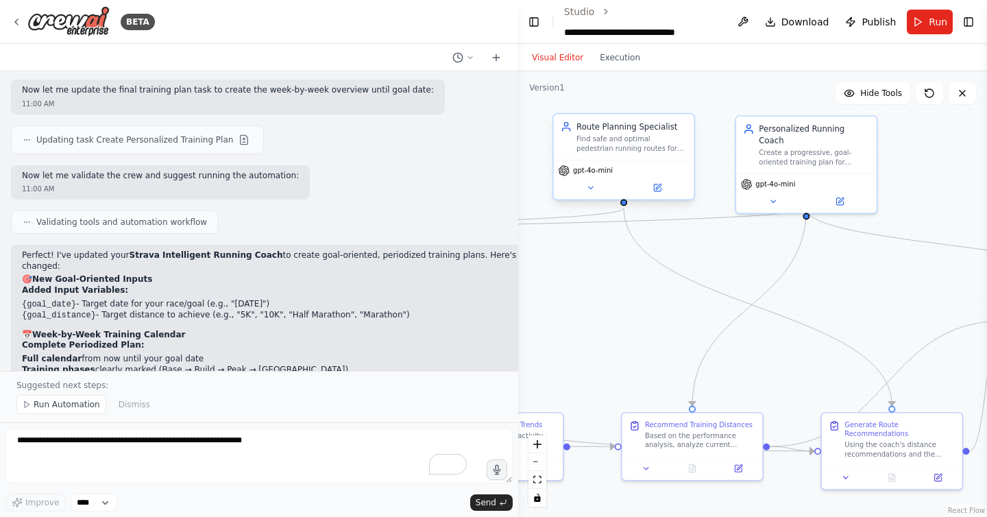
drag, startPoint x: 306, startPoint y: 95, endPoint x: 672, endPoint y: 116, distance: 366.6
click at [672, 116] on div "BETA Agent Architecture Overview Auth Agent Purpose: Uses access token to authe…" at bounding box center [493, 258] width 987 height 517
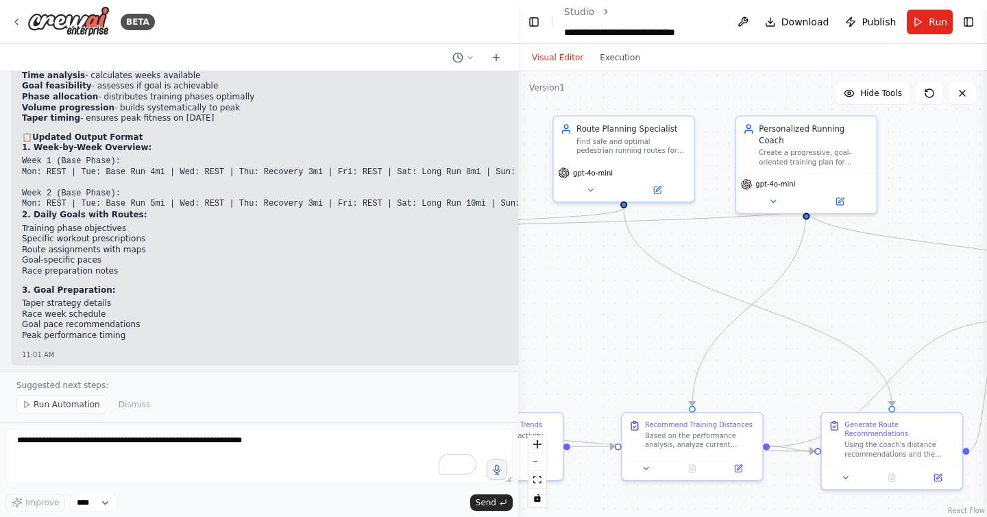
scroll to position [6903, 0]
click at [66, 404] on span "Run Automation" at bounding box center [67, 404] width 66 height 11
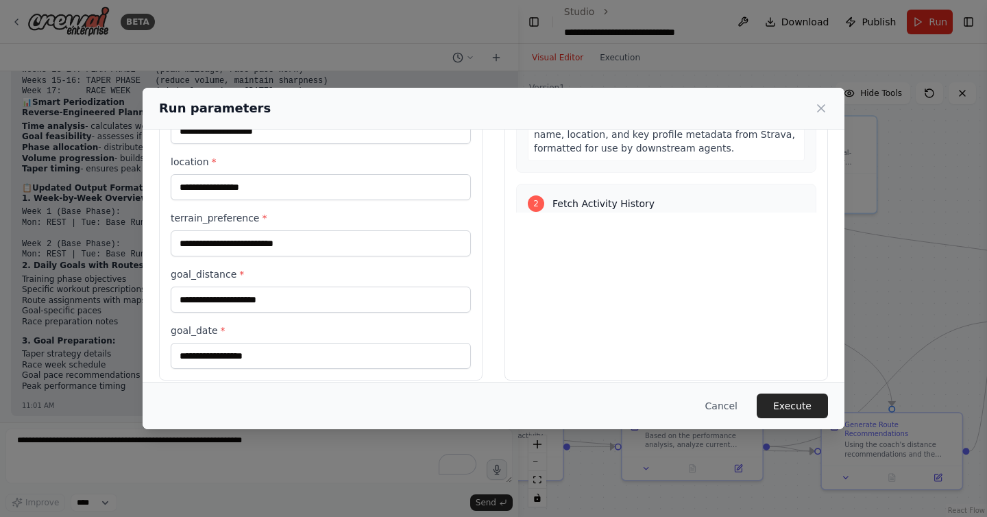
scroll to position [262, 0]
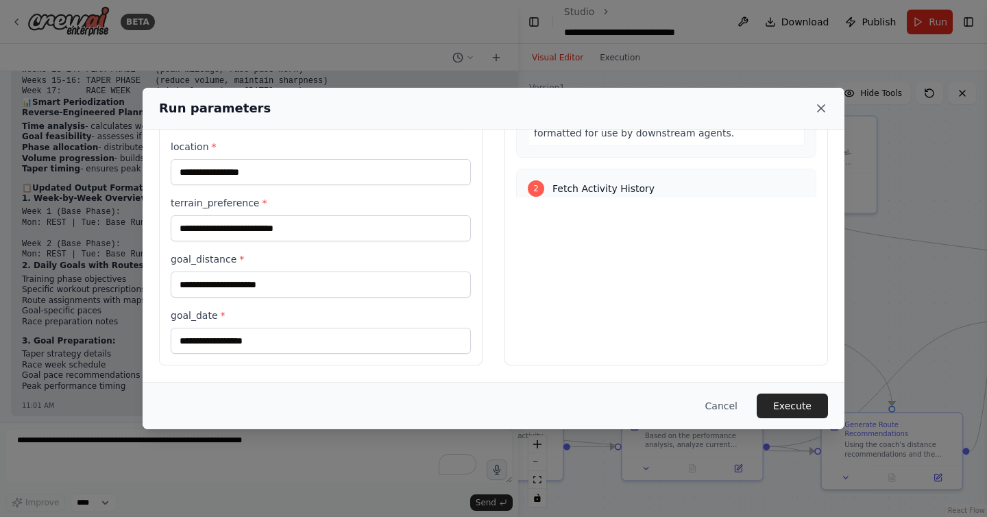
click at [817, 106] on icon at bounding box center [820, 108] width 7 height 7
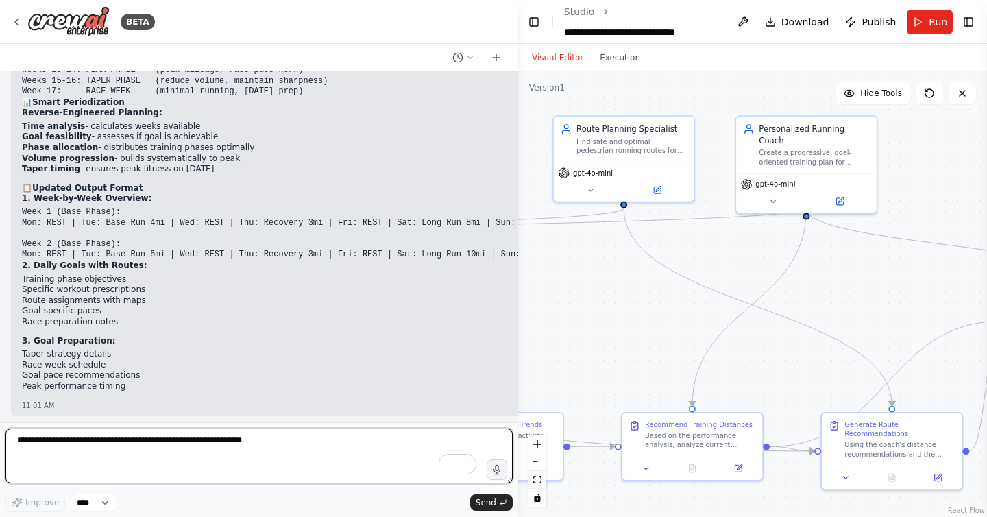
click at [177, 467] on textarea "To enrich screen reader interactions, please activate Accessibility in Grammarl…" at bounding box center [258, 455] width 507 height 55
click at [47, 443] on textarea "**********" at bounding box center [258, 455] width 507 height 55
type textarea "**********"
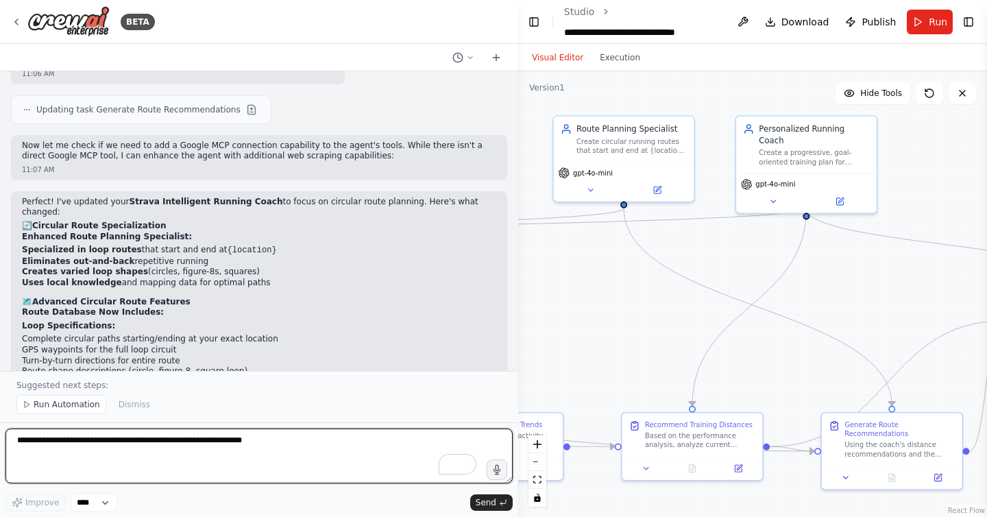
scroll to position [7674, 0]
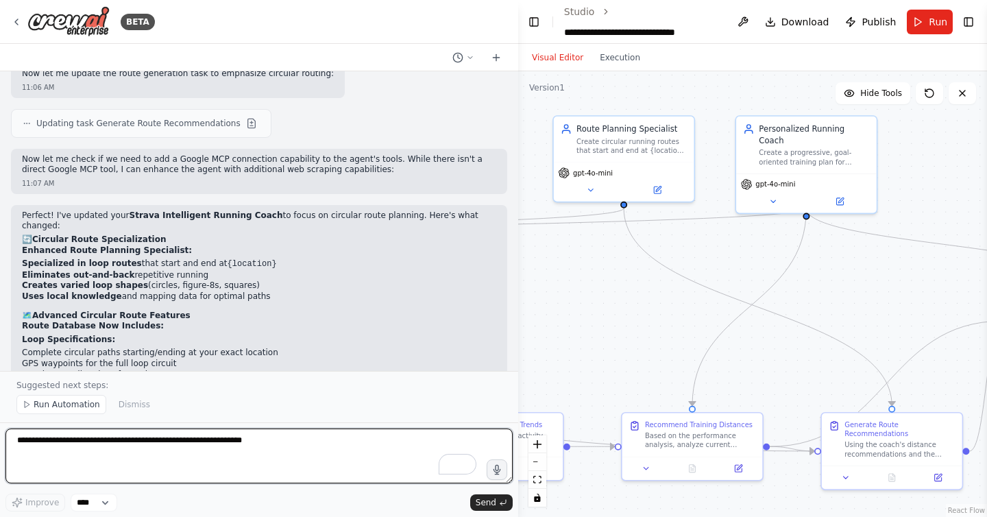
click at [210, 453] on textarea "To enrich screen reader interactions, please activate Accessibility in Grammarl…" at bounding box center [258, 455] width 507 height 55
type textarea "**********"
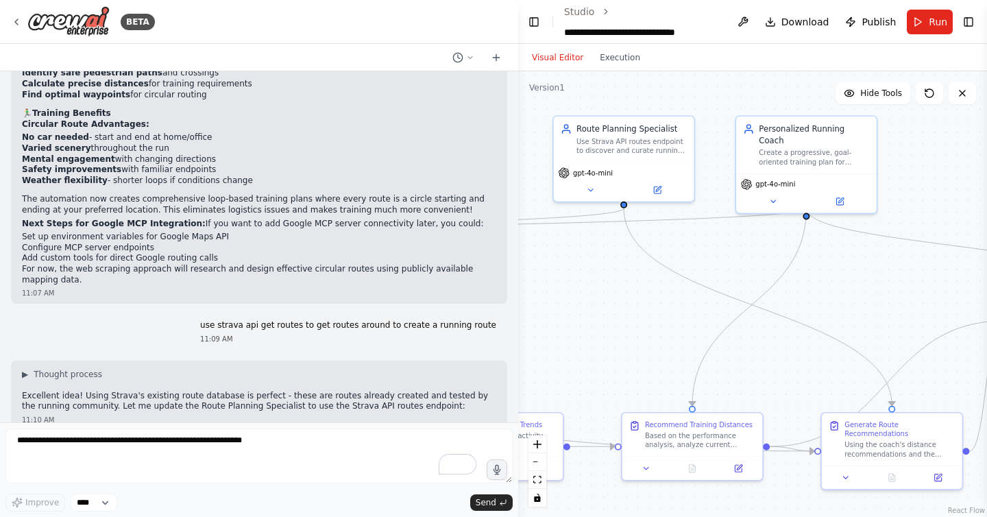
scroll to position [8291, 0]
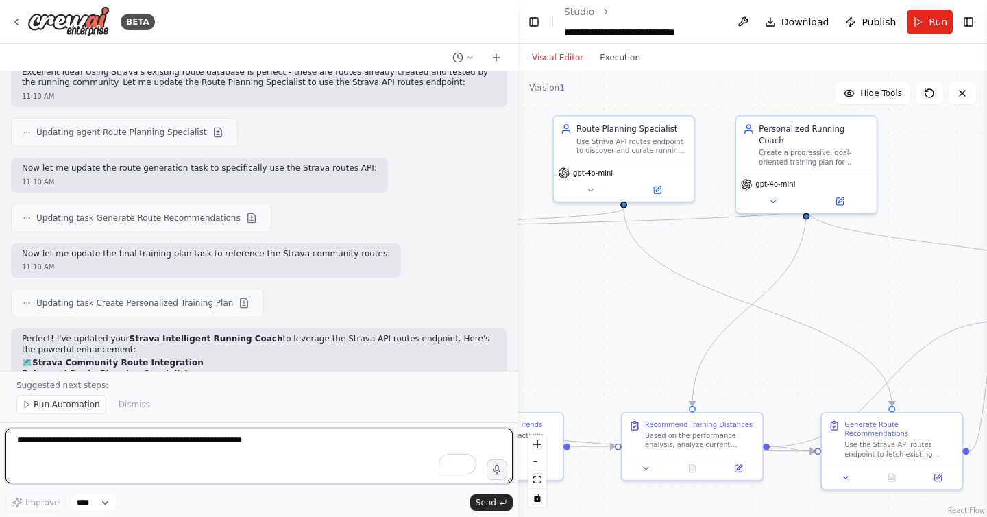
scroll to position [8543, 0]
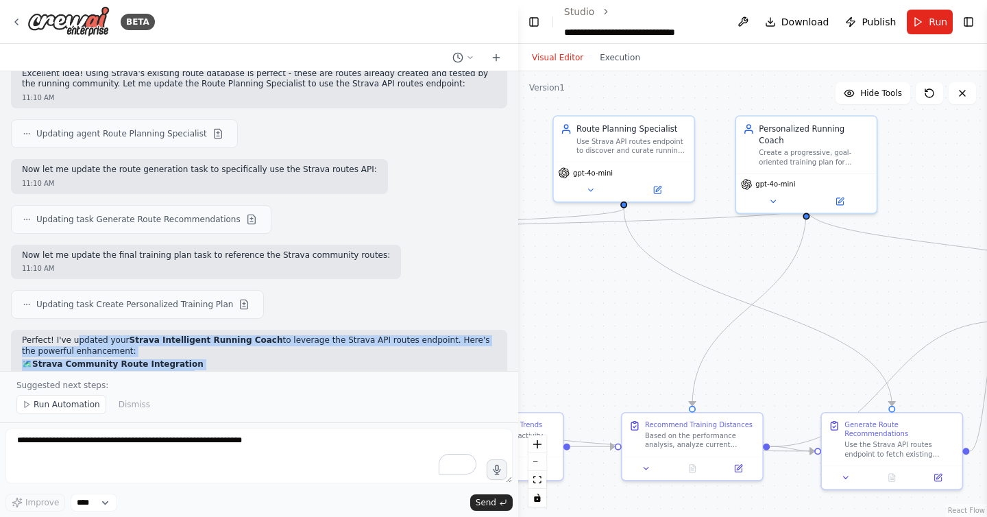
drag, startPoint x: 75, startPoint y: 232, endPoint x: 136, endPoint y: 287, distance: 82.0
click at [136, 383] on li "Direct Strava API access to routes endpoint" at bounding box center [259, 388] width 474 height 11
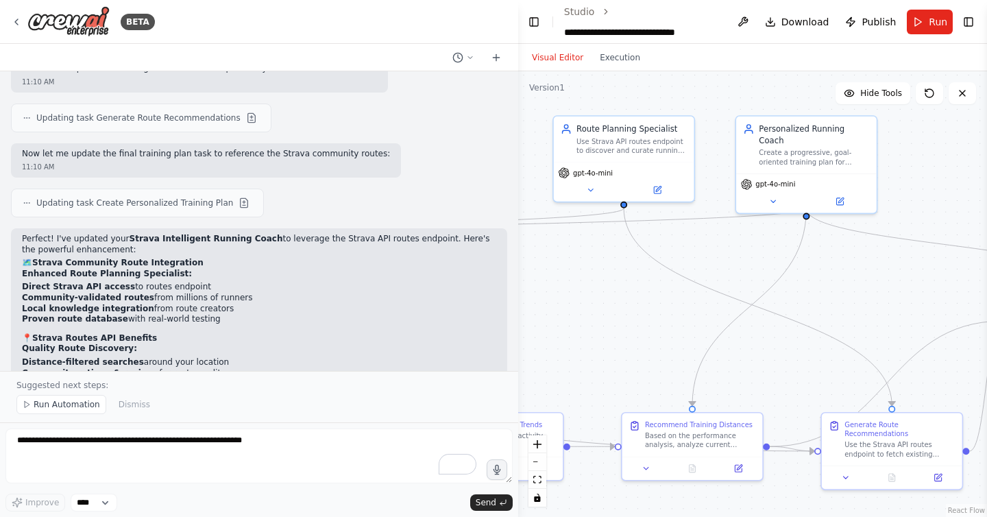
scroll to position [8633, 0]
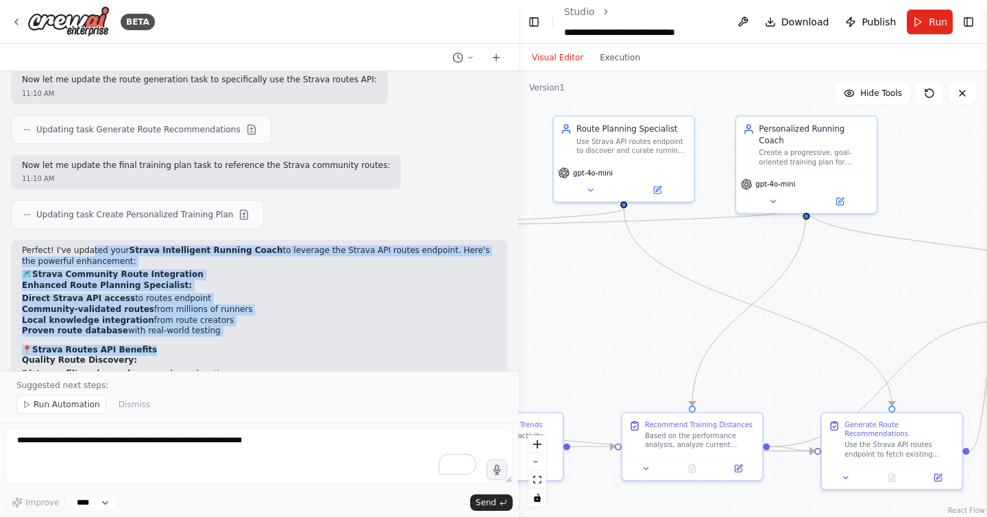
drag, startPoint x: 89, startPoint y: 142, endPoint x: 185, endPoint y: 248, distance: 143.1
click at [185, 345] on h2 "📍 Strava Routes API Benefits" at bounding box center [259, 350] width 474 height 11
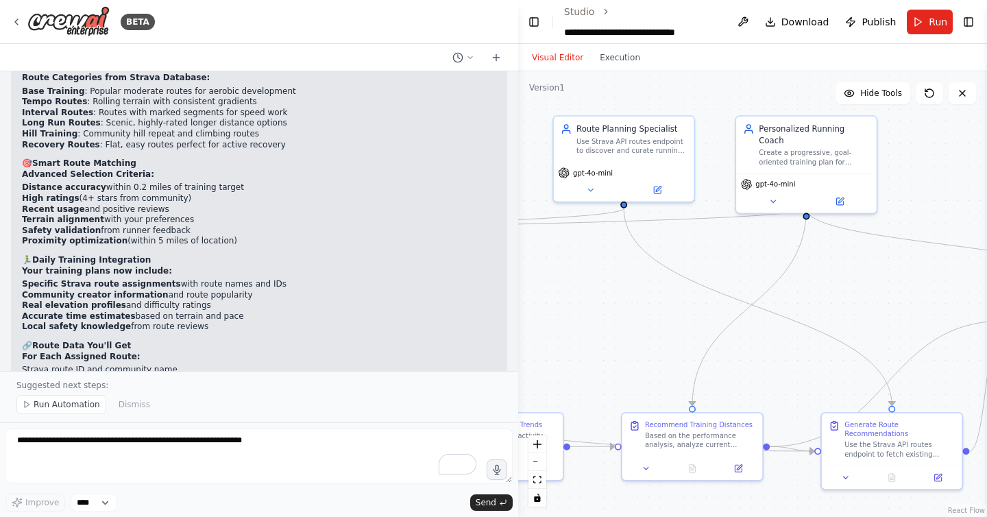
scroll to position [8995, 0]
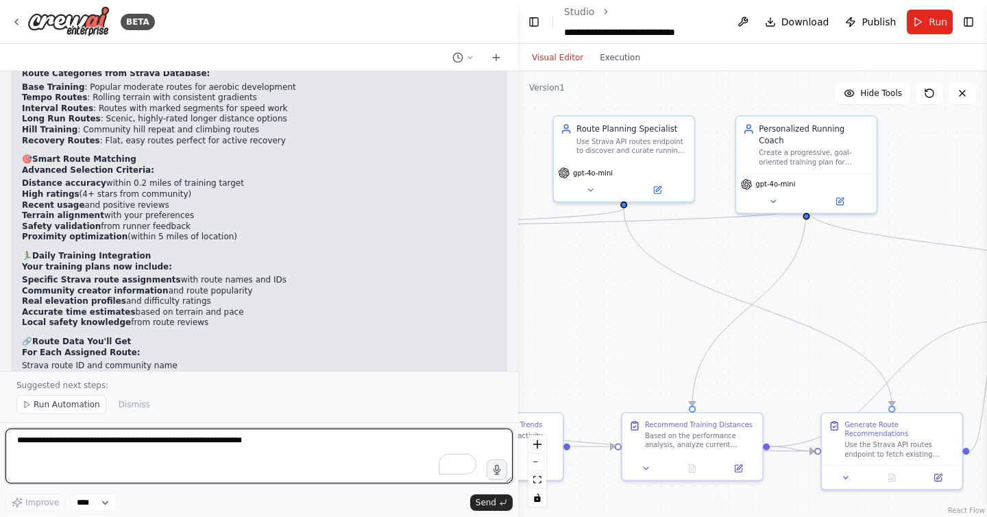
click at [90, 443] on textarea "To enrich screen reader interactions, please activate Accessibility in Grammarl…" at bounding box center [258, 455] width 507 height 55
type textarea "*"
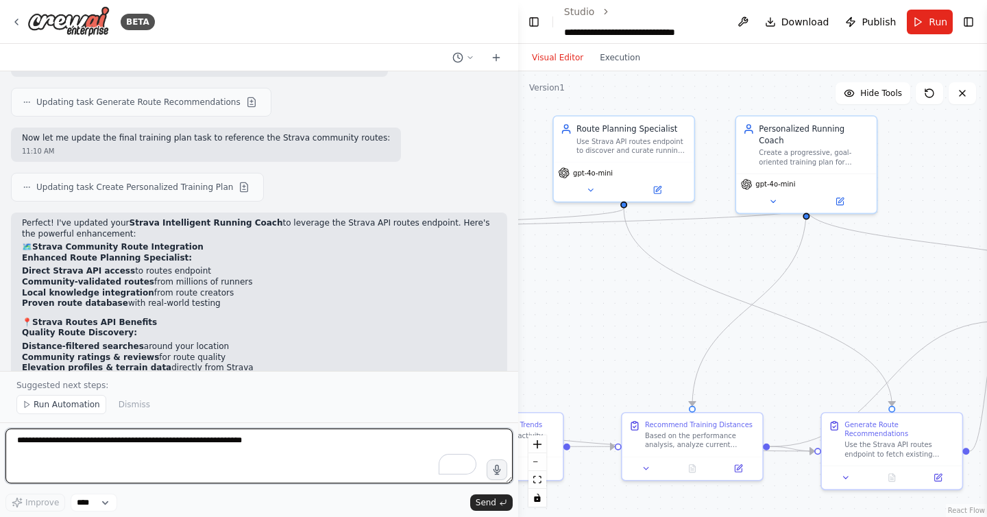
scroll to position [8659, 0]
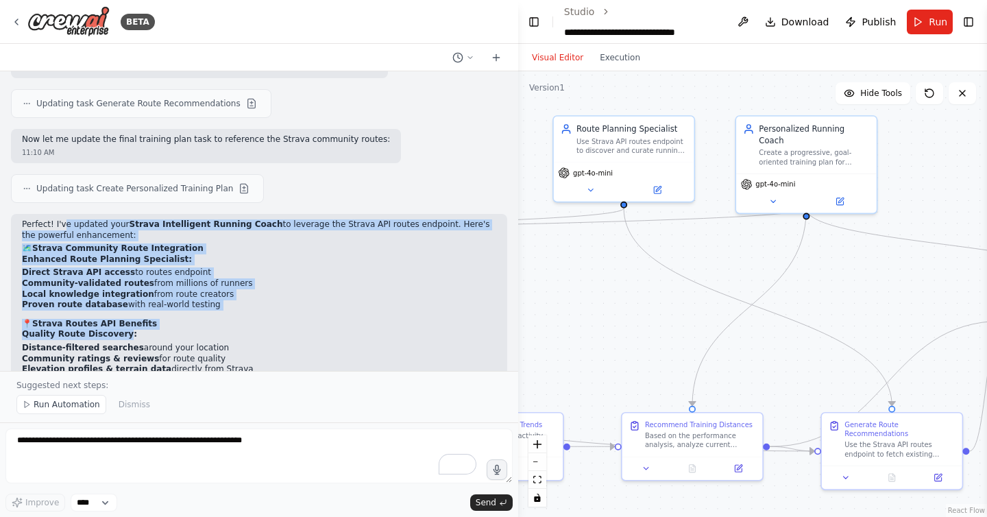
drag, startPoint x: 63, startPoint y: 121, endPoint x: 121, endPoint y: 226, distance: 119.6
click at [121, 227] on div "Perfect! I've updated your Strava Intelligent Running Coach to leverage the Str…" at bounding box center [259, 516] width 474 height 595
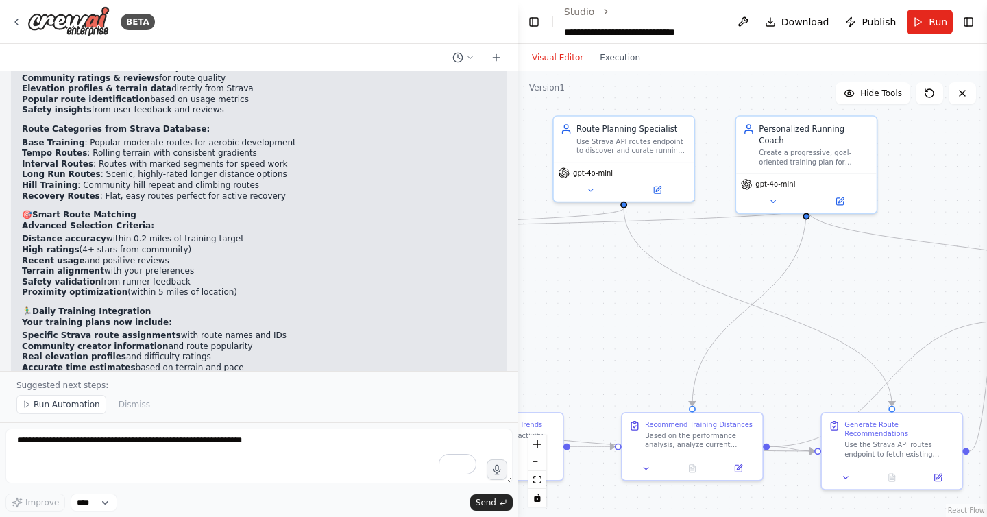
scroll to position [9028, 0]
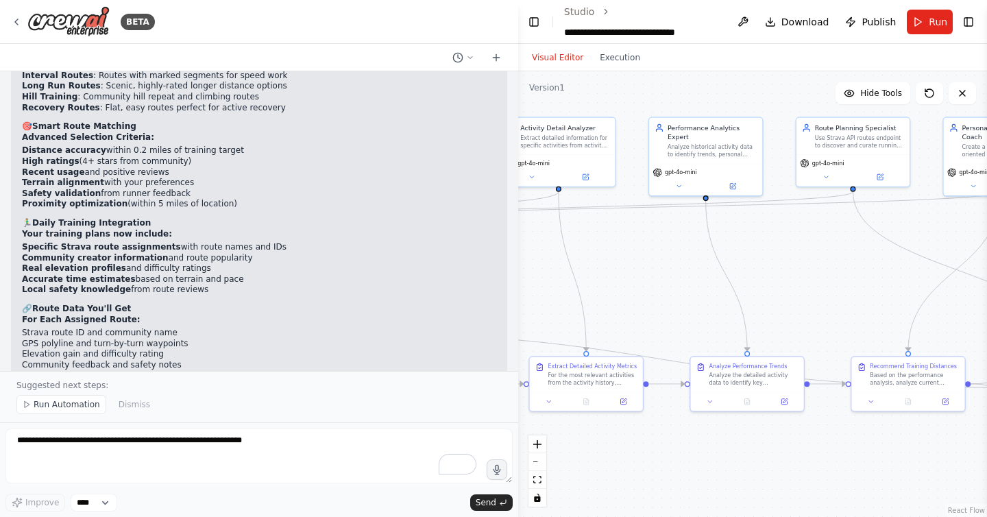
drag, startPoint x: 604, startPoint y: 306, endPoint x: 824, endPoint y: 270, distance: 222.8
click at [824, 270] on div ".deletable-edge-delete-btn { width: 20px; height: 20px; border: 0px solid #ffff…" at bounding box center [752, 293] width 469 height 445
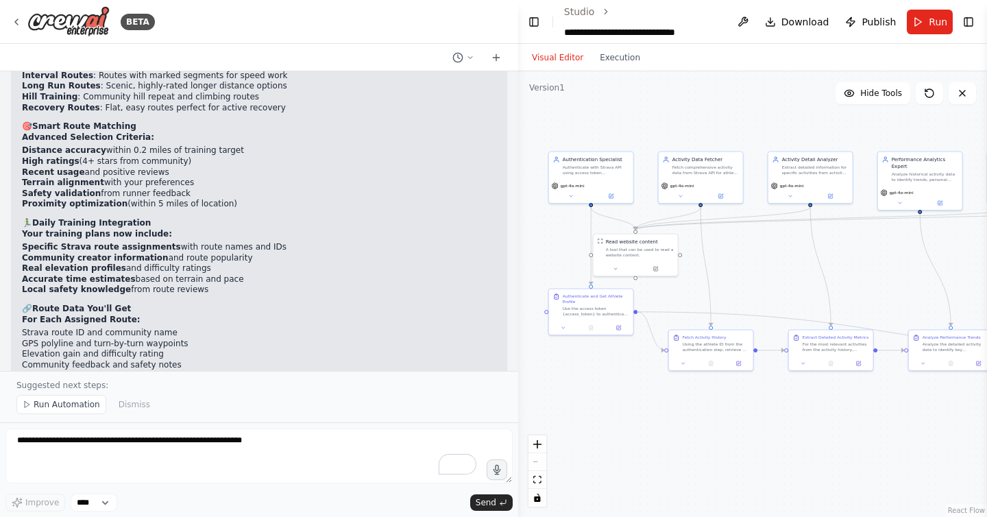
drag, startPoint x: 679, startPoint y: 293, endPoint x: 872, endPoint y: 282, distance: 193.5
click at [872, 282] on div ".deletable-edge-delete-btn { width: 20px; height: 20px; border: 0px solid #ffff…" at bounding box center [752, 293] width 469 height 445
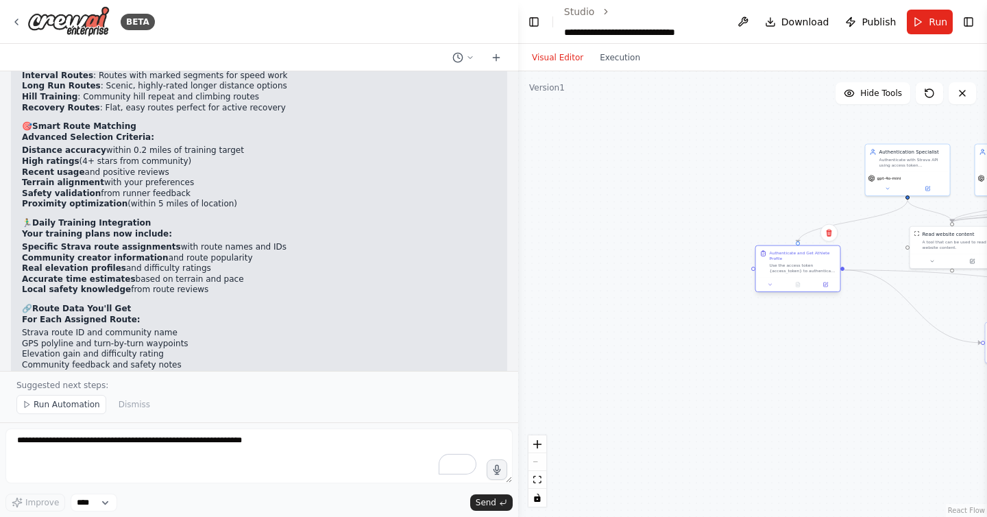
drag, startPoint x: 596, startPoint y: 303, endPoint x: 790, endPoint y: 276, distance: 195.7
click at [790, 273] on div "Use the access token {access_token} to authenticate with the Strava API and ret…" at bounding box center [802, 267] width 66 height 11
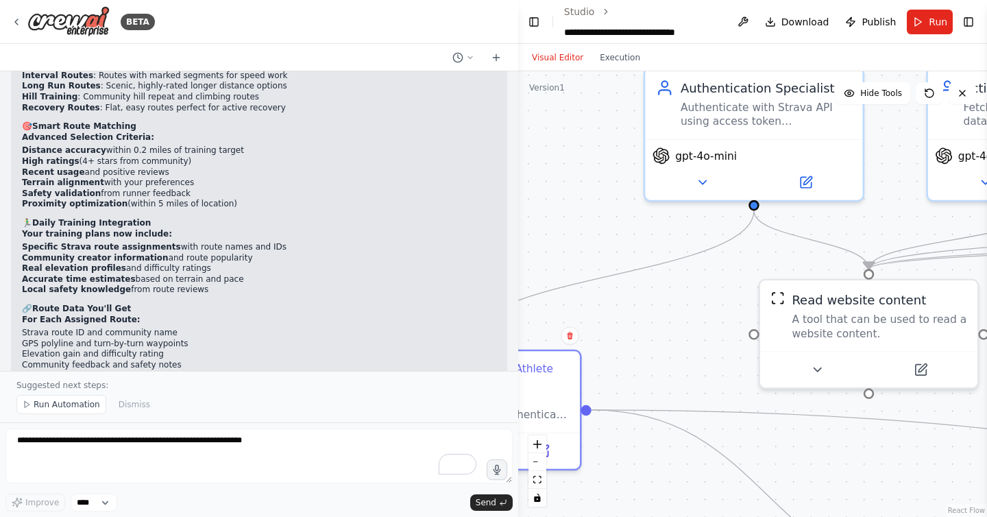
drag, startPoint x: 870, startPoint y: 247, endPoint x: 674, endPoint y: 360, distance: 226.0
click at [674, 360] on div ".deletable-edge-delete-btn { width: 20px; height: 20px; border: 0px solid #ffff…" at bounding box center [752, 293] width 469 height 445
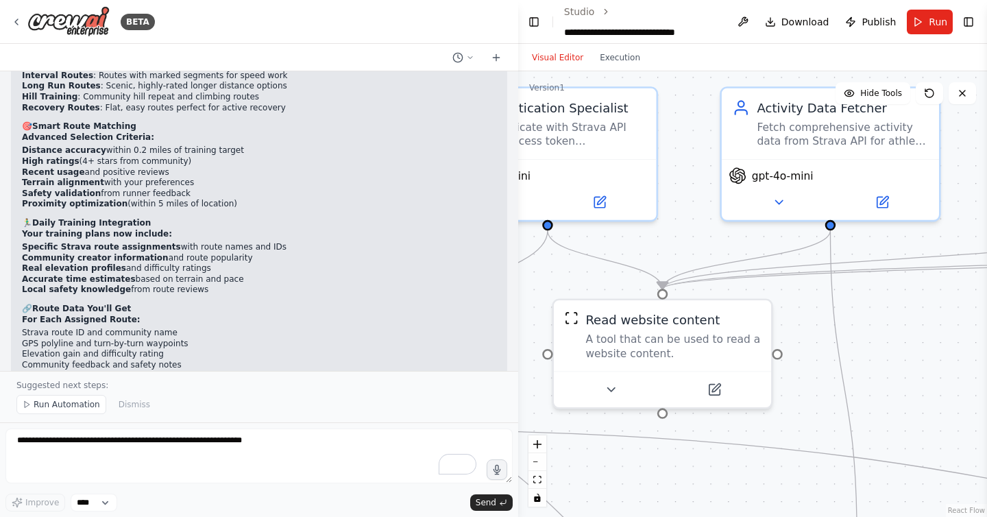
drag, startPoint x: 963, startPoint y: 267, endPoint x: 760, endPoint y: 287, distance: 204.5
click at [760, 287] on div ".deletable-edge-delete-btn { width: 20px; height: 20px; border: 0px solid #ffff…" at bounding box center [752, 293] width 469 height 445
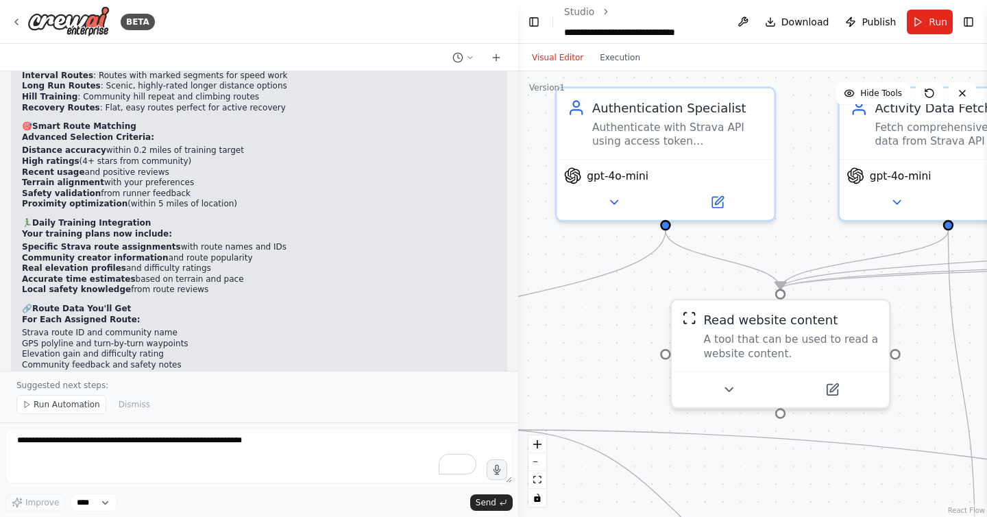
drag, startPoint x: 667, startPoint y: 231, endPoint x: 785, endPoint y: 230, distance: 117.2
click at [785, 230] on div ".deletable-edge-delete-btn { width: 20px; height: 20px; border: 0px solid #ffff…" at bounding box center [752, 293] width 469 height 445
click at [830, 336] on div "A tool that can be used to read a website content." at bounding box center [789, 341] width 175 height 28
click at [876, 284] on icon at bounding box center [877, 282] width 5 height 8
click at [815, 232] on div ".deletable-edge-delete-btn { width: 20px; height: 20px; border: 0px solid #ffff…" at bounding box center [752, 293] width 469 height 445
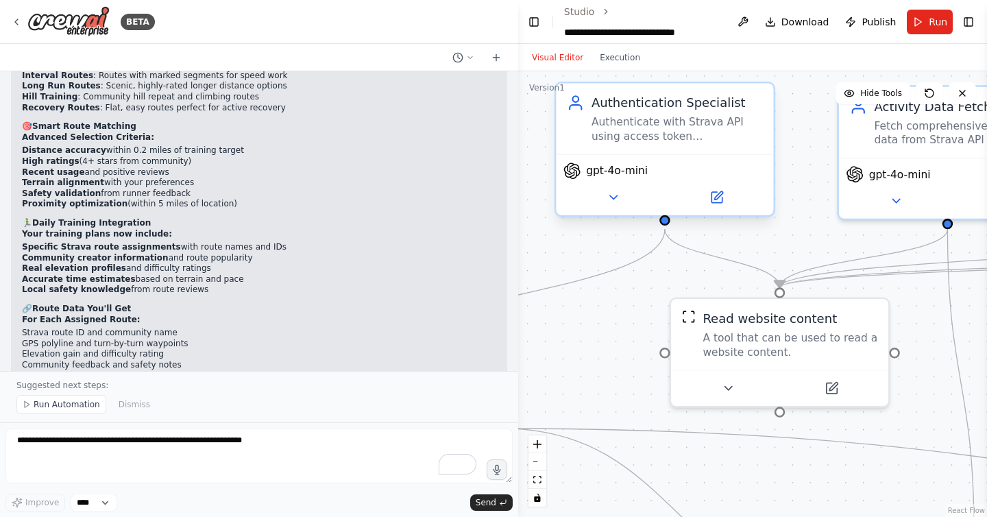
click at [680, 109] on div "Authentication Specialist" at bounding box center [676, 103] width 171 height 18
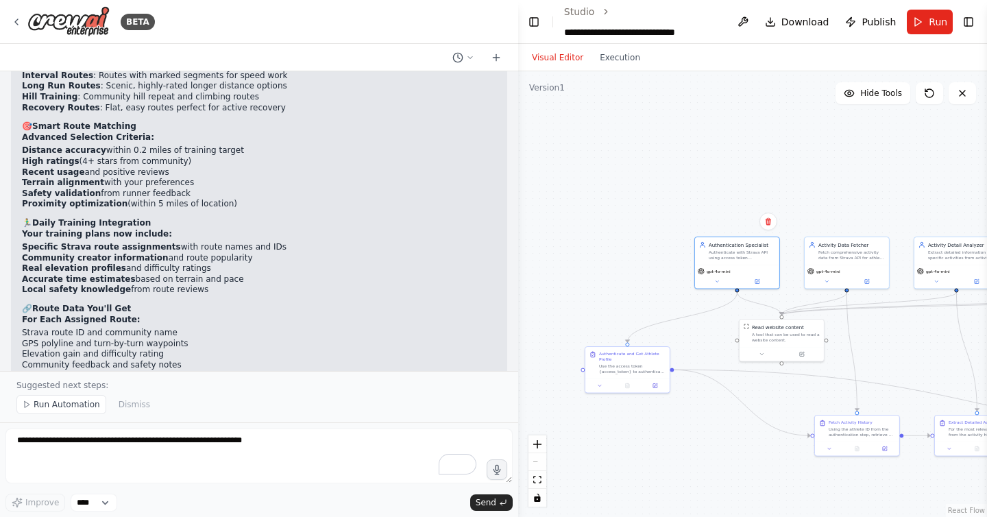
drag, startPoint x: 637, startPoint y: 339, endPoint x: 700, endPoint y: 331, distance: 63.6
click at [700, 331] on div ".deletable-edge-delete-btn { width: 20px; height: 20px; border: 0px solid #ffff…" at bounding box center [752, 293] width 469 height 445
click at [54, 408] on span "Run Automation" at bounding box center [67, 404] width 66 height 11
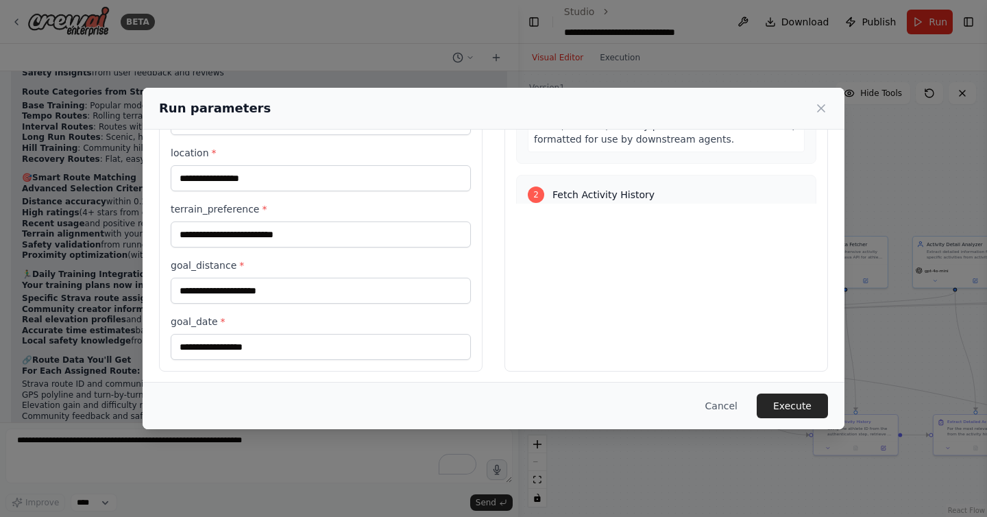
scroll to position [262, 0]
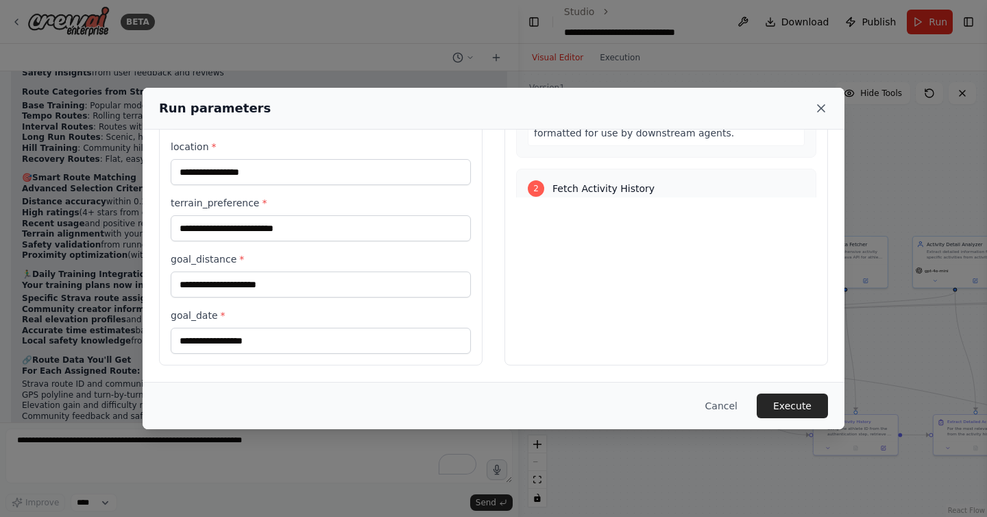
click at [819, 108] on icon at bounding box center [821, 108] width 14 height 14
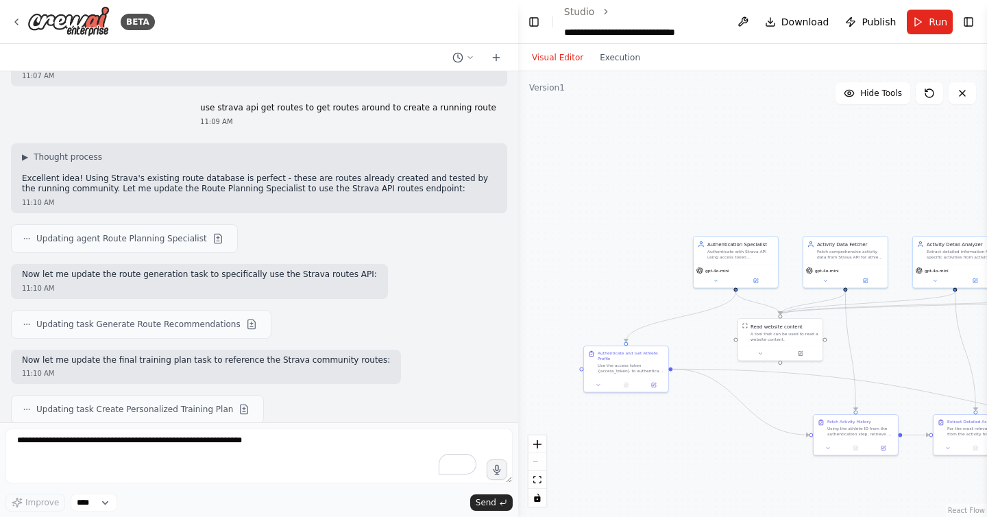
scroll to position [8434, 0]
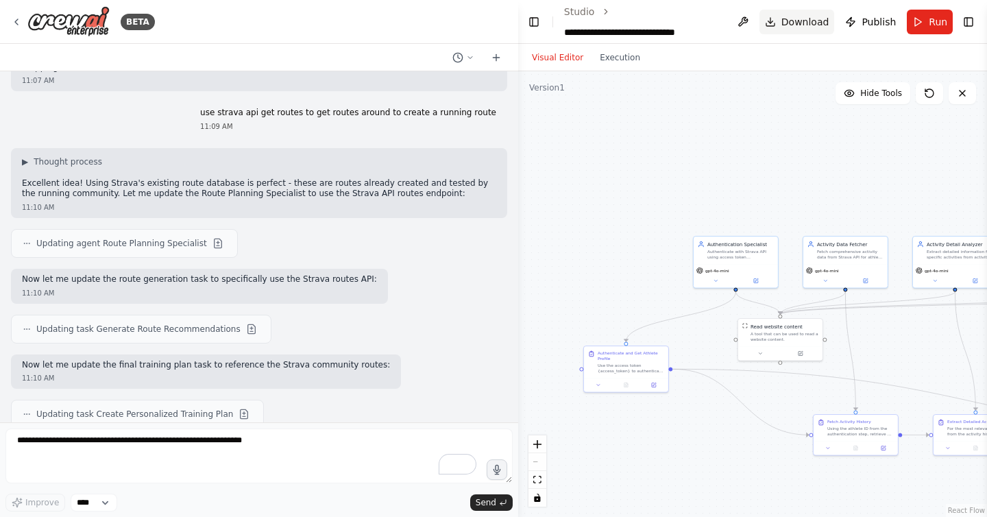
click at [810, 19] on span "Download" at bounding box center [805, 22] width 48 height 14
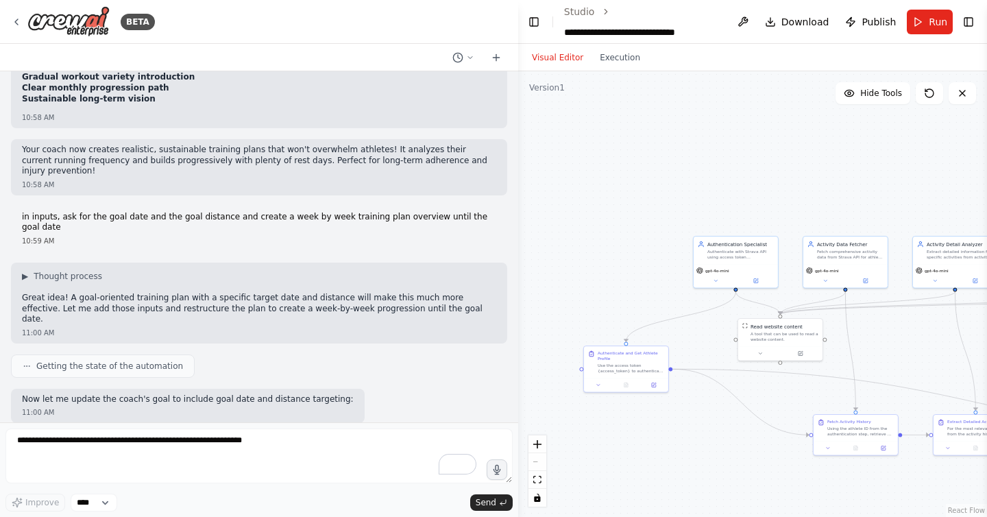
scroll to position [5972, 0]
